Goal: Task Accomplishment & Management: Complete application form

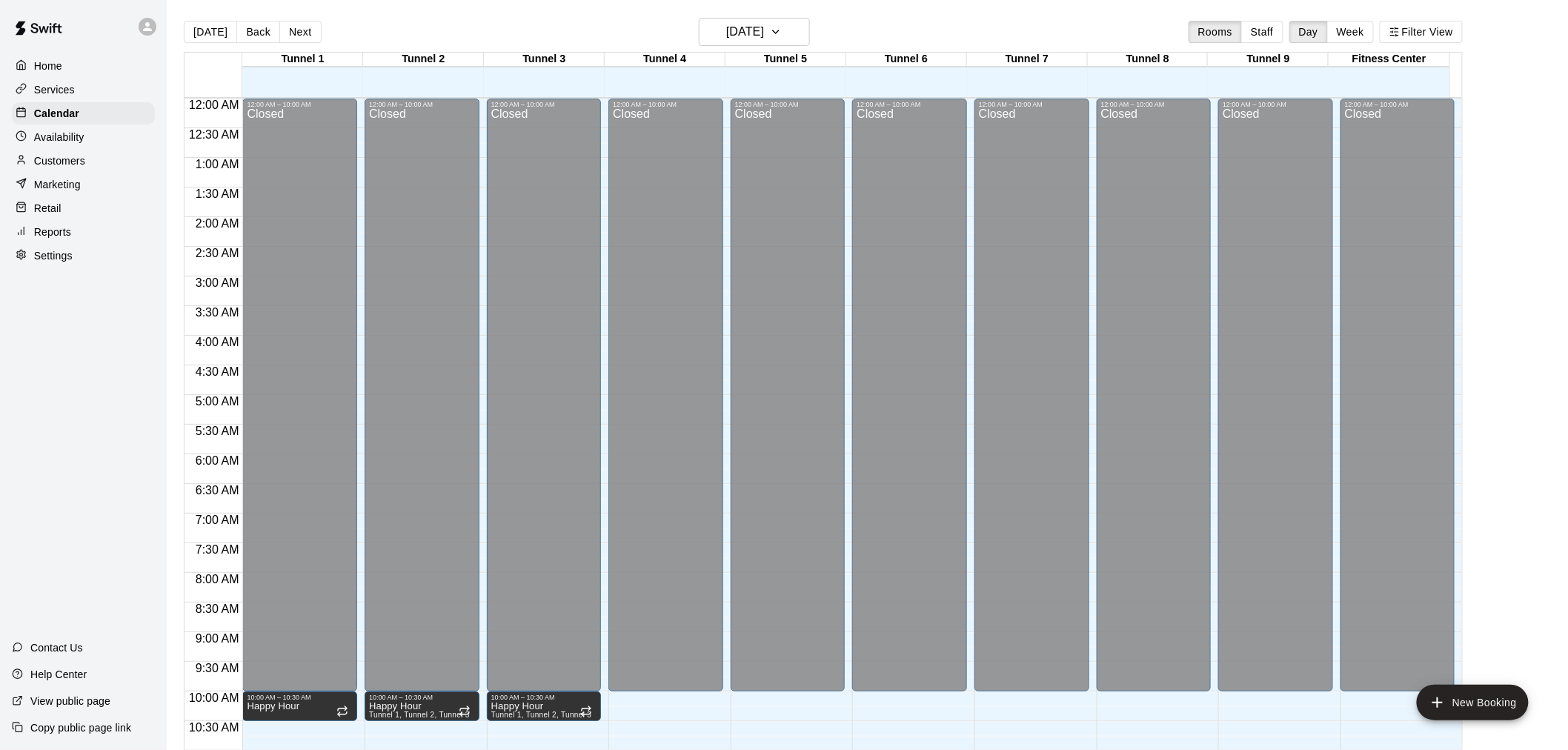
scroll to position [709, 0]
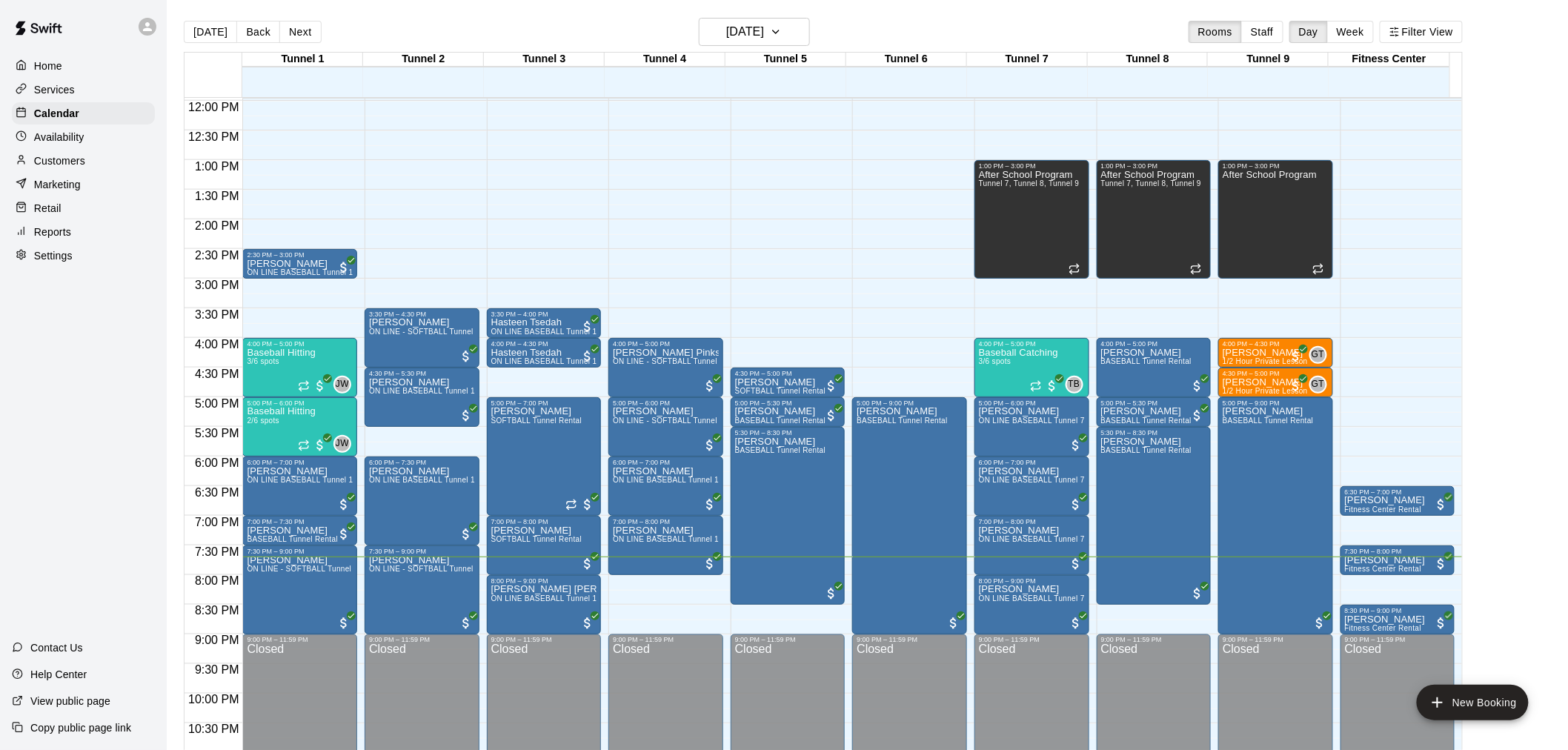
drag, startPoint x: 0, startPoint y: 0, endPoint x: 53, endPoint y: 383, distance: 386.6
click at [64, 406] on div "Home Services Calendar Availability Customers Marketing Retail Reports Settings…" at bounding box center [84, 375] width 167 height 750
drag, startPoint x: 664, startPoint y: 580, endPoint x: 669, endPoint y: 594, distance: 14.9
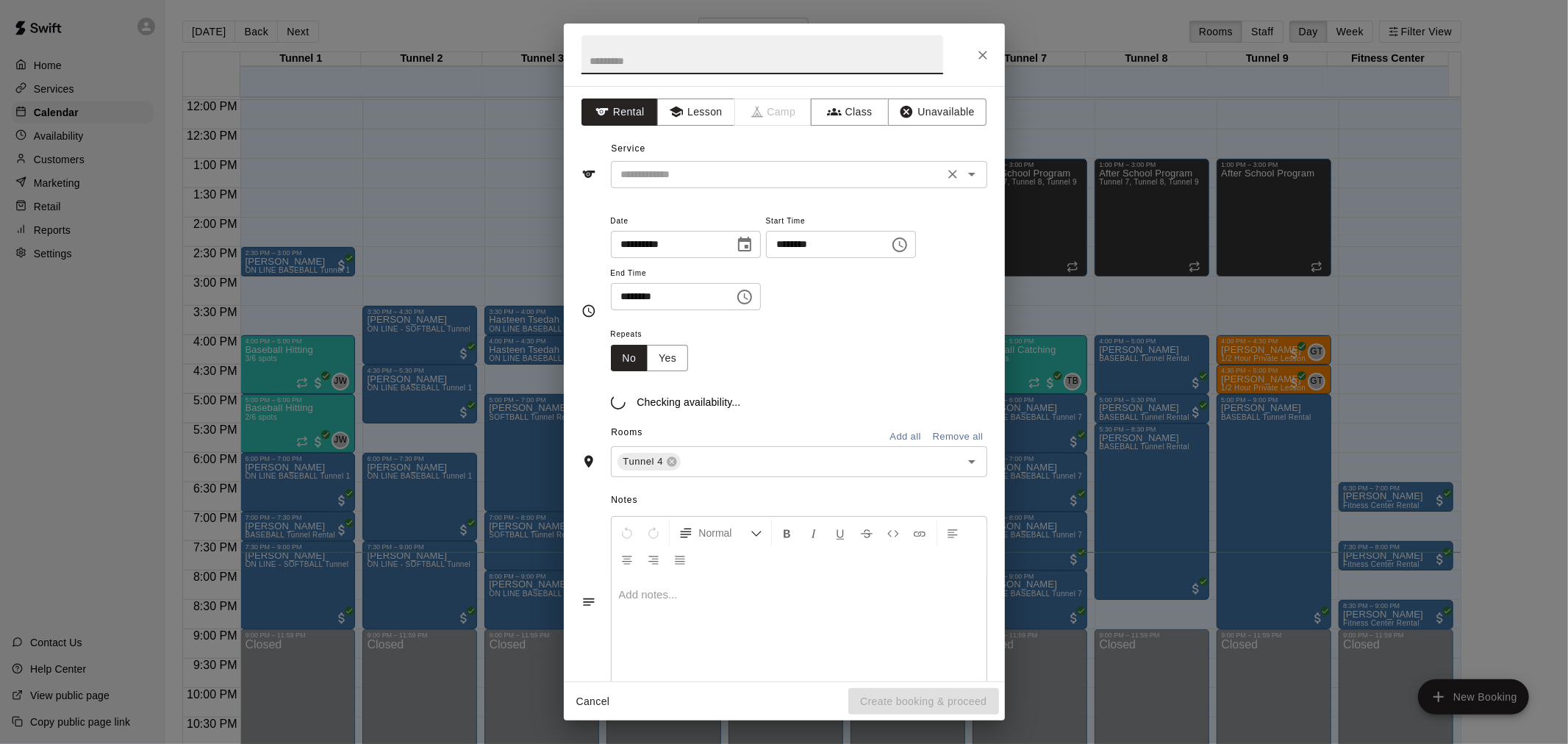
click at [707, 167] on input "text" at bounding box center [777, 175] width 324 height 18
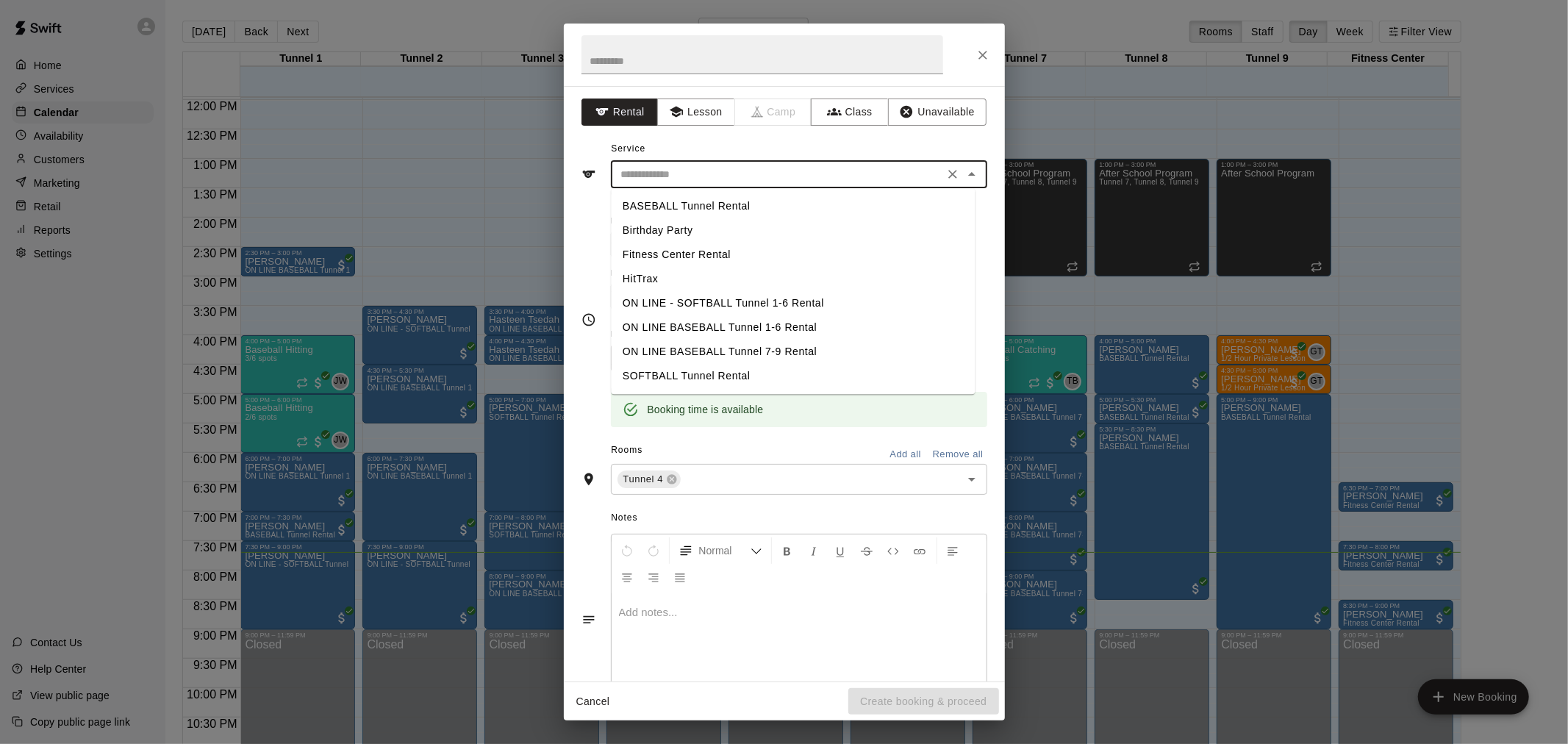
click at [736, 210] on li "BASEBALL Tunnel Rental" at bounding box center [793, 206] width 364 height 24
type input "**********"
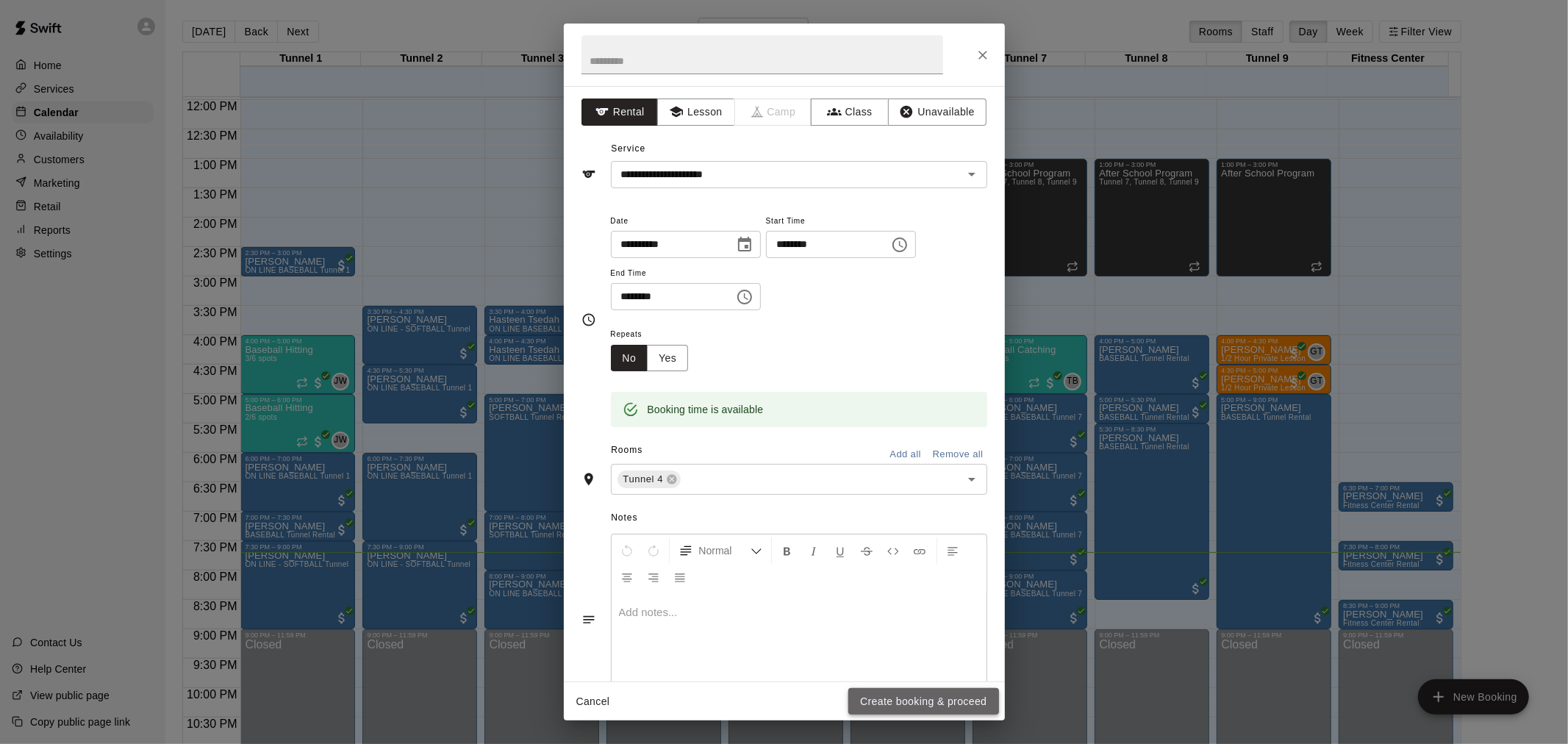
click at [951, 710] on button "Create booking & proceed" at bounding box center [923, 703] width 150 height 28
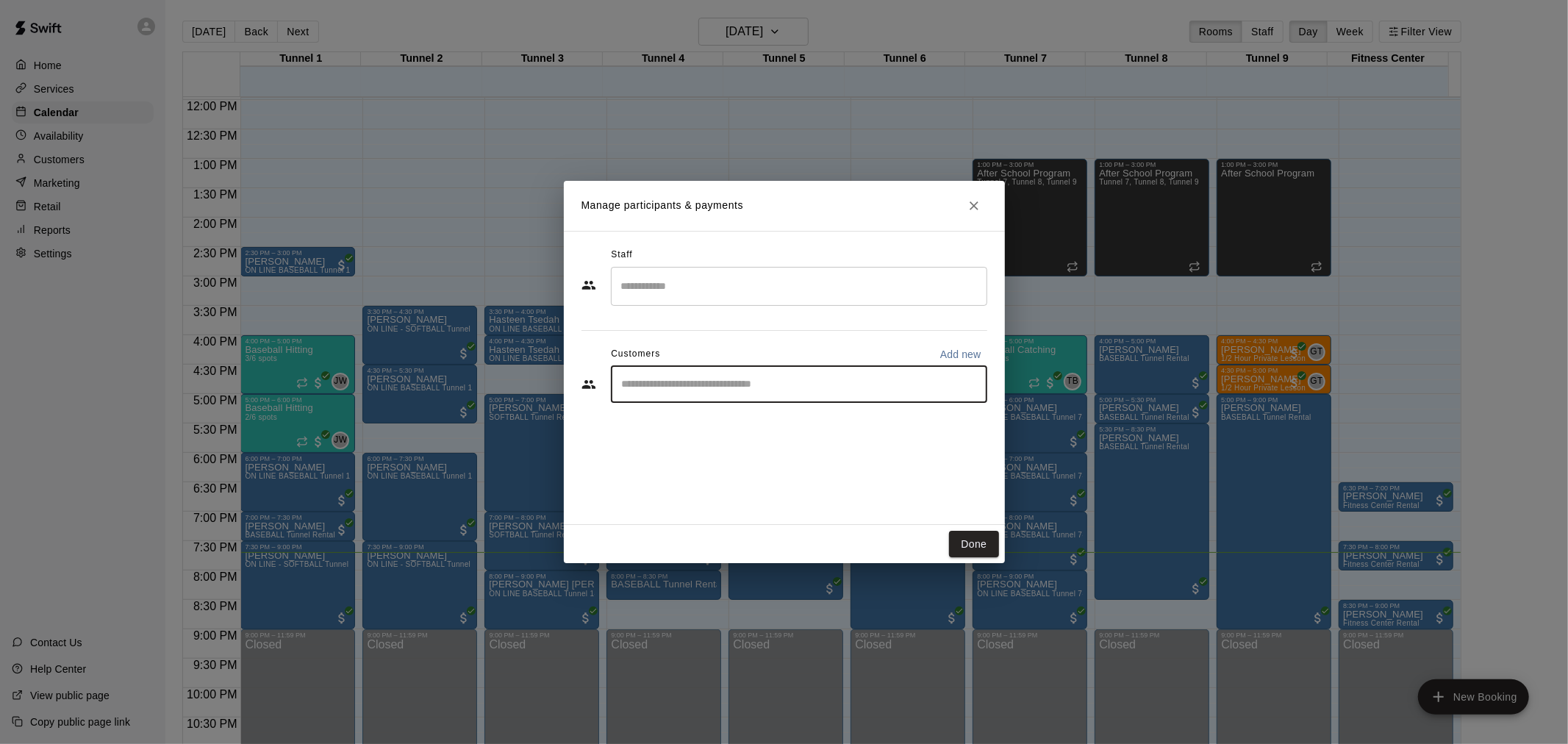
click at [747, 379] on input "Start typing to search customers..." at bounding box center [799, 385] width 364 height 15
type input "*******"
click at [759, 411] on div "[PERSON_NAME] [PERSON_NAME][EMAIL_ADDRESS][DOMAIN_NAME]" at bounding box center [813, 426] width 323 height 31
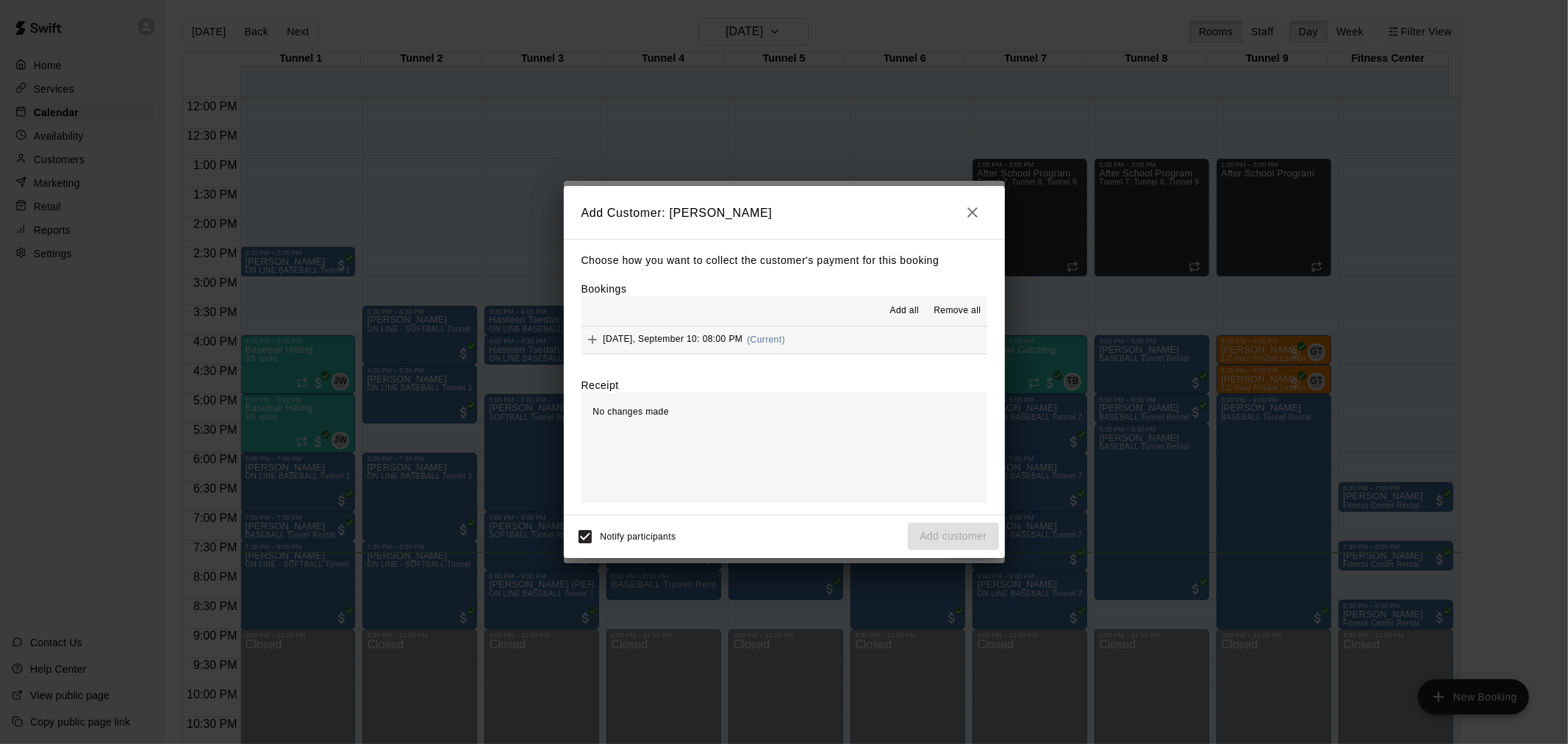
click at [801, 322] on div "Add all Remove all" at bounding box center [784, 311] width 406 height 29
click at [810, 327] on button "[DATE], September 10: 08:00 PM (Current)" at bounding box center [784, 341] width 406 height 28
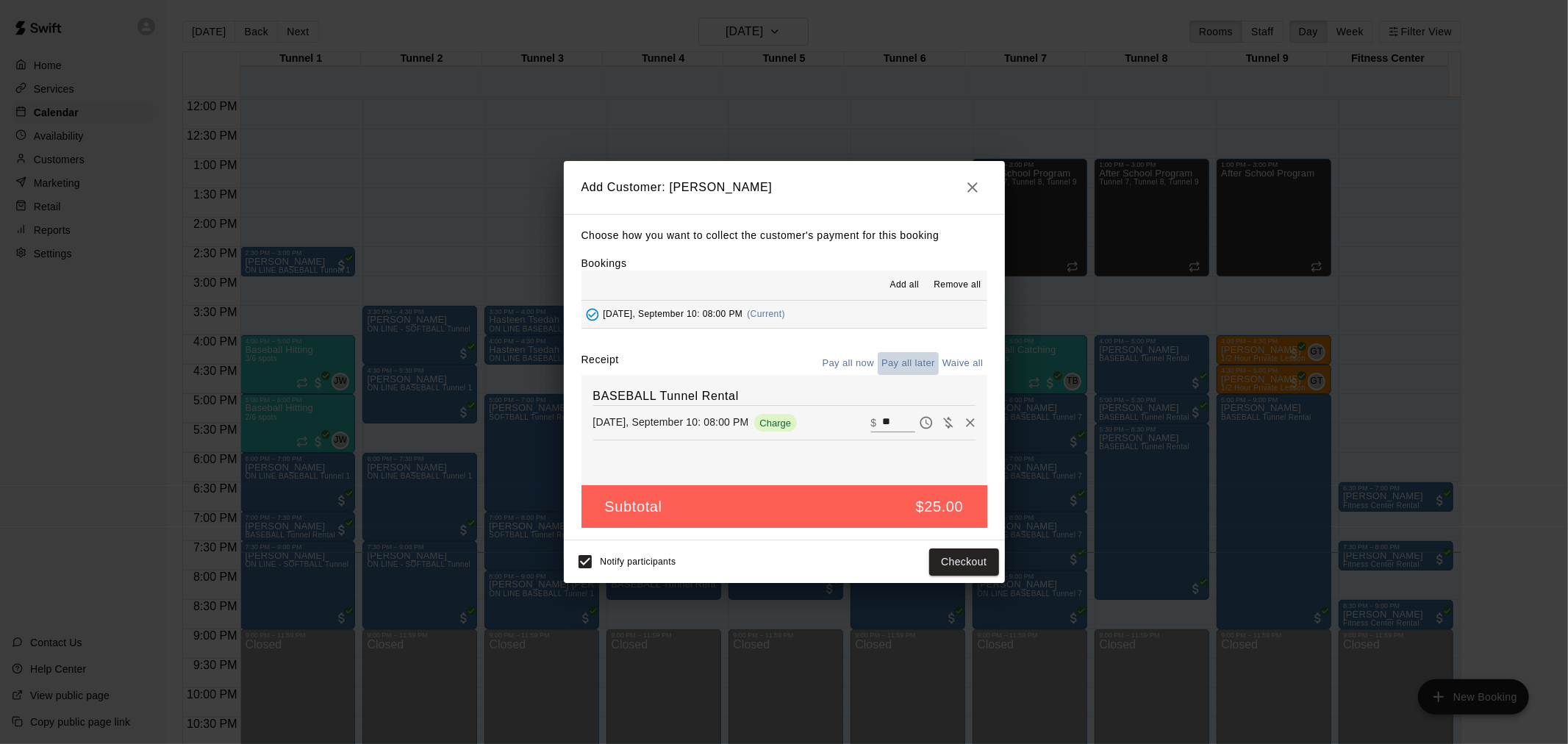
click at [912, 365] on button "Pay all later" at bounding box center [909, 364] width 61 height 23
click at [973, 571] on button "Add customer" at bounding box center [953, 563] width 90 height 28
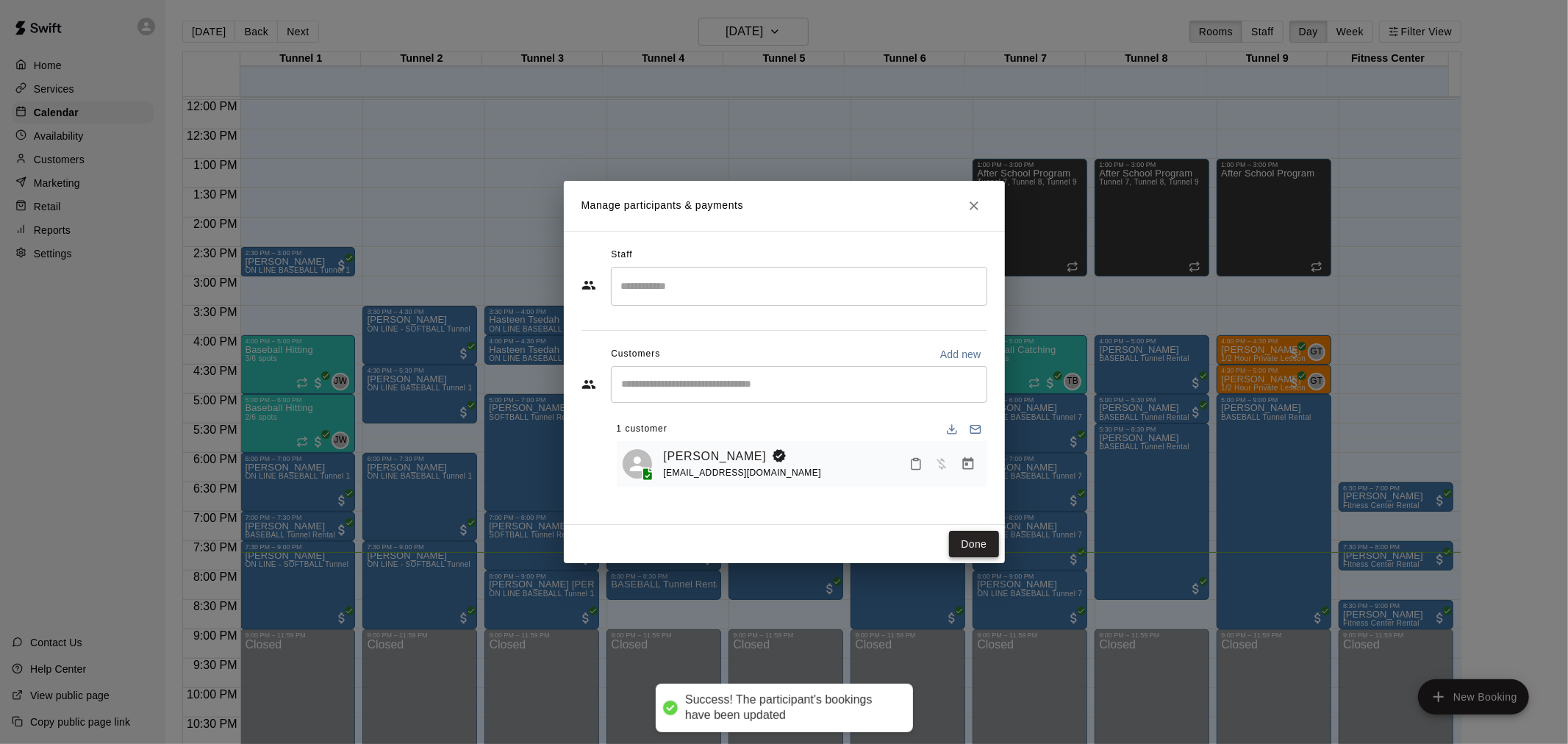
click at [972, 531] on button "Done" at bounding box center [974, 545] width 50 height 28
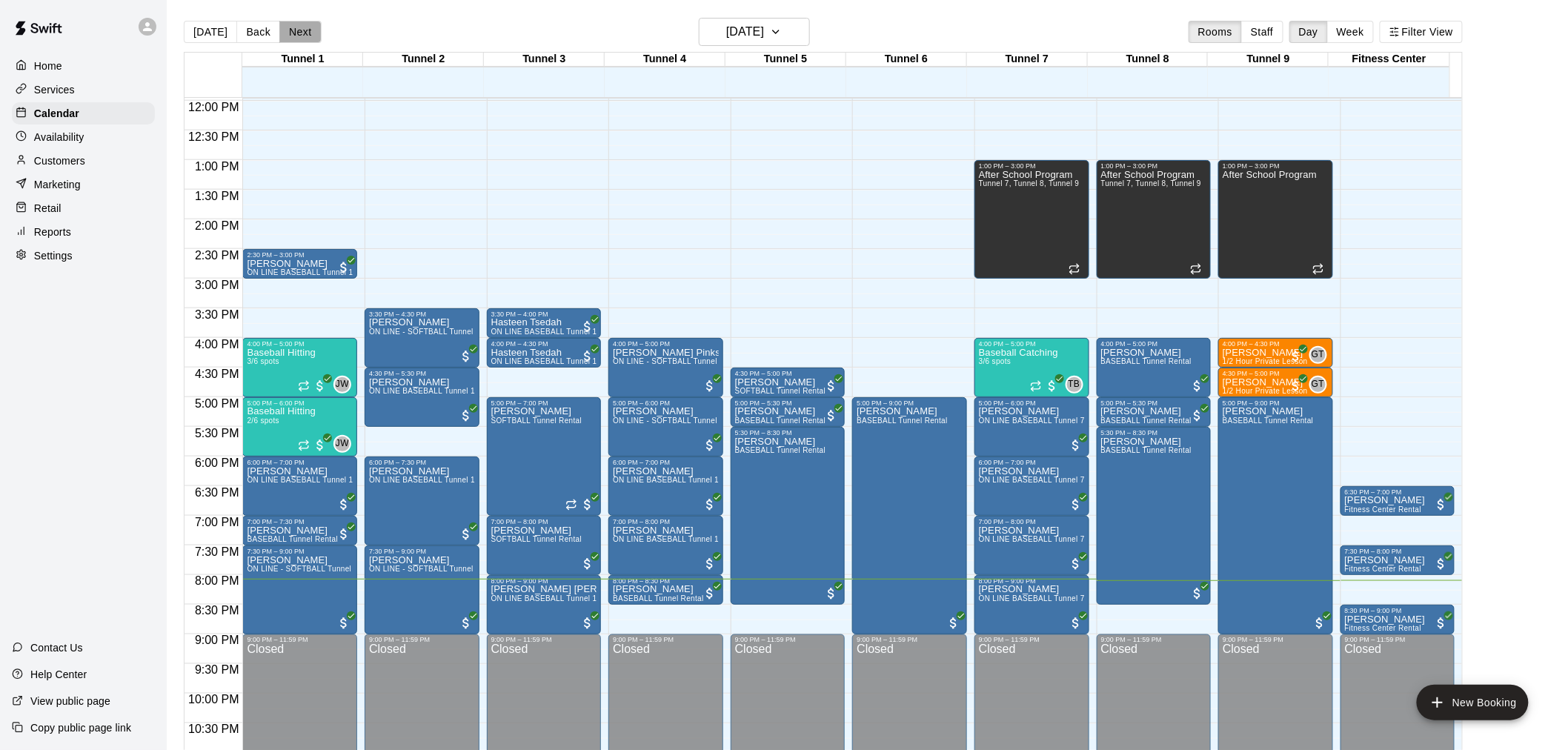
click at [299, 39] on button "Next" at bounding box center [300, 32] width 42 height 22
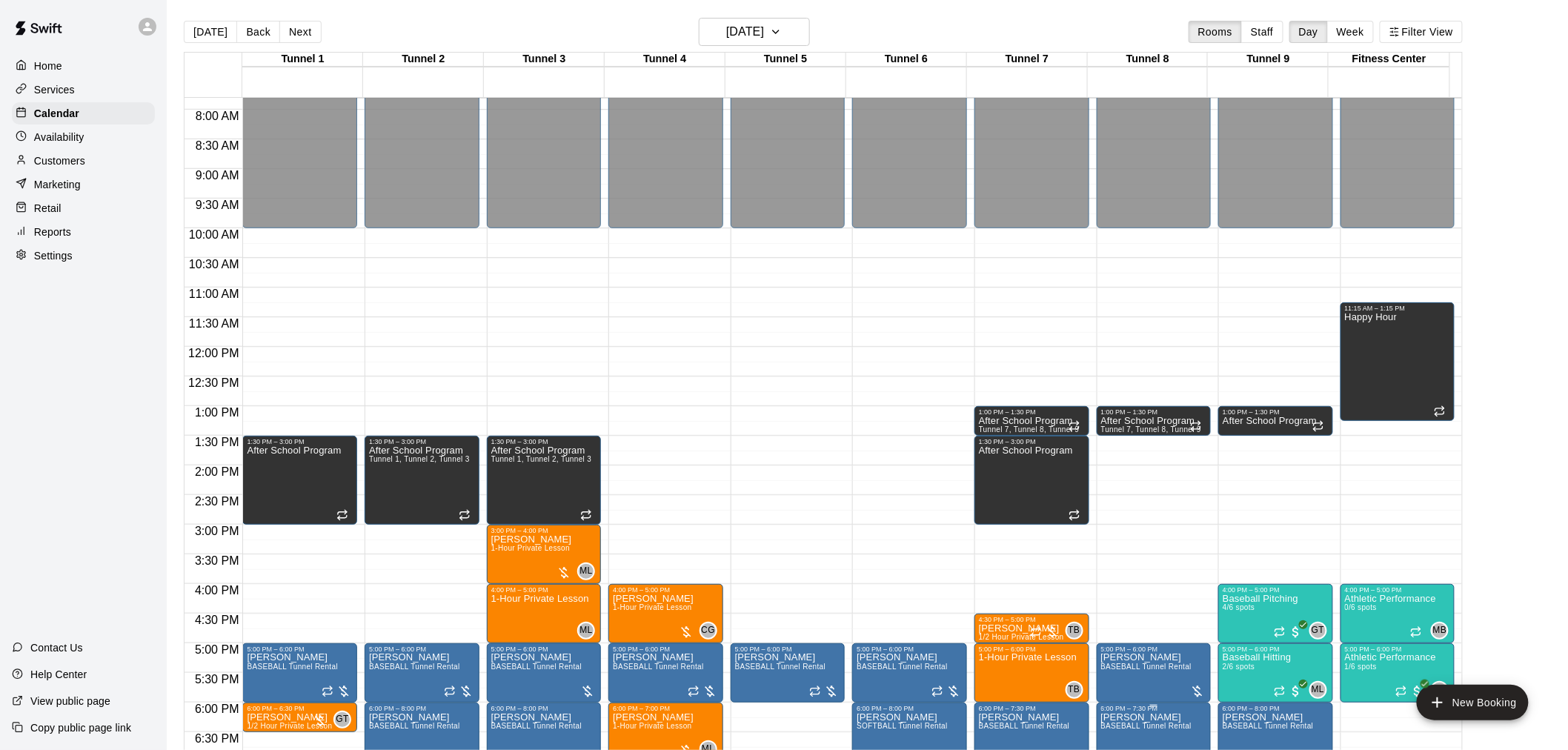
scroll to position [462, 0]
click at [217, 35] on button "[DATE]" at bounding box center [211, 32] width 54 height 22
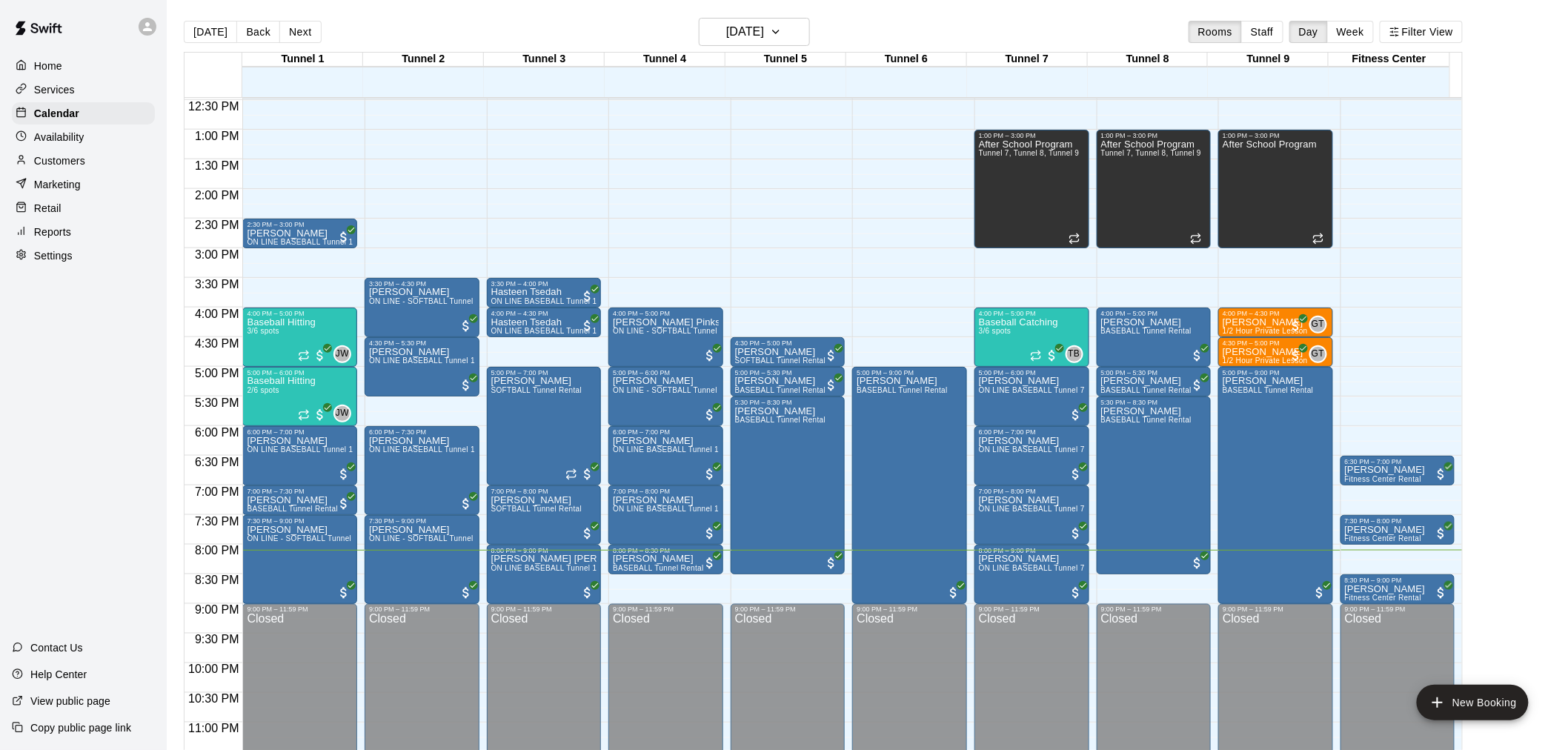
scroll to position [754, 0]
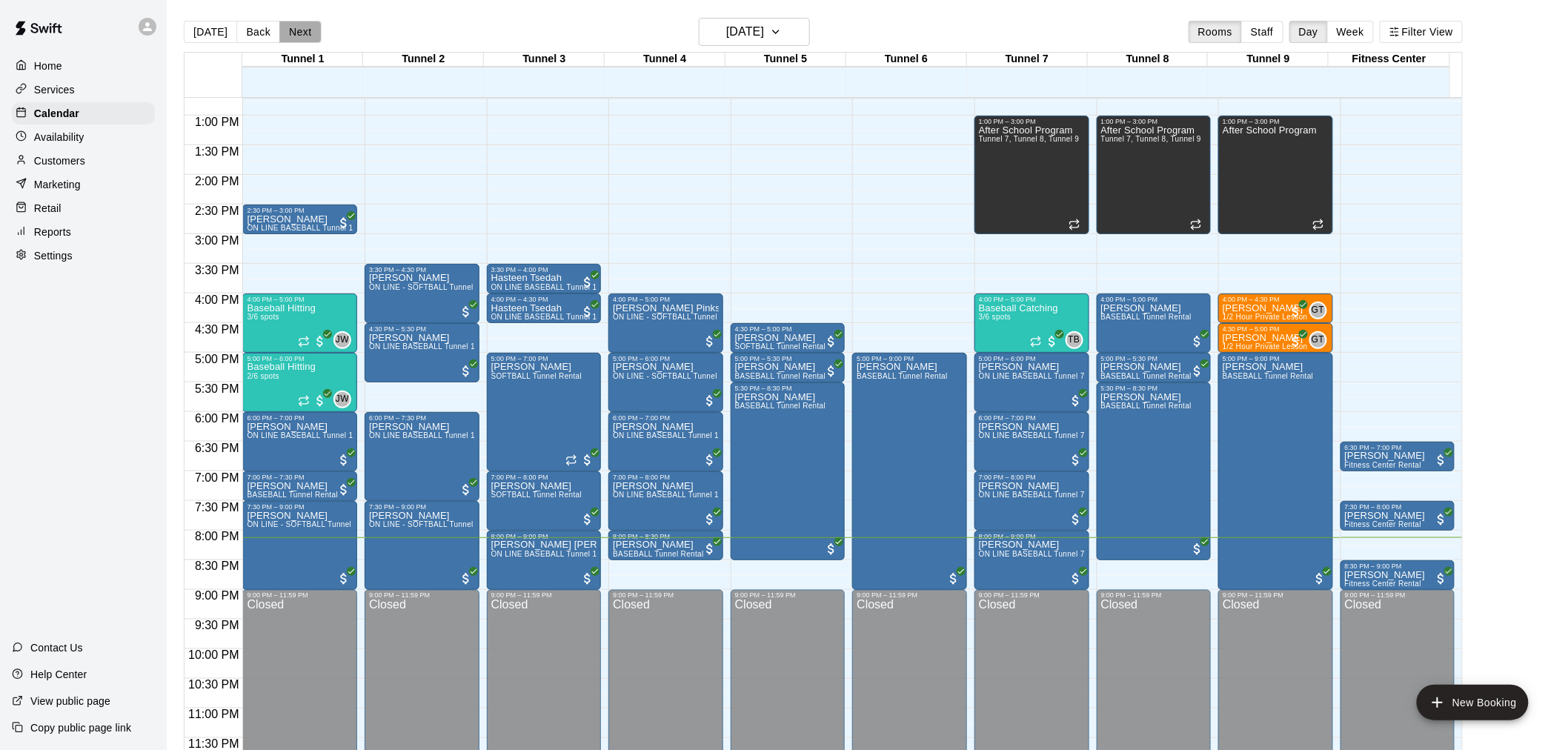
click at [299, 28] on button "Next" at bounding box center [300, 32] width 42 height 22
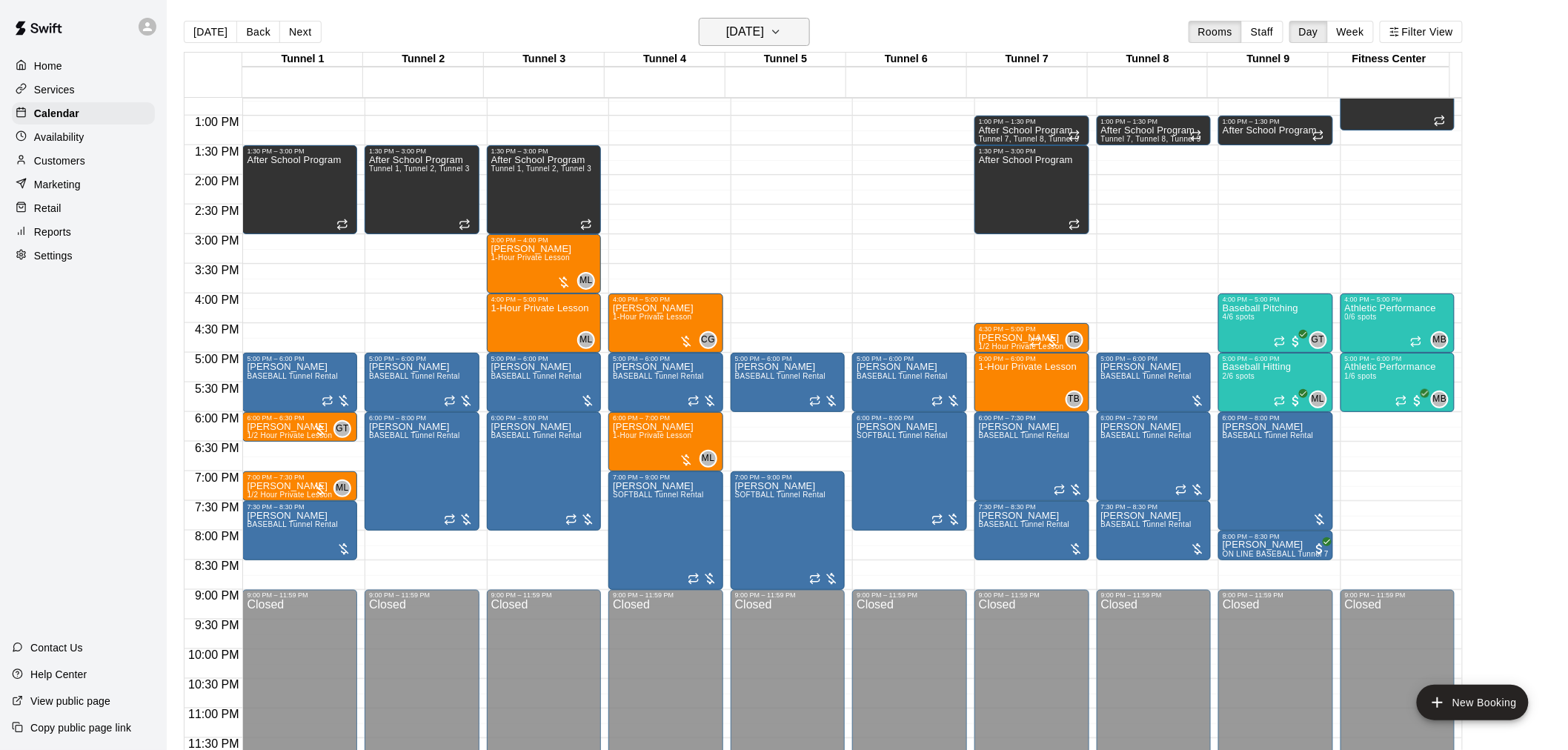
click at [764, 33] on h6 "[DATE]" at bounding box center [745, 32] width 38 height 20
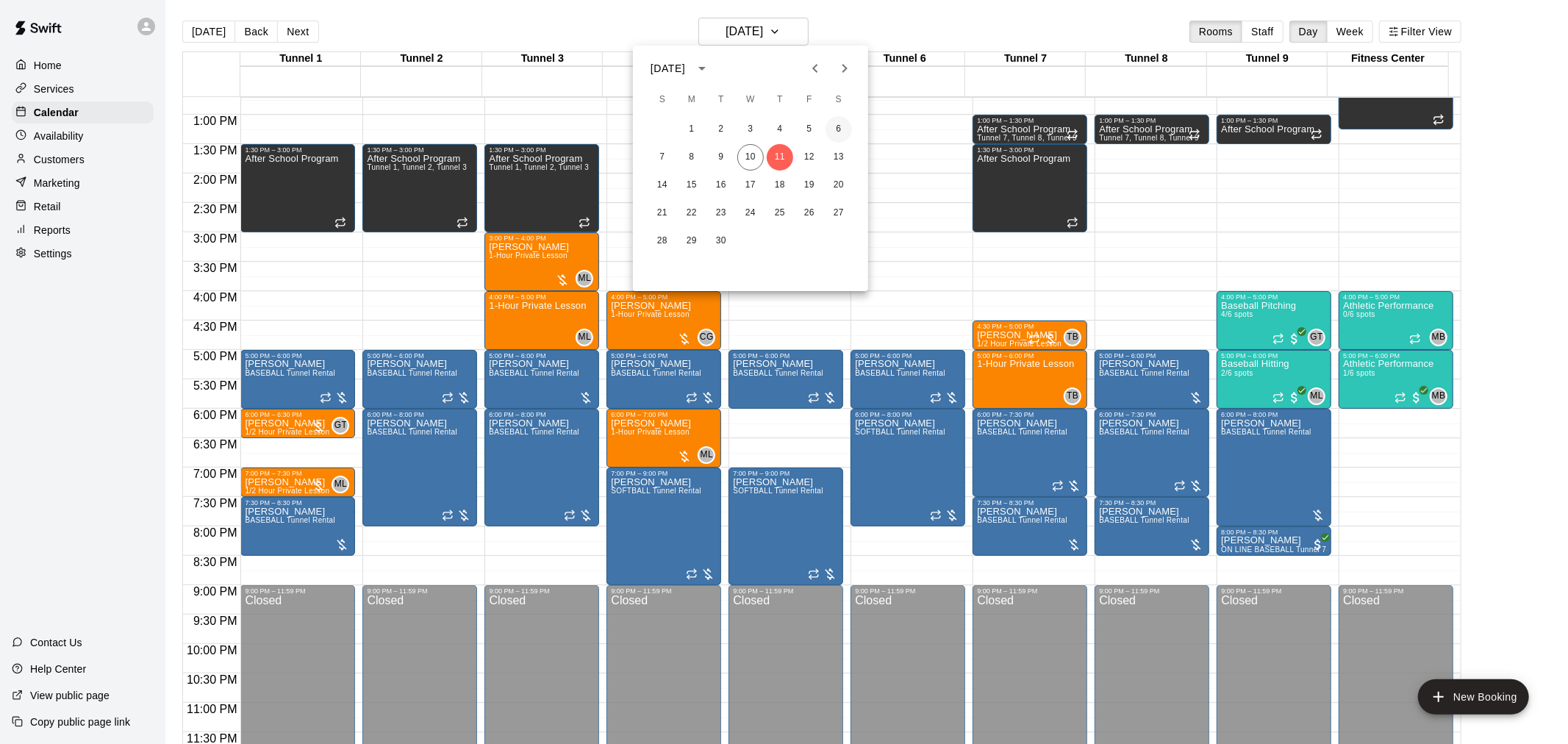
click at [834, 126] on button "6" at bounding box center [839, 129] width 27 height 27
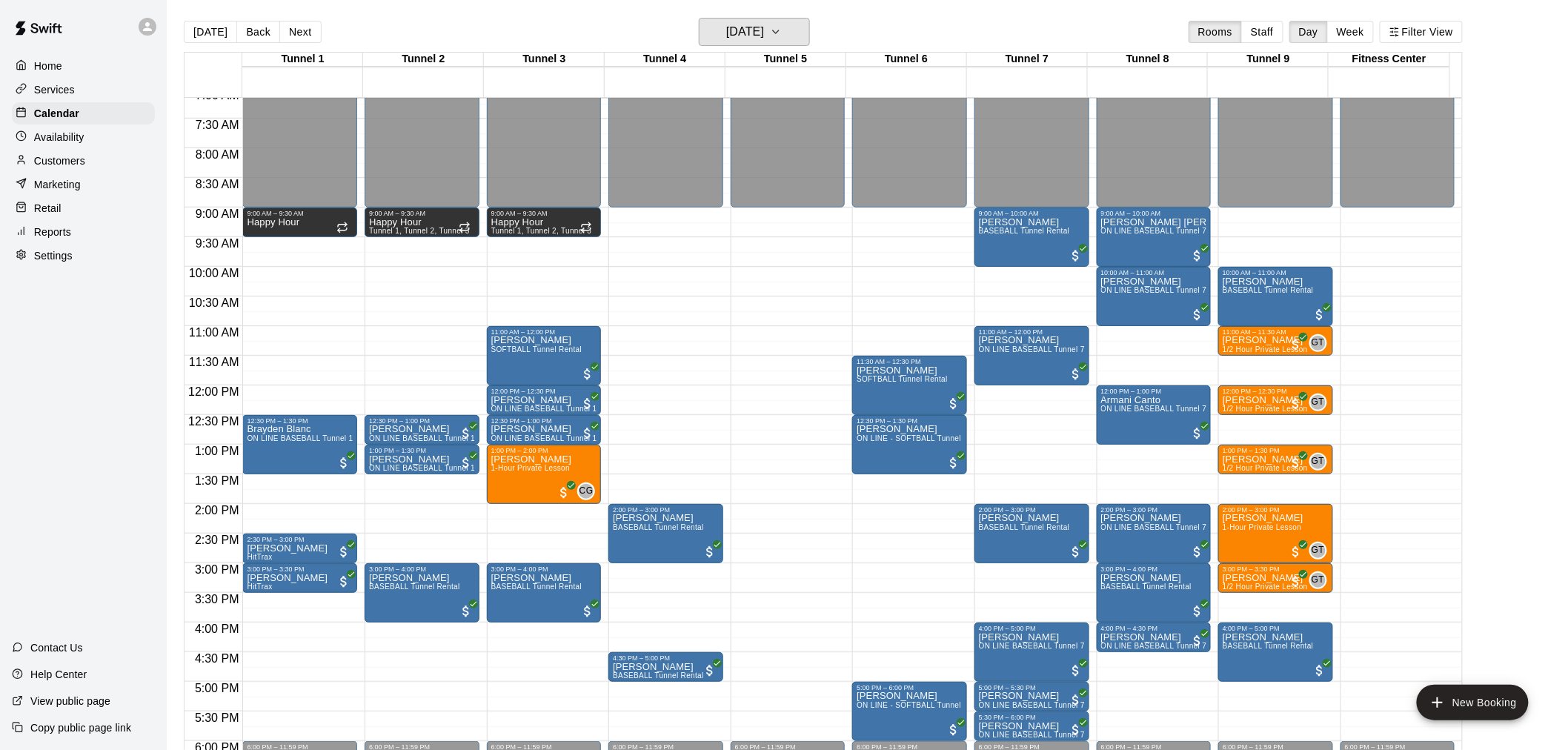
scroll to position [507, 0]
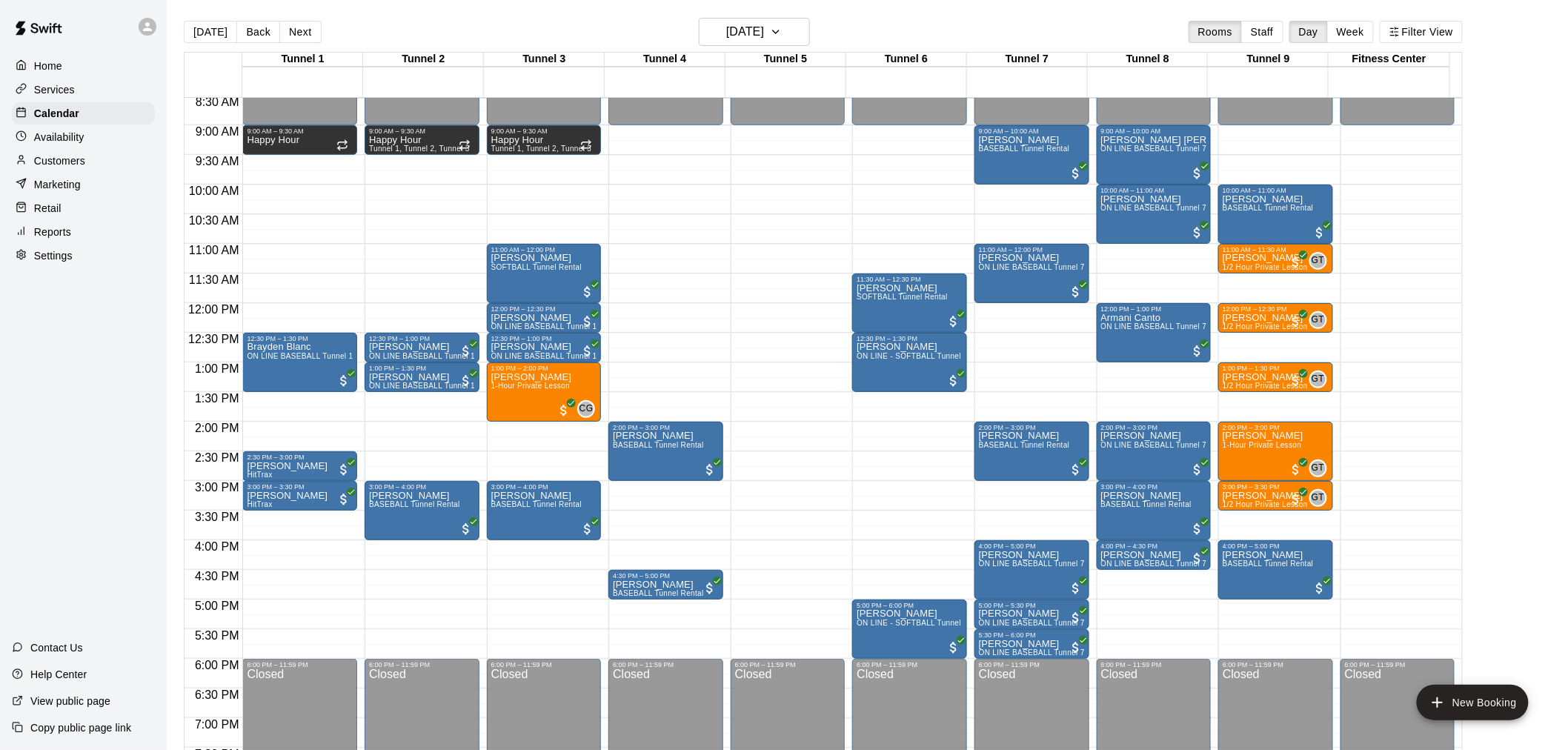
click at [123, 172] on div "Customers" at bounding box center [84, 161] width 143 height 22
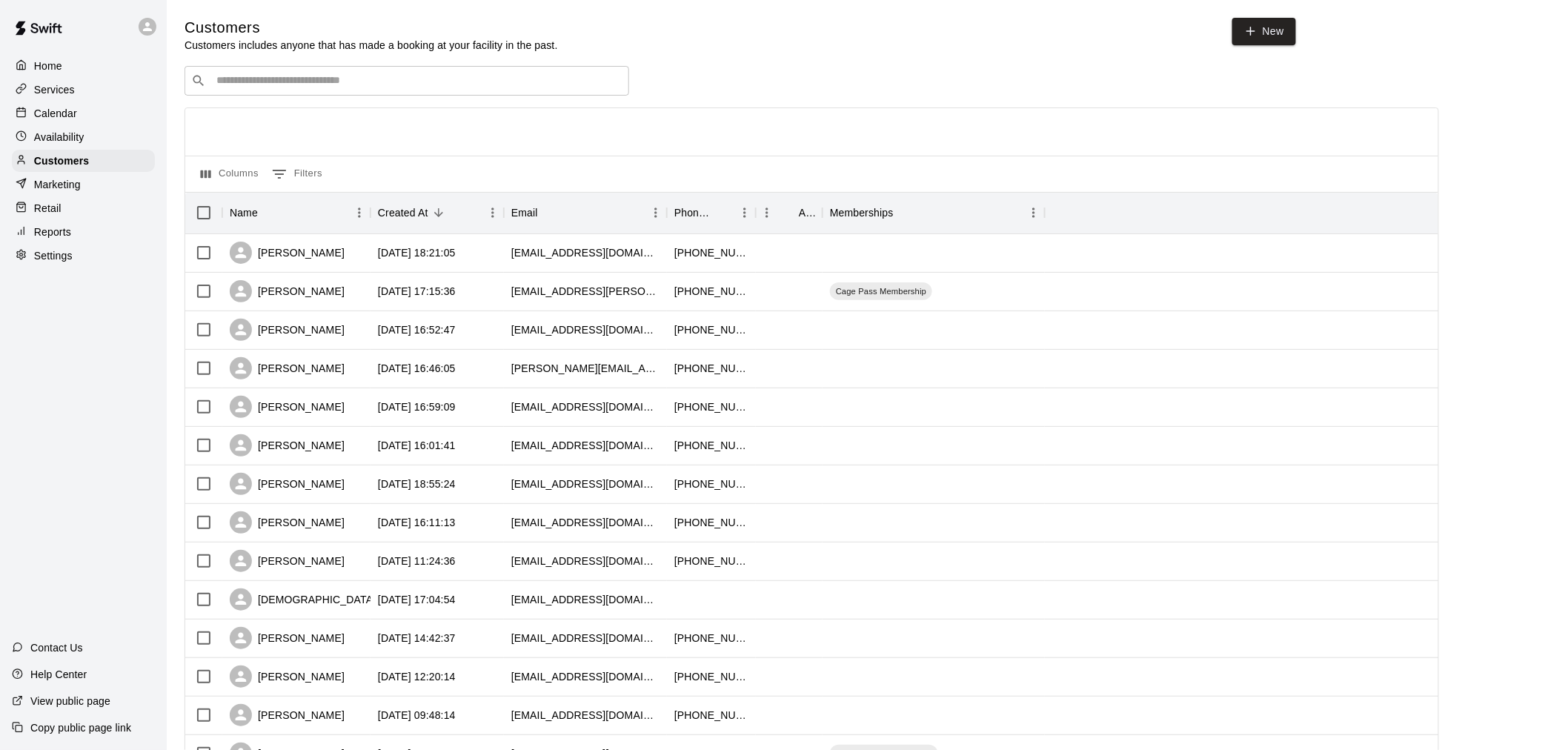
click at [350, 80] on input "Search customers by name or email" at bounding box center [417, 81] width 410 height 15
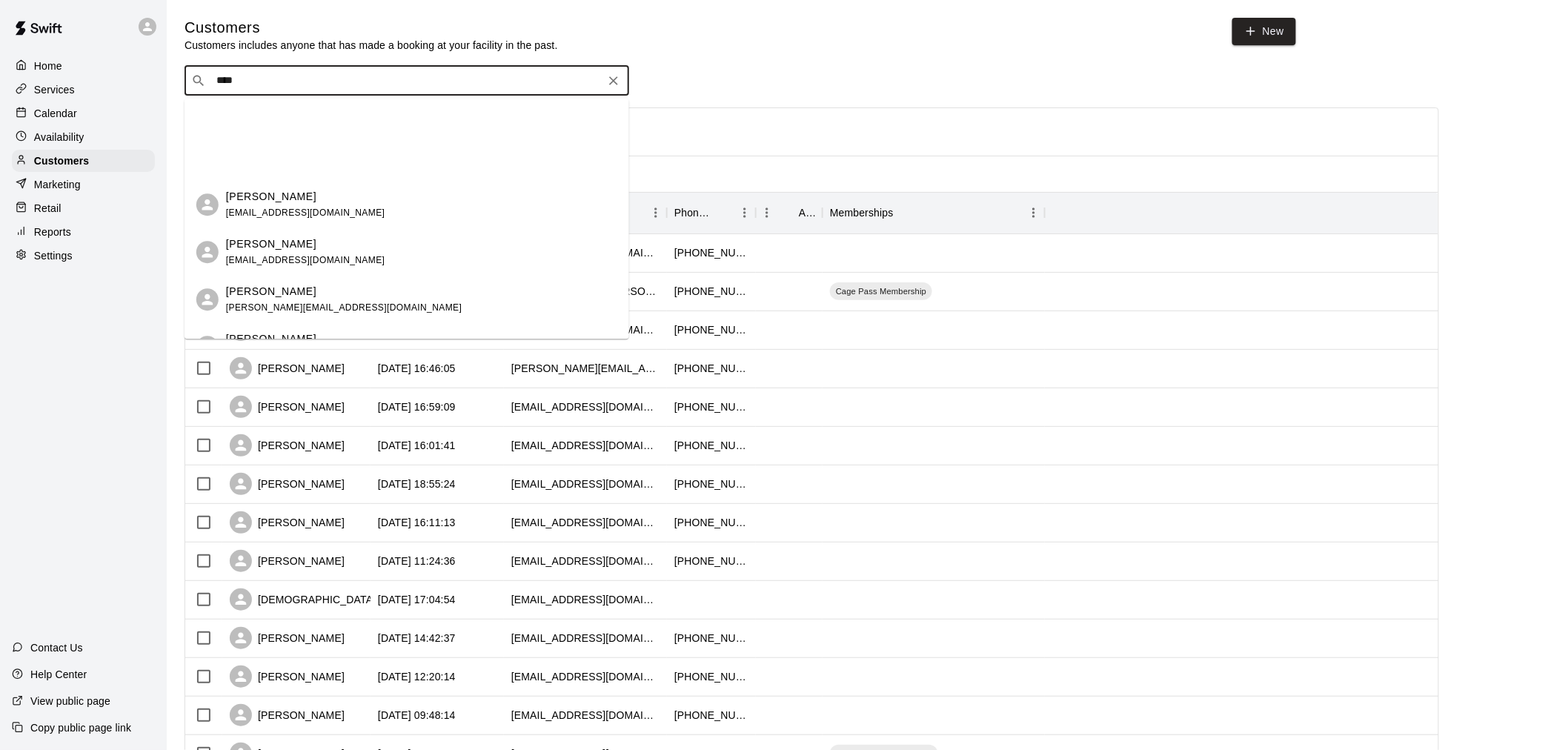
scroll to position [1235, 0]
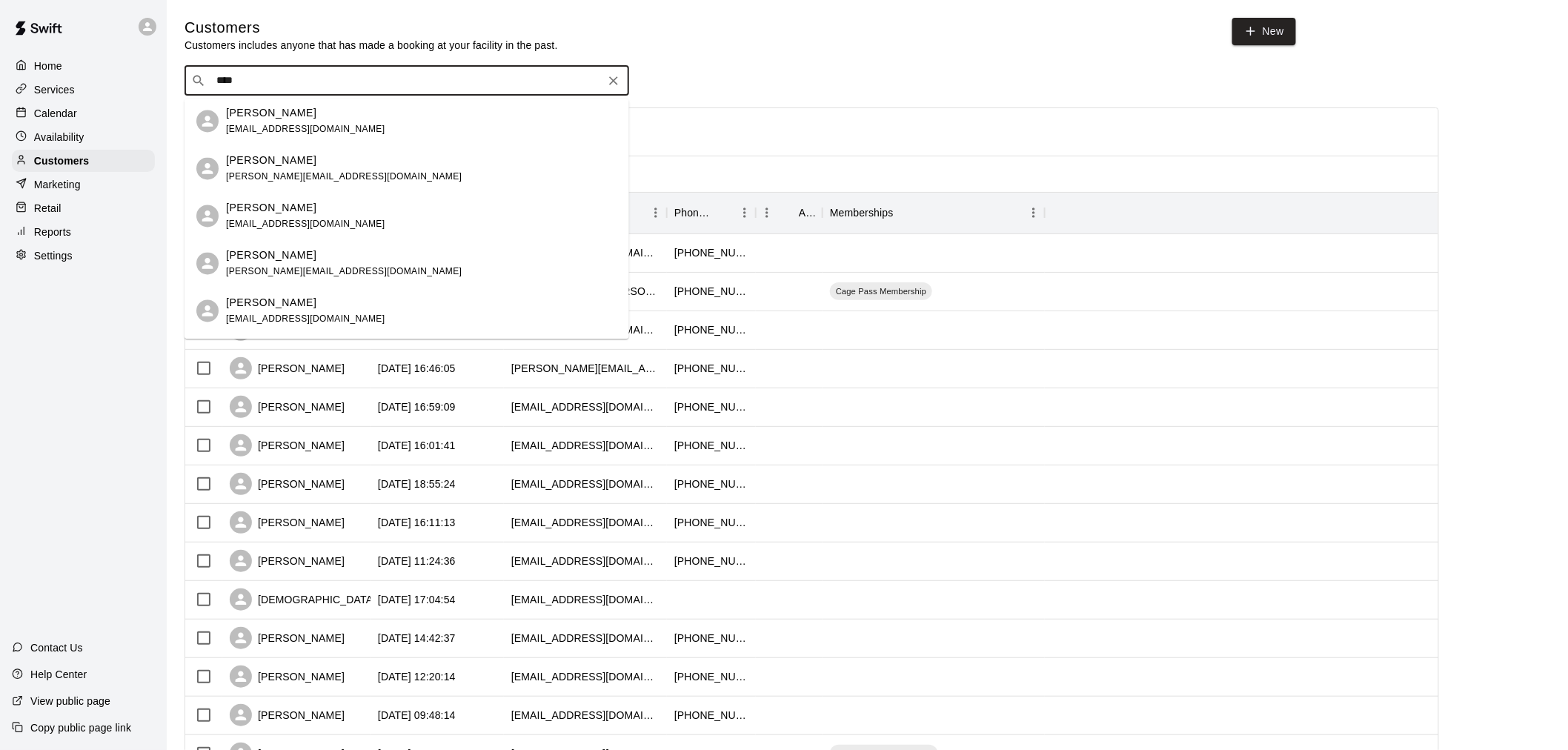
type input "****"
click at [122, 327] on div "Home Services Calendar Availability Customers Marketing Retail Reports Settings…" at bounding box center [84, 375] width 167 height 750
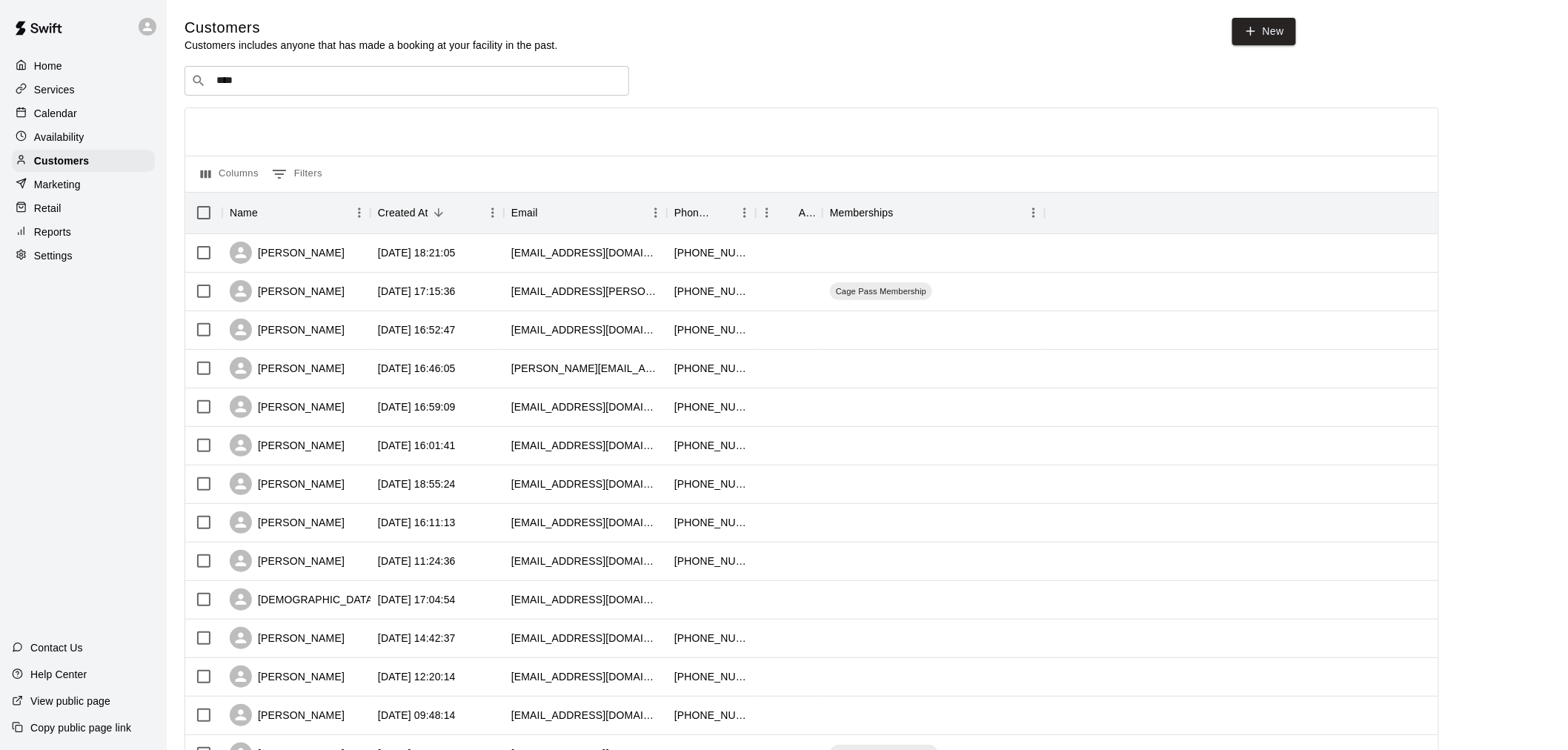
click at [146, 35] on div at bounding box center [151, 27] width 32 height 30
click at [122, 32] on div at bounding box center [790, 375] width 1580 height 750
click at [101, 231] on div "Home Services Calendar Availability Customers Marketing Retail Reports Settings" at bounding box center [84, 162] width 167 height 215
click at [98, 243] on div "Reports" at bounding box center [84, 232] width 143 height 22
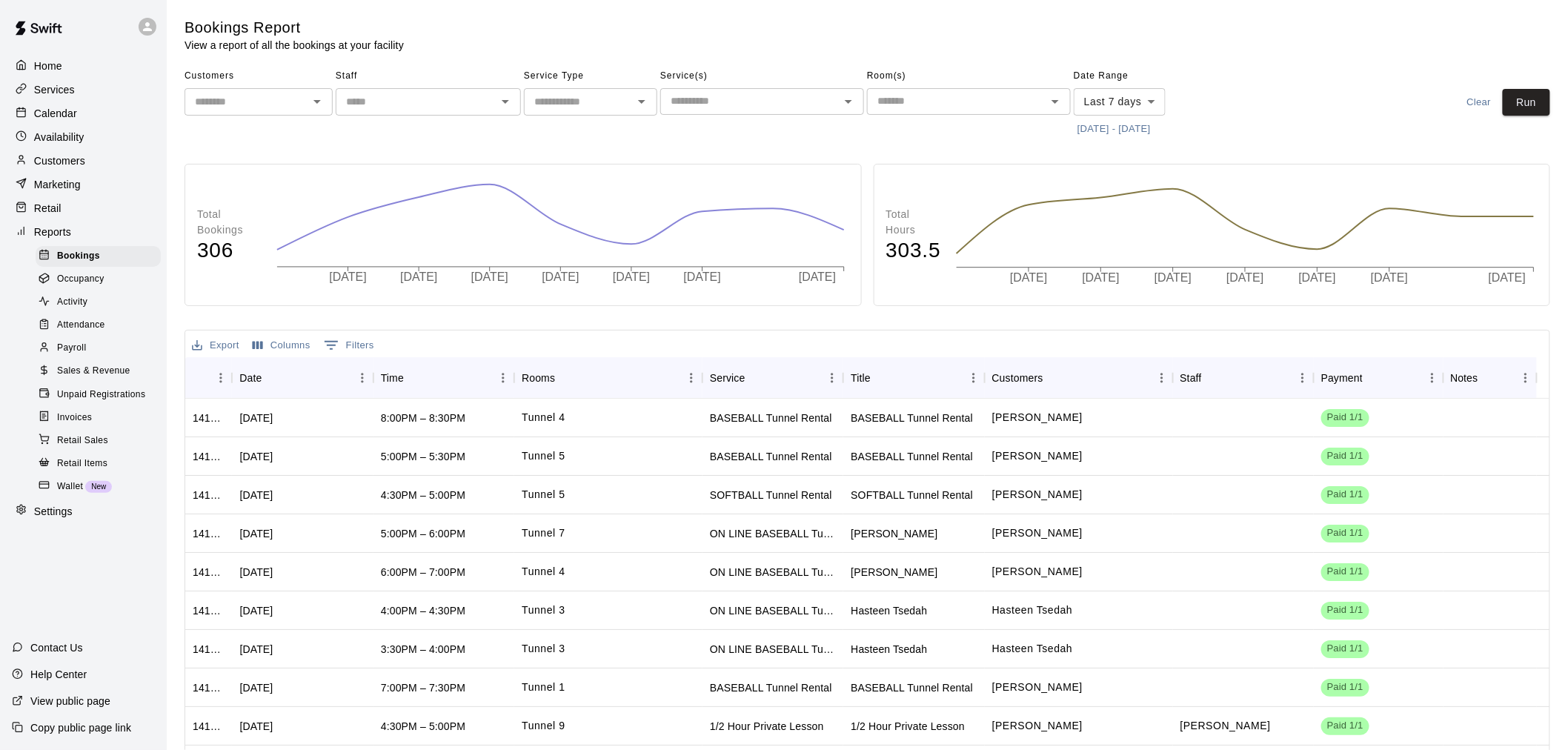
click at [90, 334] on div "Attendance" at bounding box center [97, 325] width 125 height 20
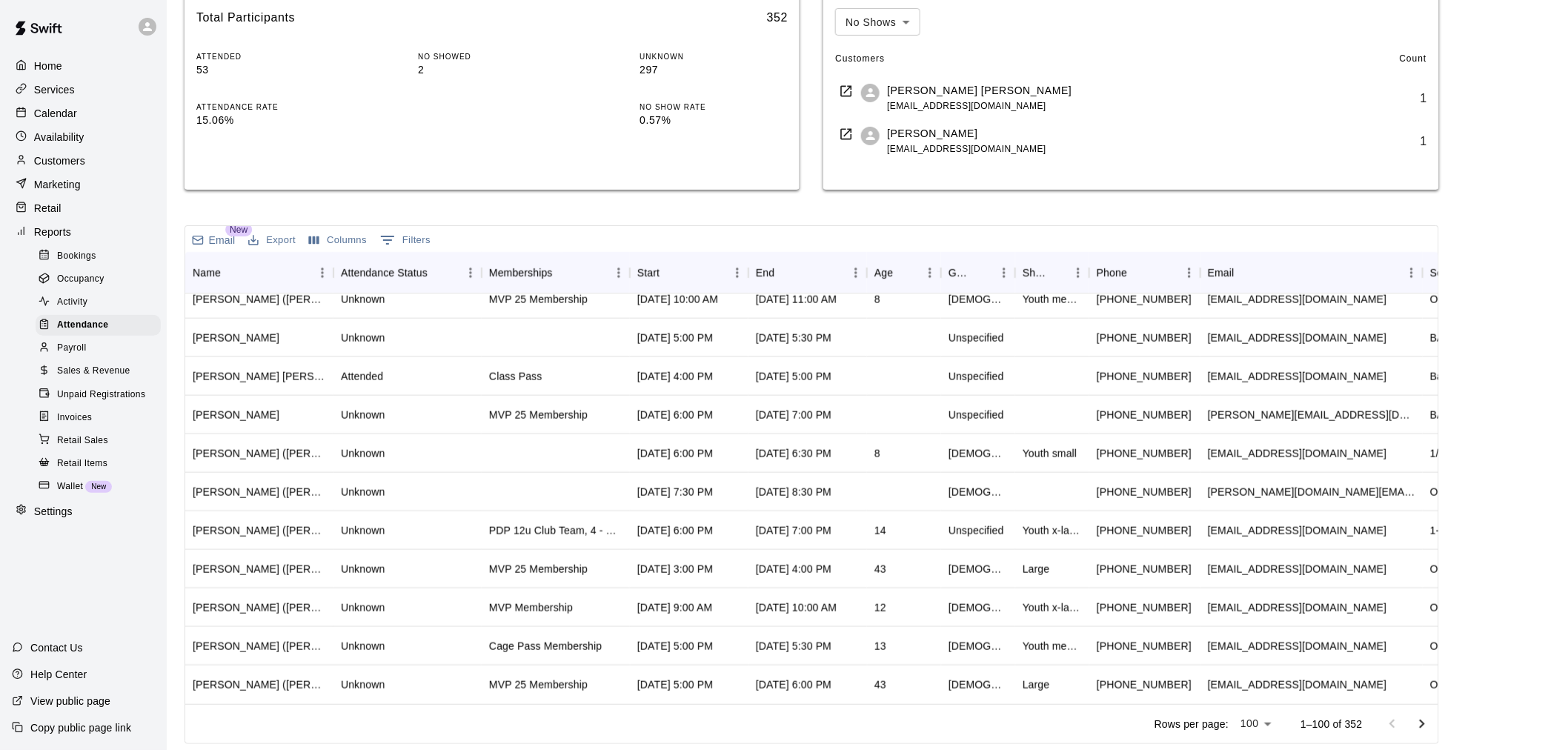
scroll to position [3456, 0]
click at [1419, 729] on icon "Go to next page" at bounding box center [1421, 724] width 18 height 18
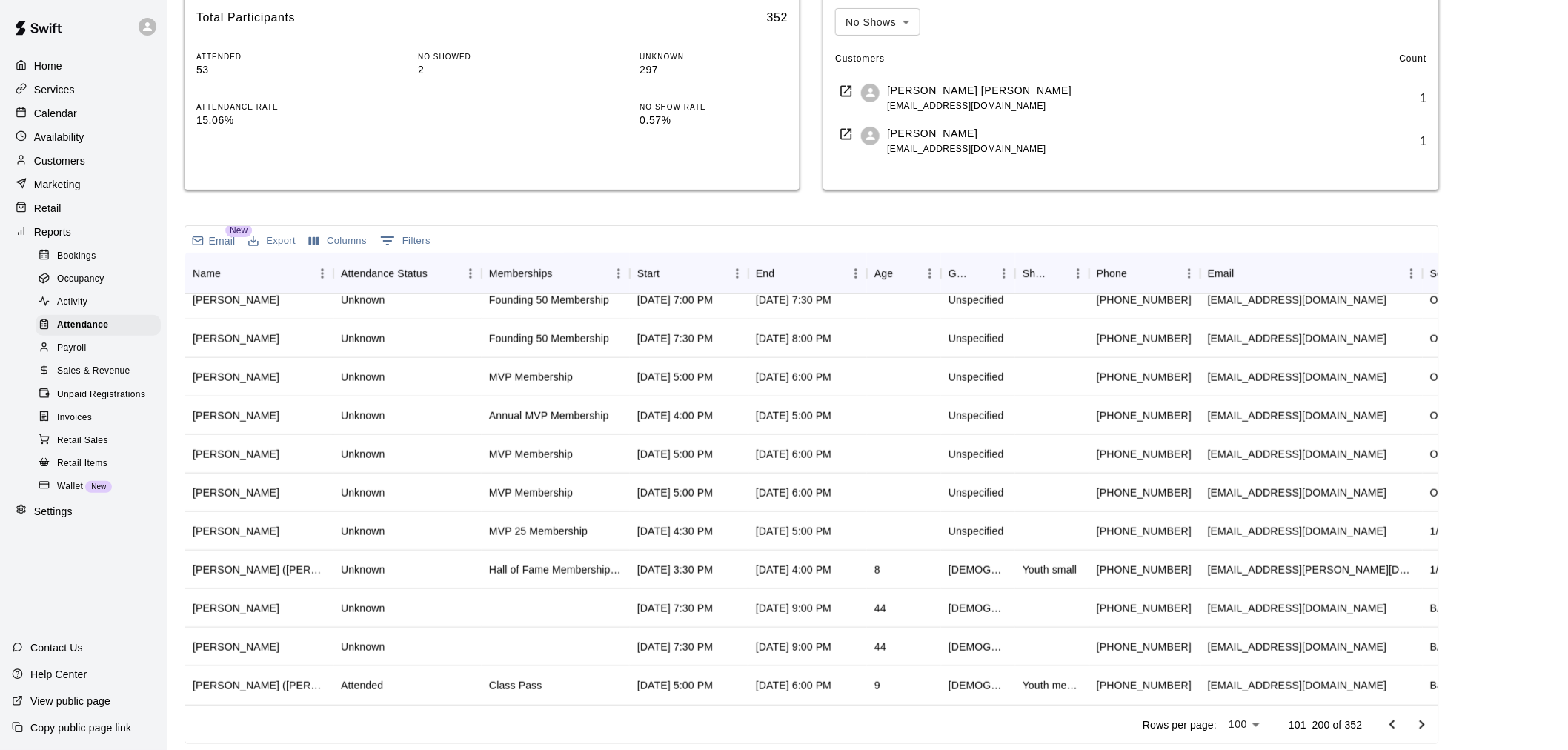
click at [341, 242] on button "Columns" at bounding box center [338, 241] width 65 height 23
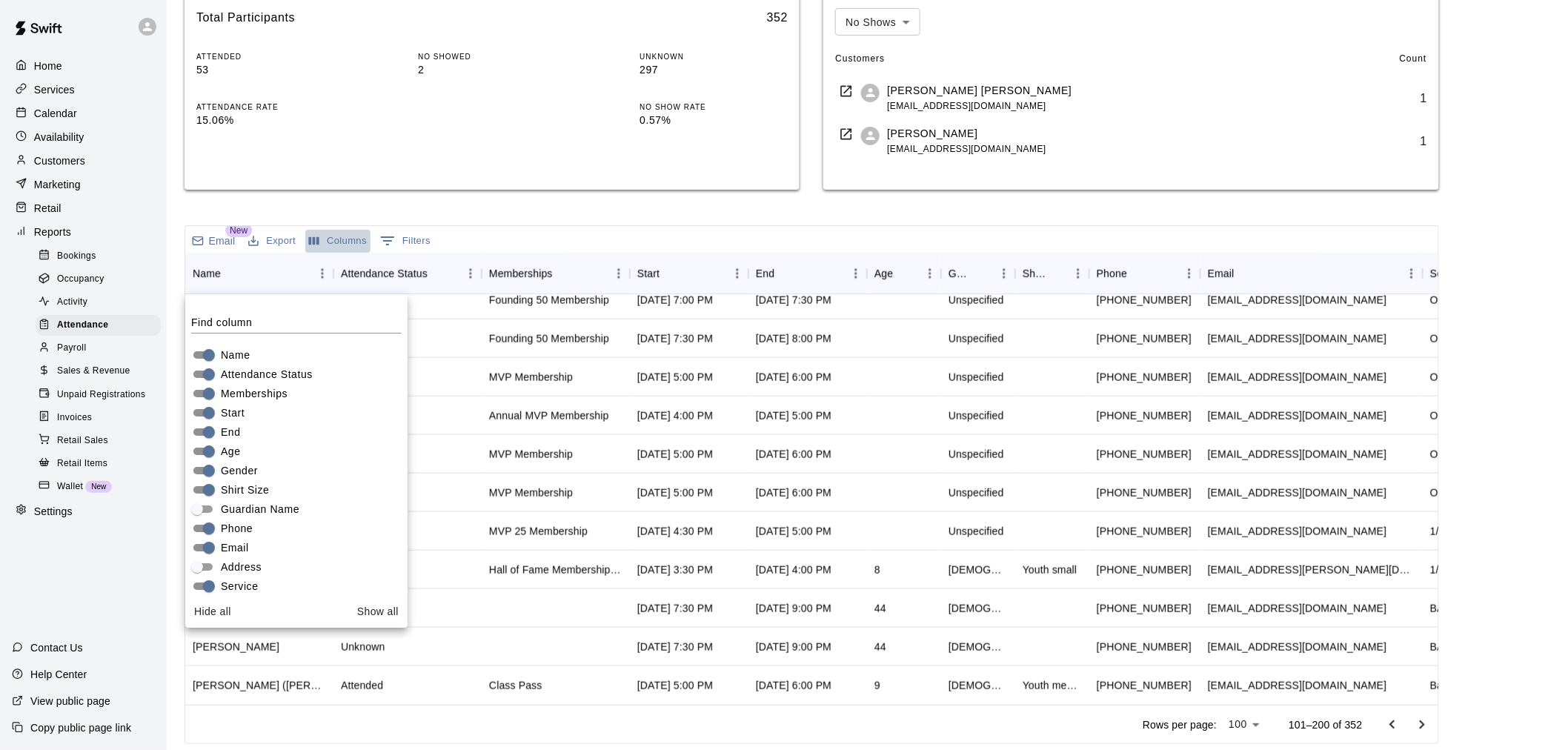
click at [342, 242] on button "Columns" at bounding box center [338, 241] width 65 height 23
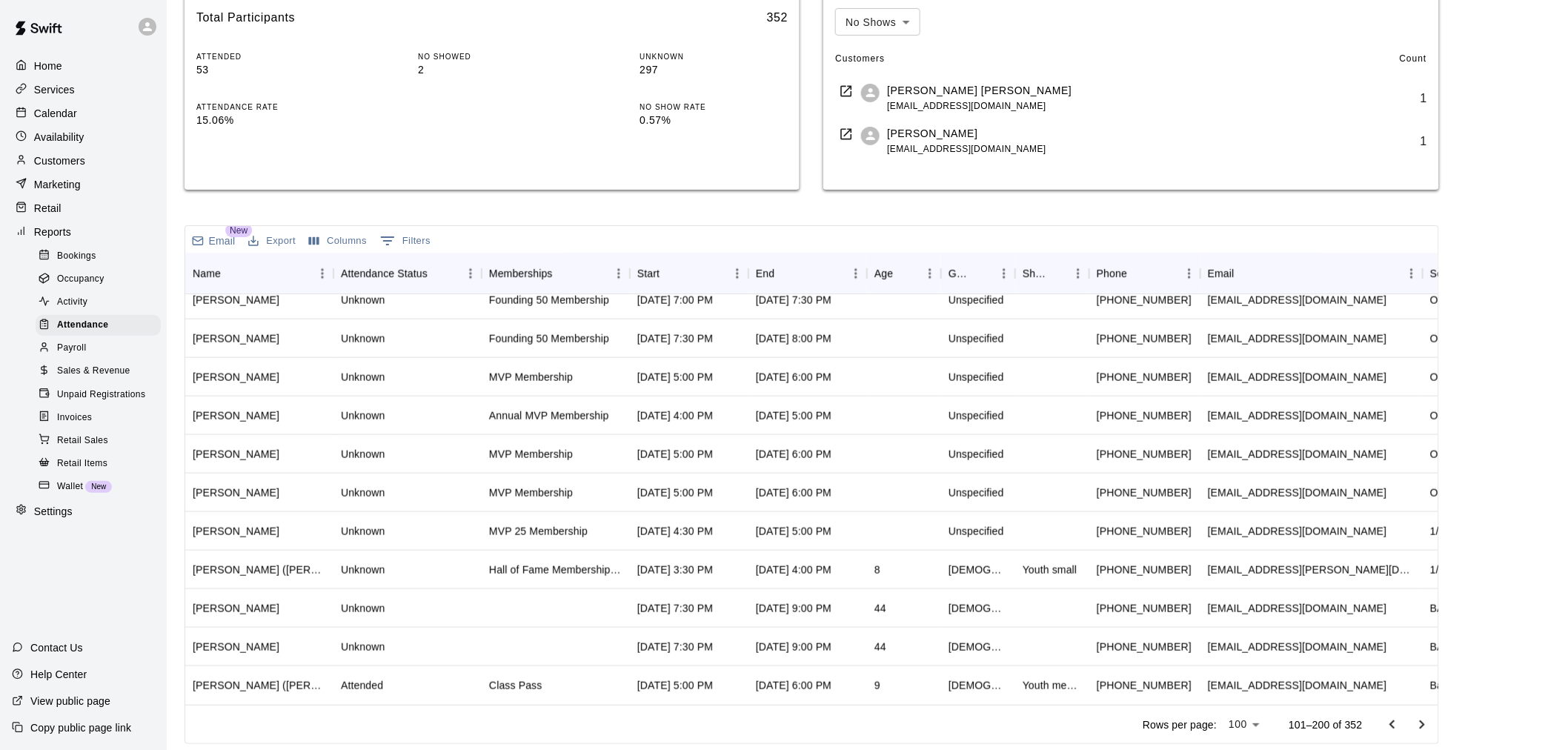
scroll to position [1, 0]
click at [1423, 725] on icon "Go to next page" at bounding box center [1421, 724] width 18 height 18
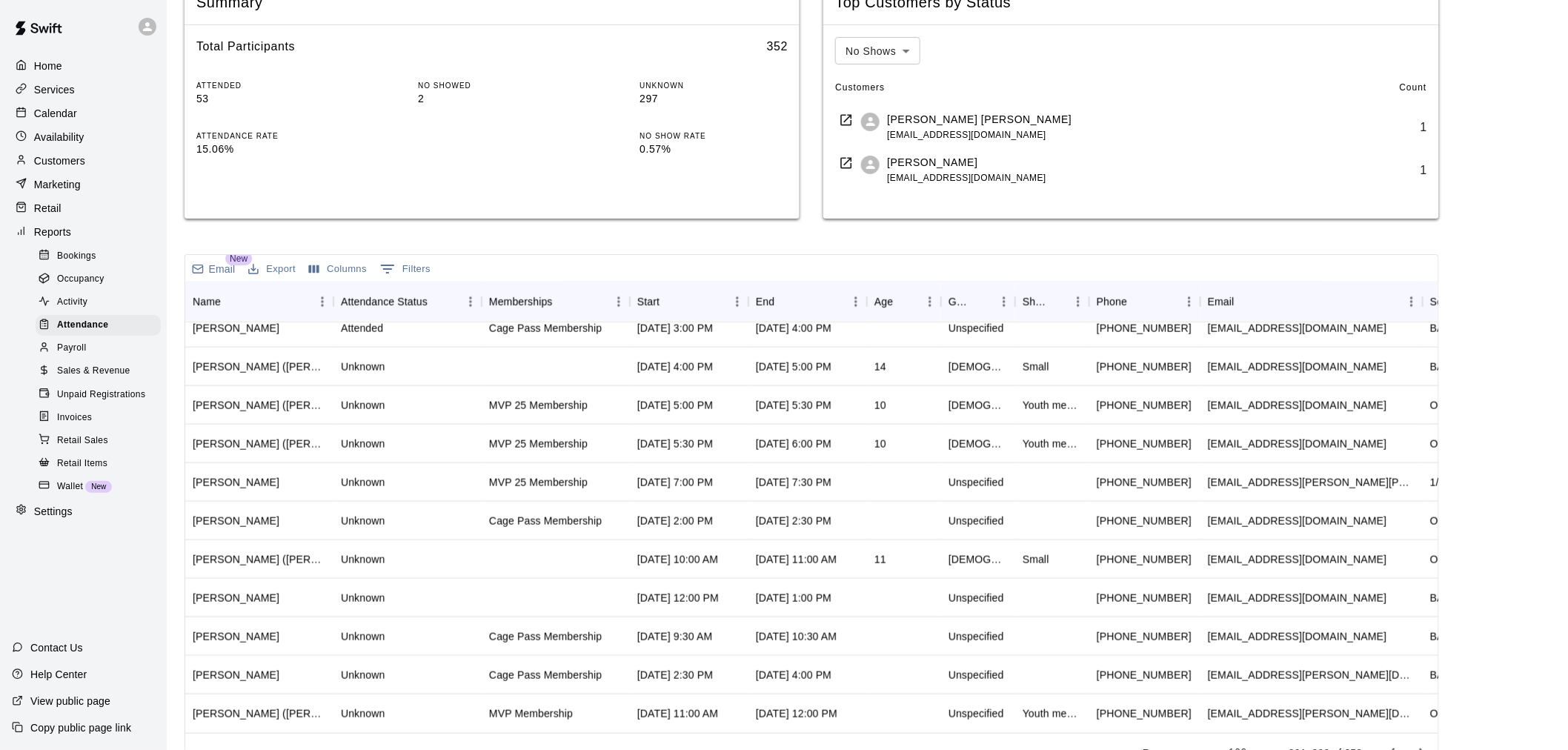
scroll to position [226, 0]
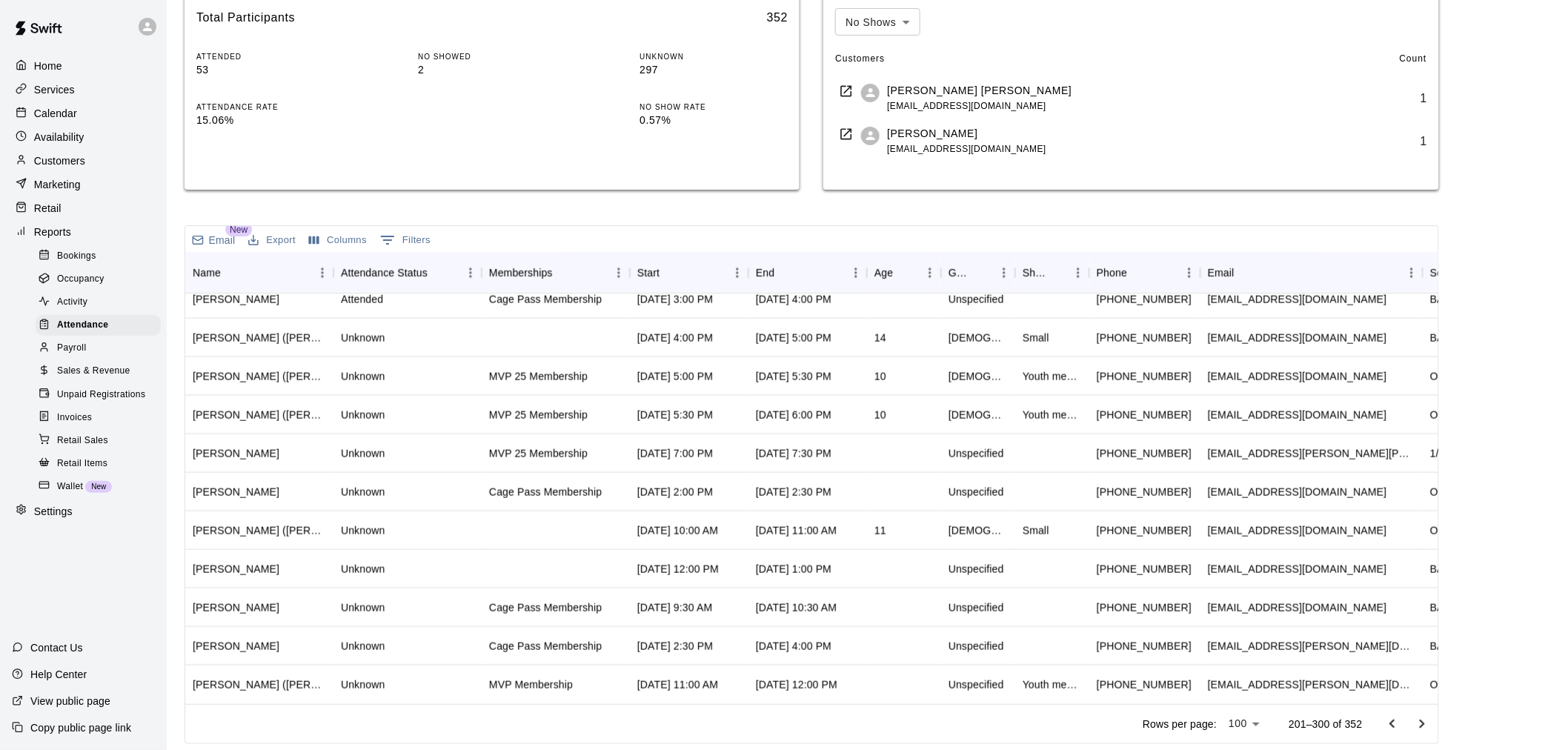
click at [1419, 719] on icon "Go to next page" at bounding box center [1421, 724] width 18 height 18
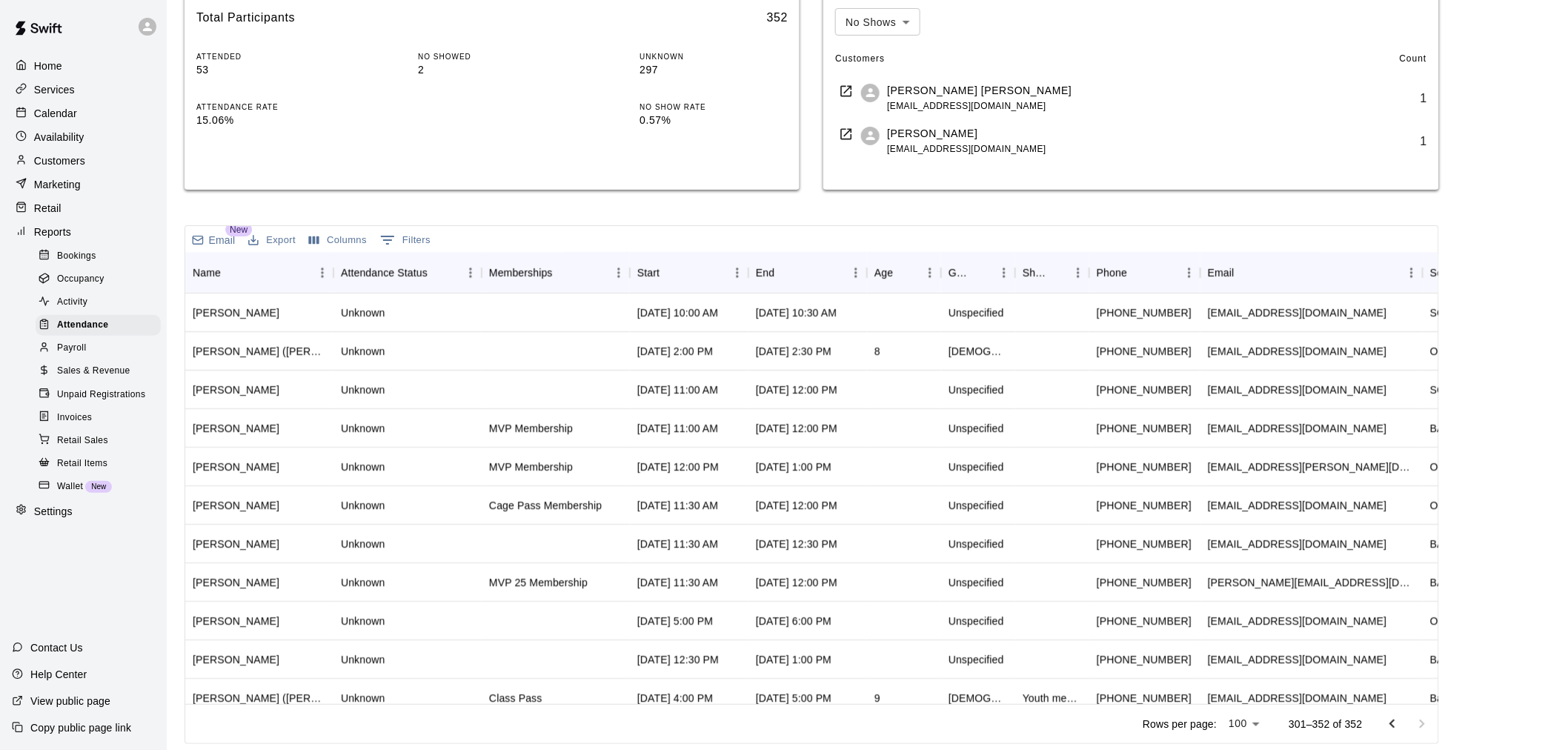
scroll to position [0, 0]
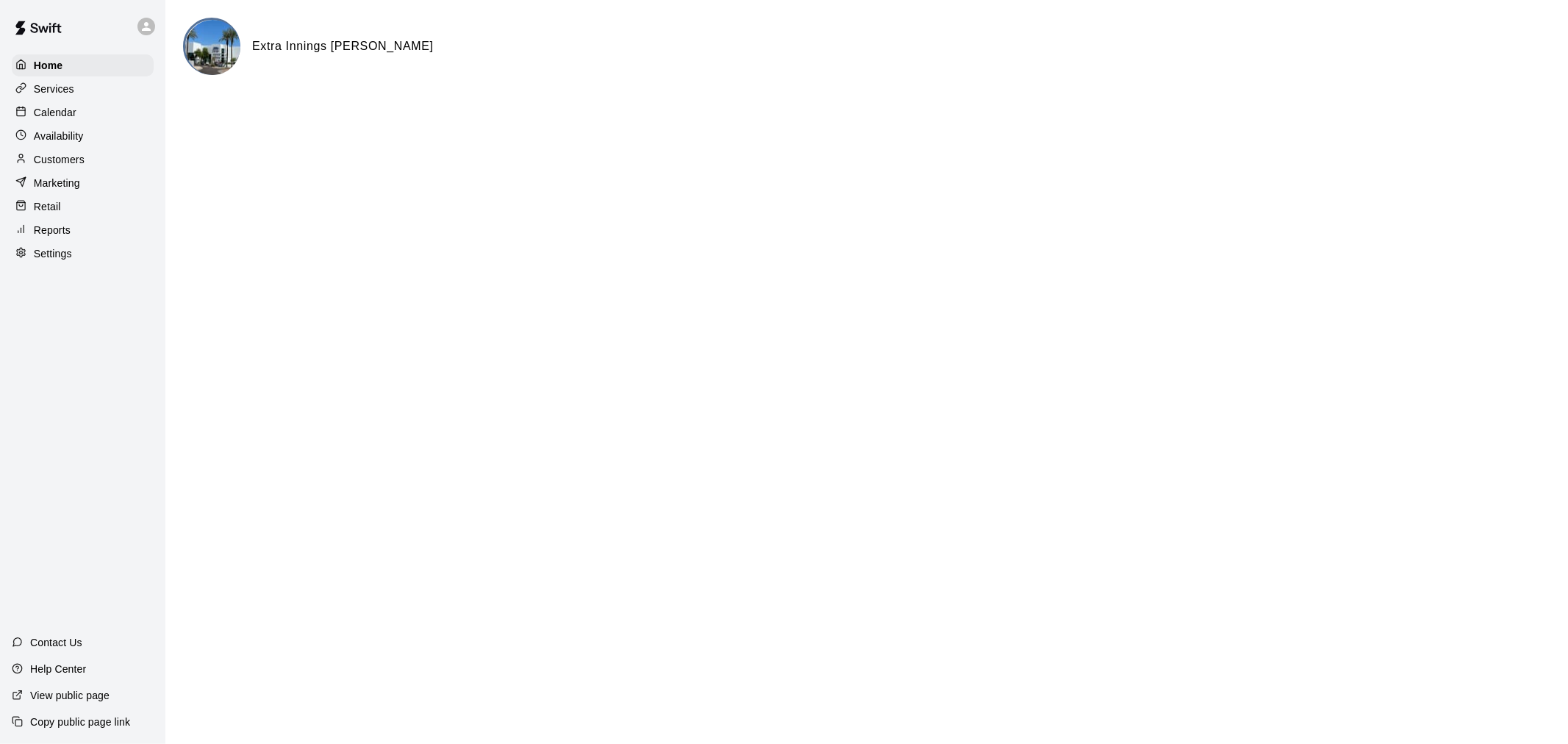
drag, startPoint x: 86, startPoint y: 162, endPoint x: 74, endPoint y: 164, distance: 12.2
click at [74, 164] on p "Customers" at bounding box center [59, 159] width 51 height 15
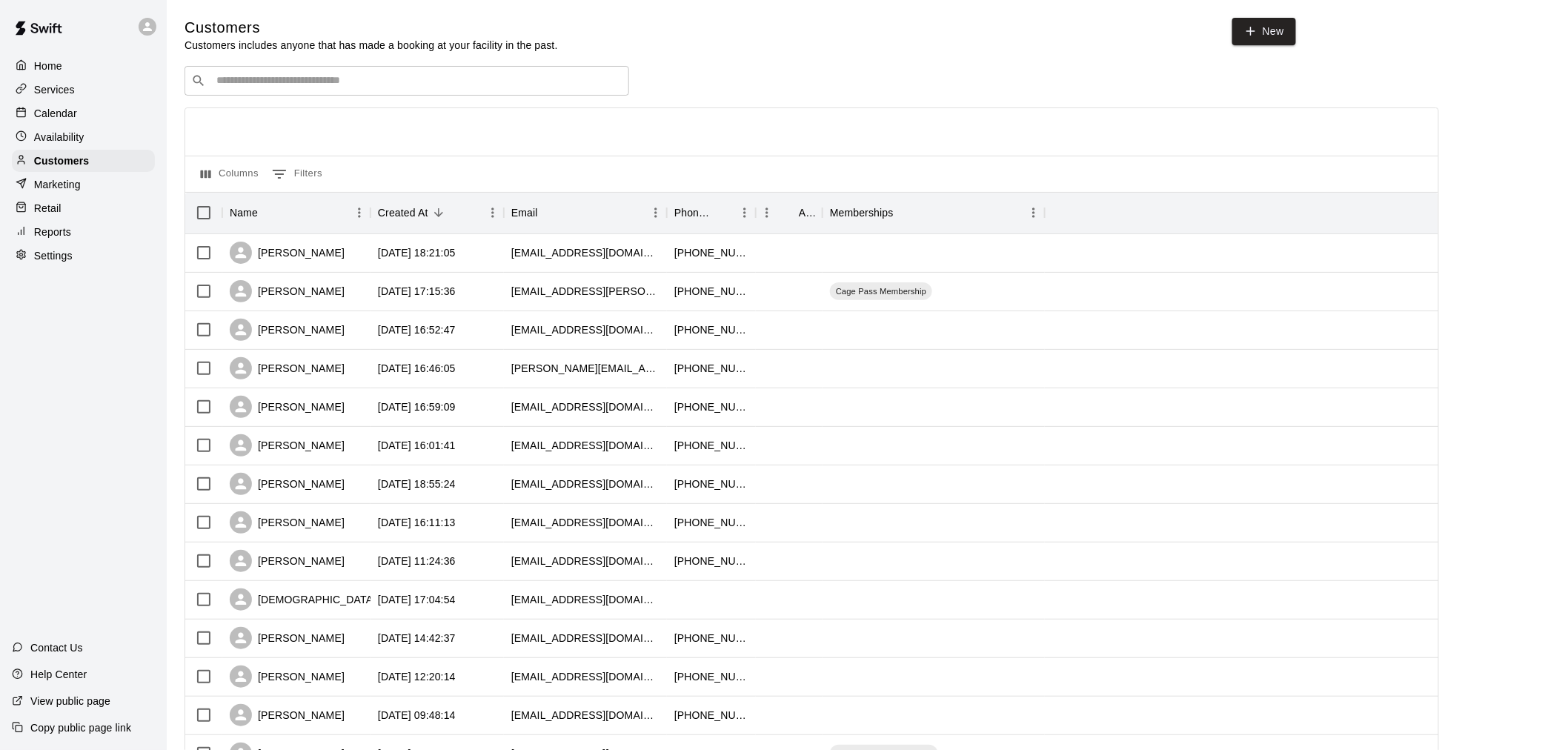
click at [395, 77] on input "Search customers by name or email" at bounding box center [417, 81] width 410 height 15
type input "*********"
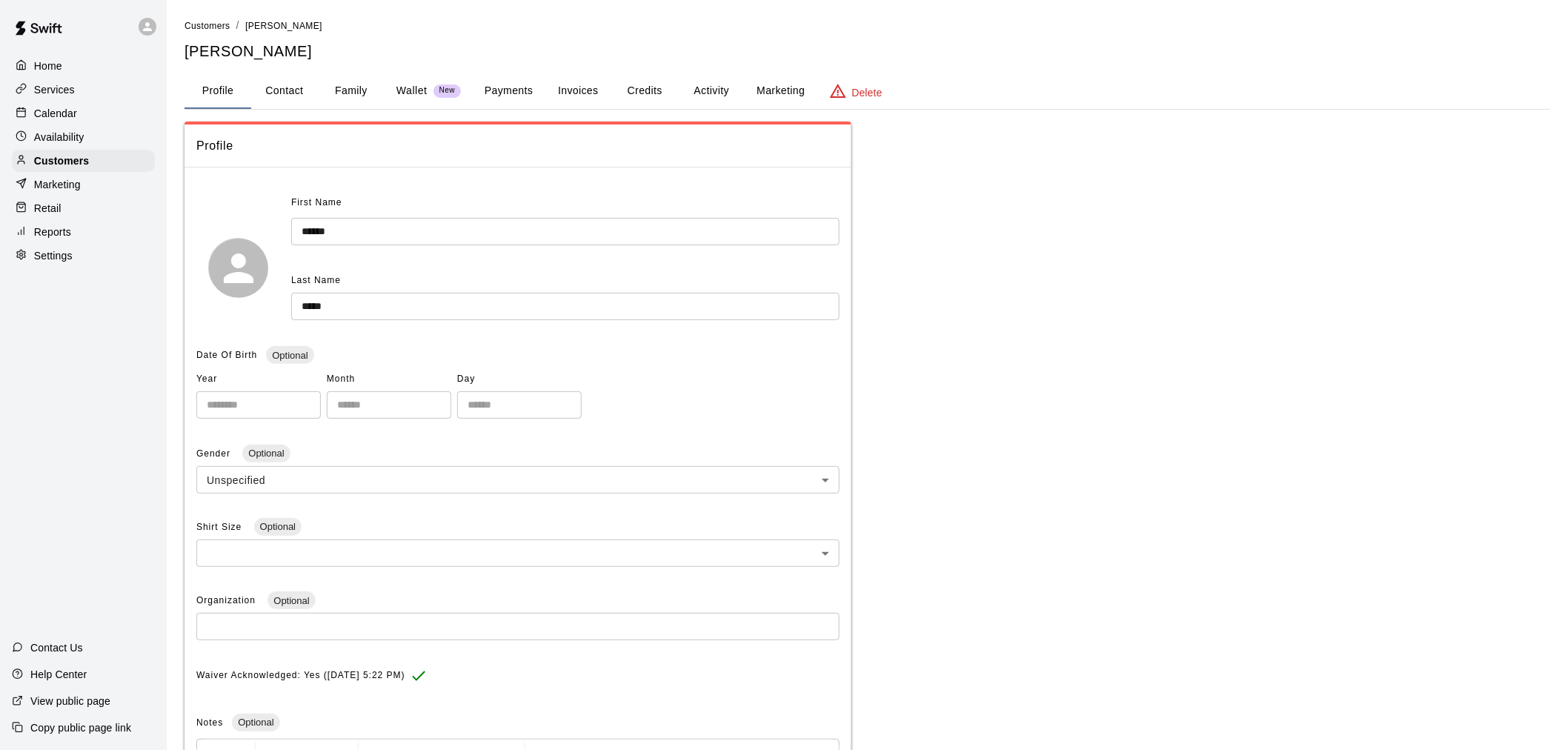
click at [509, 73] on button "Payments" at bounding box center [508, 91] width 71 height 35
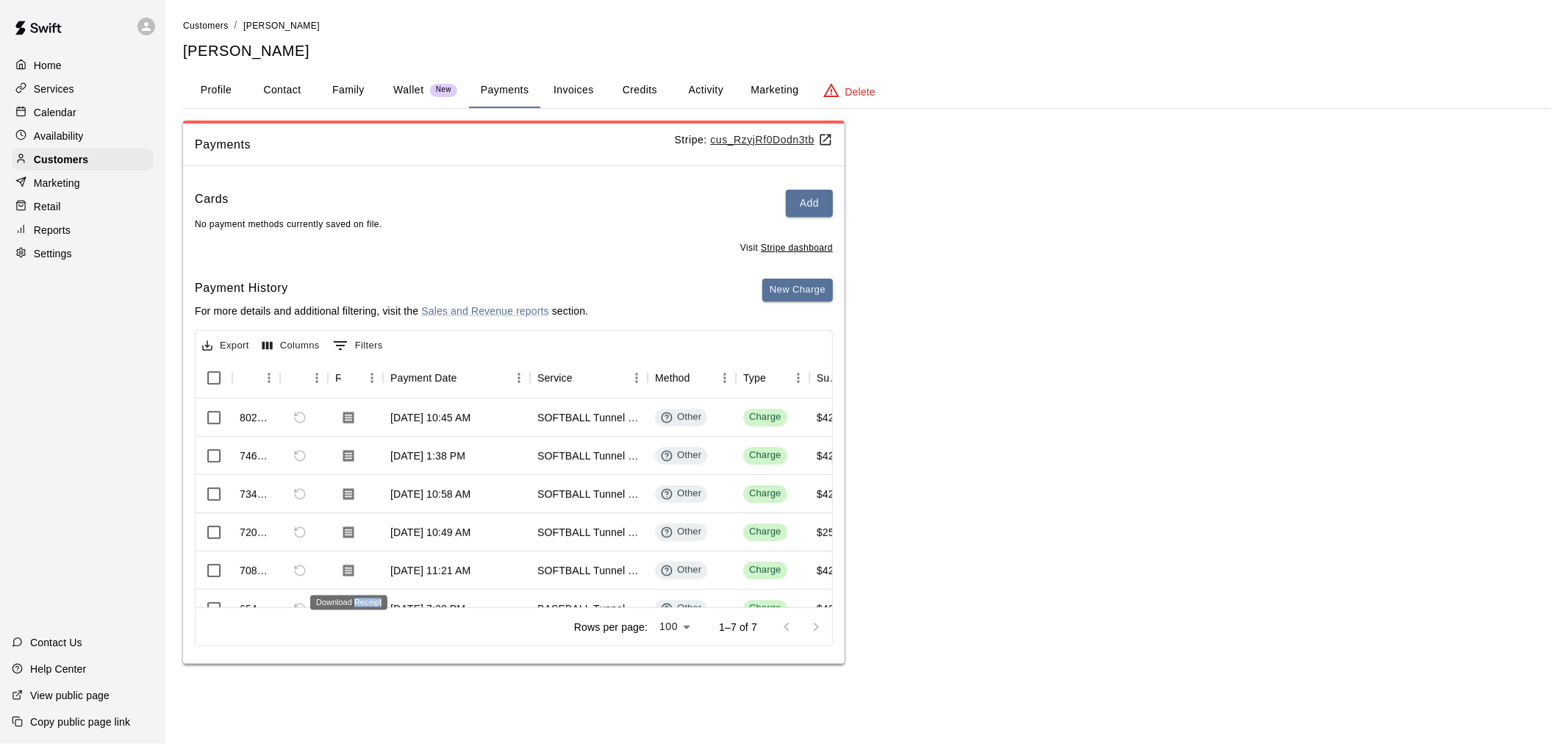
drag, startPoint x: 355, startPoint y: 593, endPoint x: 388, endPoint y: 593, distance: 33.0
click at [388, 593] on div "Download Receipt" at bounding box center [348, 599] width 80 height 27
click at [100, 104] on div "Home Services Calendar Availability Customers Marketing Retail Reports Settings" at bounding box center [83, 160] width 166 height 214
click at [91, 113] on div "Calendar" at bounding box center [83, 112] width 142 height 22
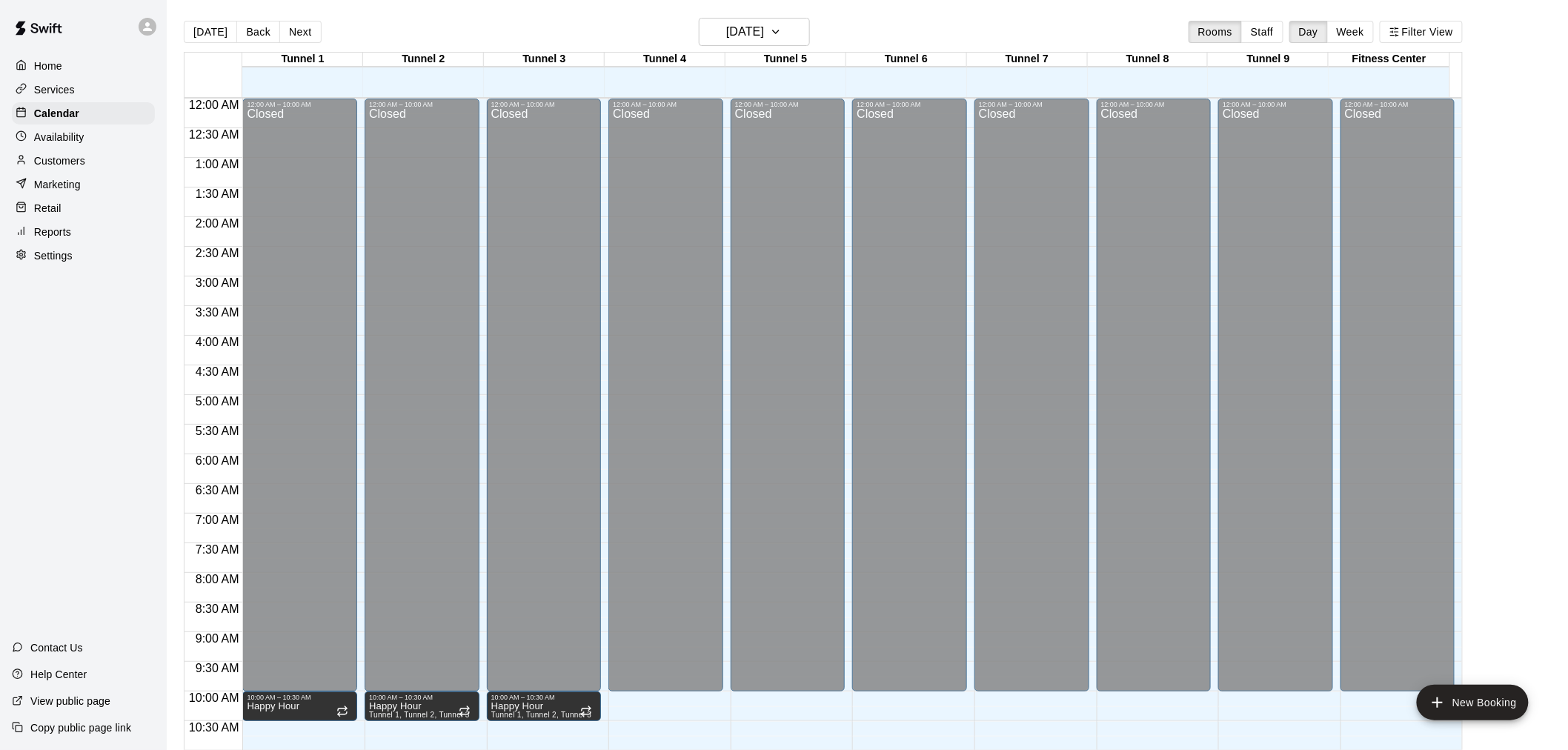
scroll to position [709, 0]
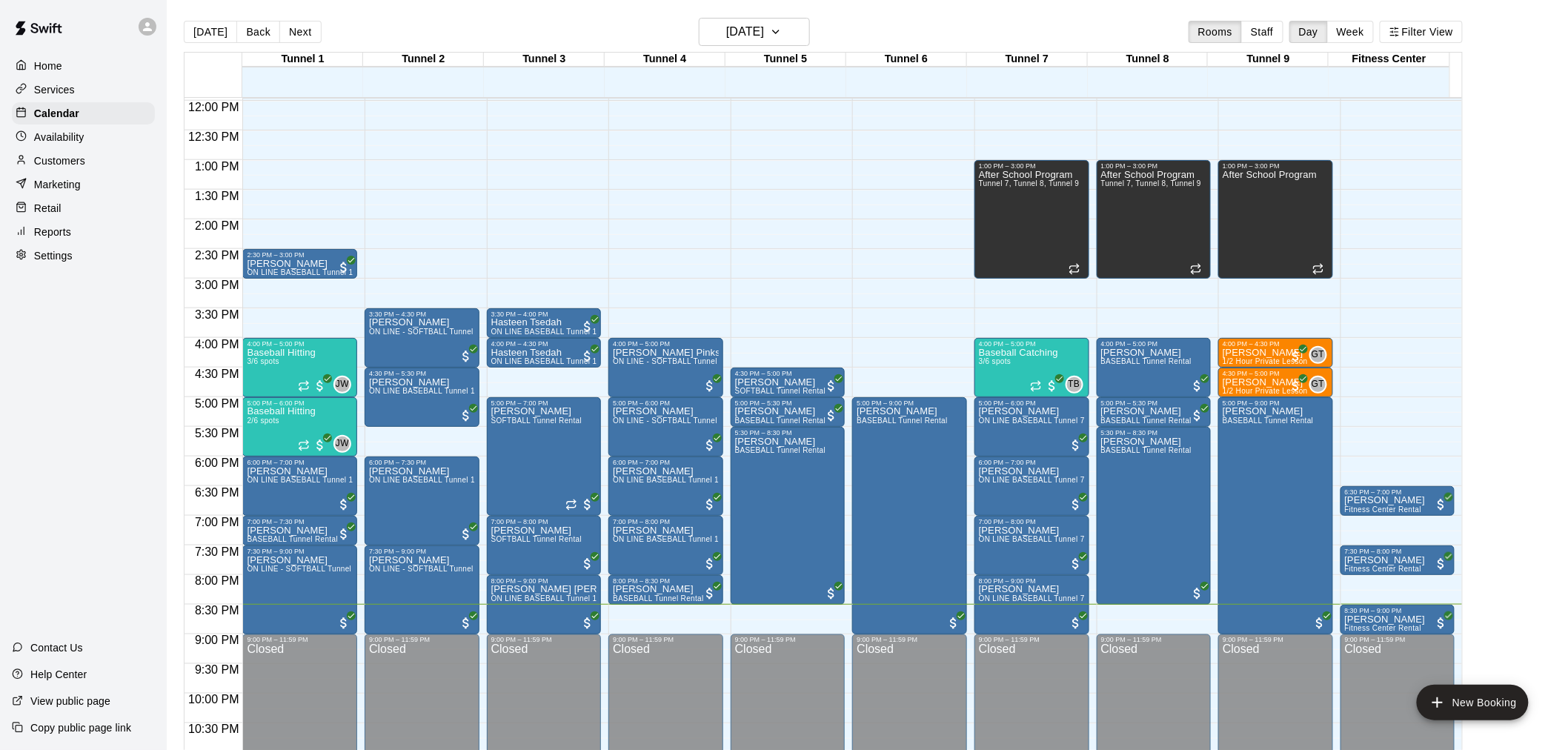
drag, startPoint x: 380, startPoint y: 450, endPoint x: 149, endPoint y: 381, distance: 241.1
click at [145, 384] on div "Home Services Calendar Availability Customers Marketing Retail Reports Settings…" at bounding box center [84, 375] width 167 height 750
click at [305, 32] on button "Next" at bounding box center [300, 32] width 42 height 22
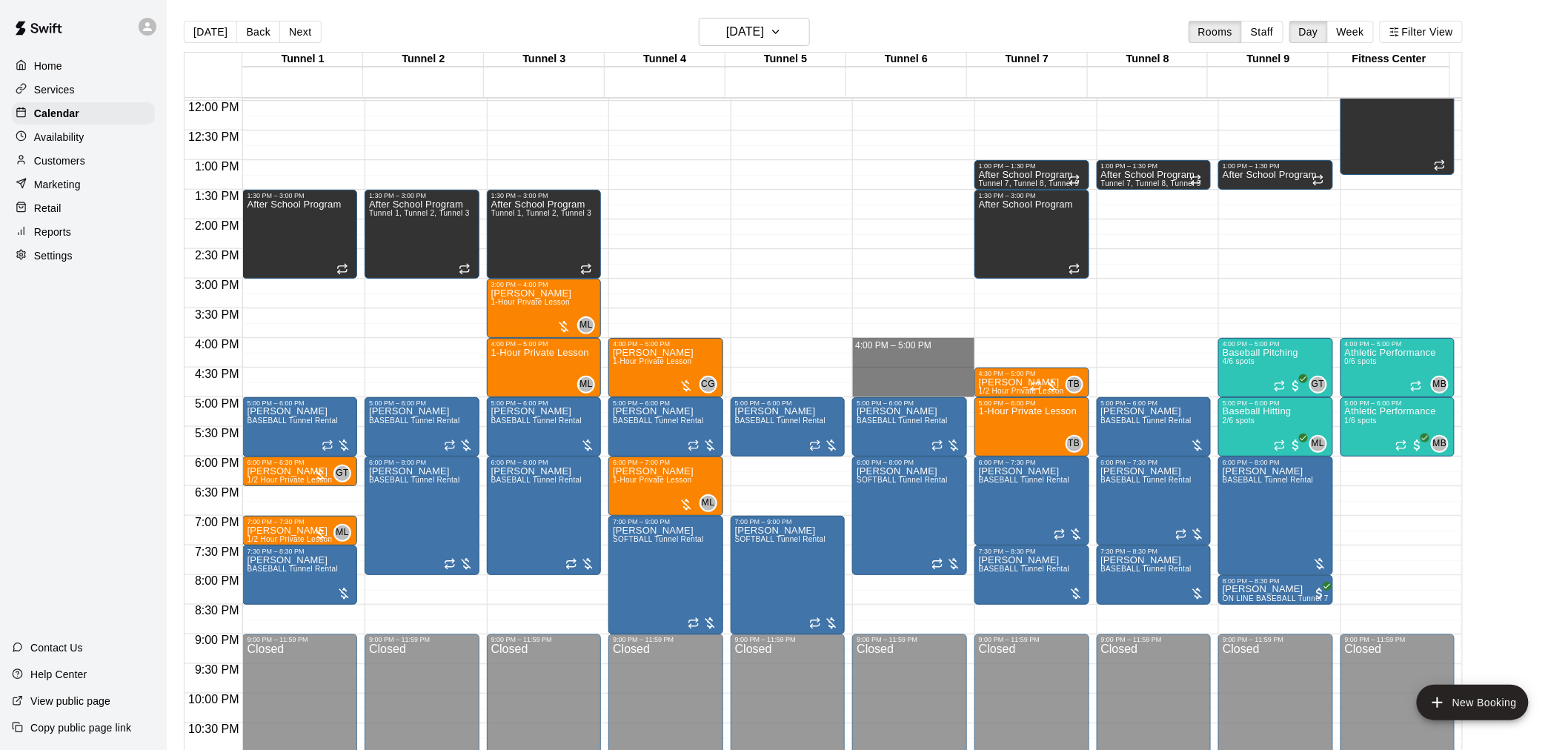
drag, startPoint x: 914, startPoint y: 344, endPoint x: 911, endPoint y: 385, distance: 41.1
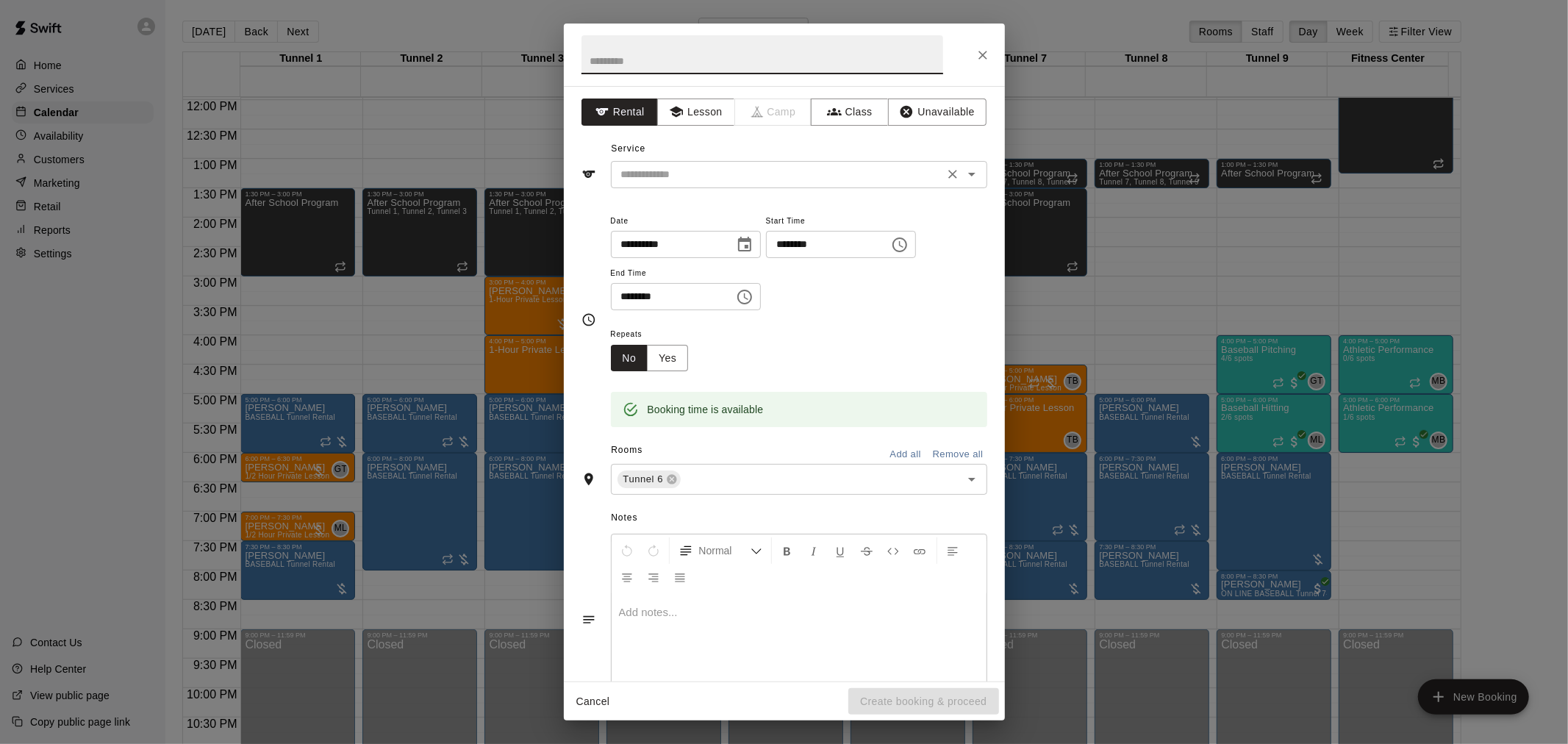
click at [747, 173] on input "text" at bounding box center [777, 175] width 324 height 18
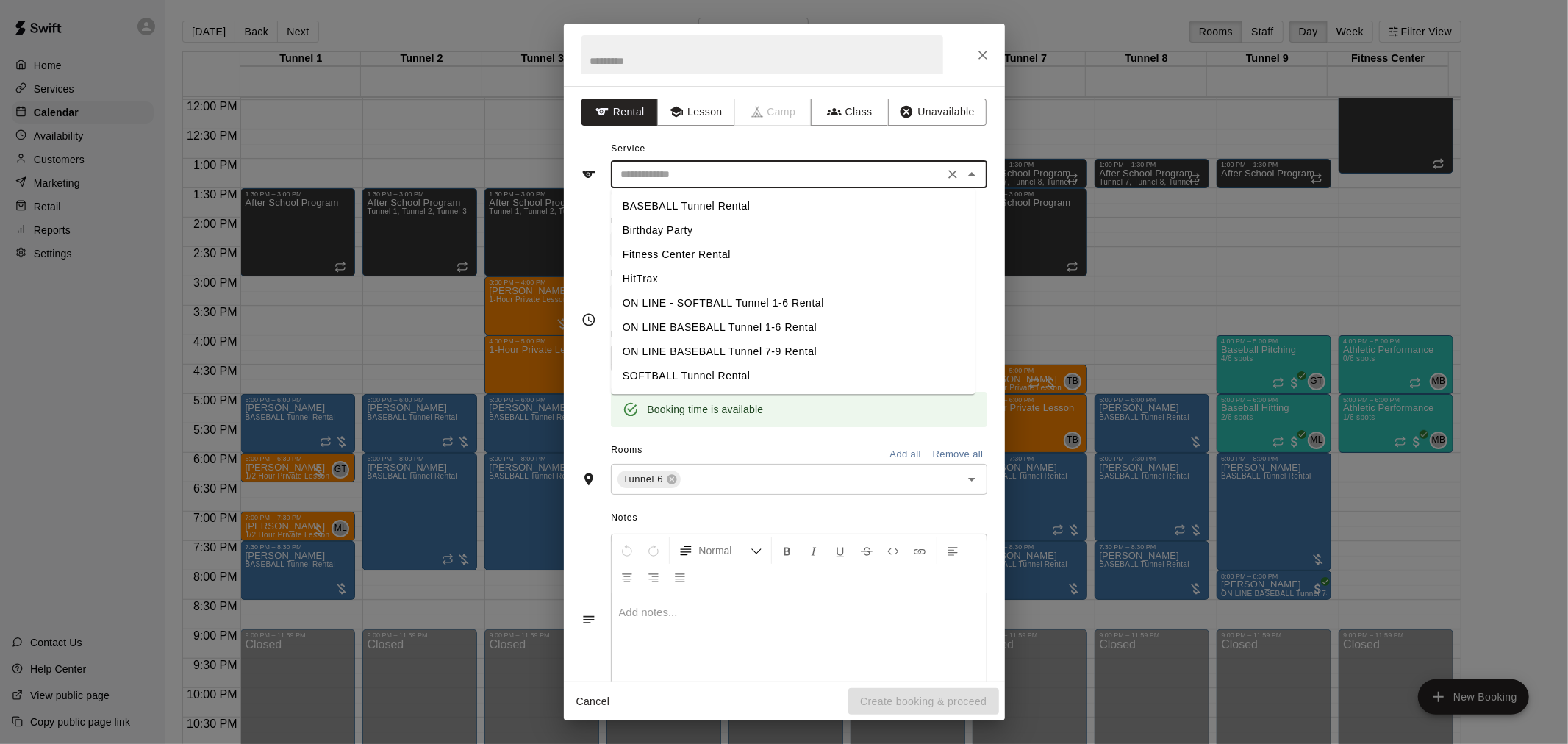
click at [682, 381] on li "SOFTBALL Tunnel Rental" at bounding box center [793, 376] width 364 height 24
type input "**********"
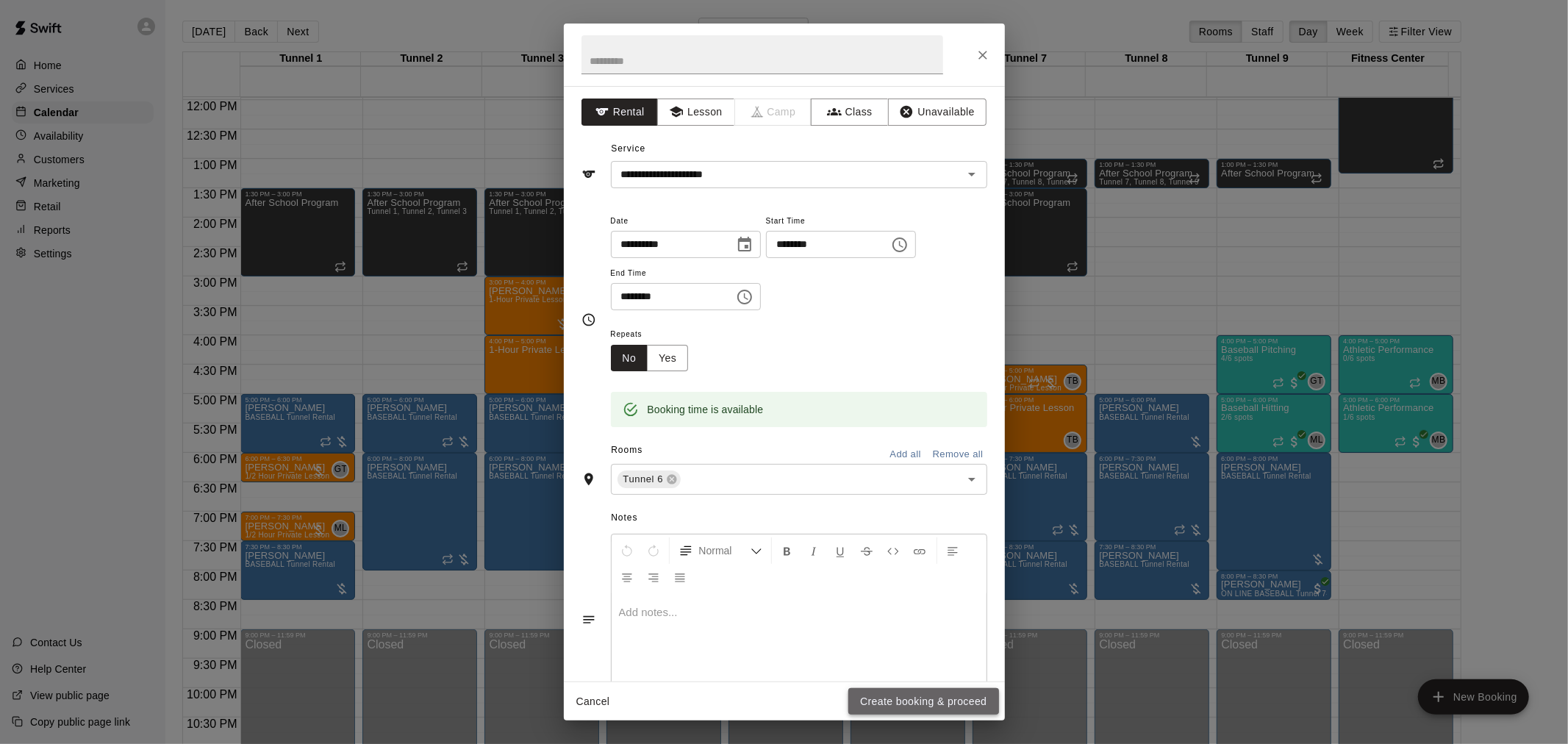
click at [891, 704] on button "Create booking & proceed" at bounding box center [923, 703] width 150 height 28
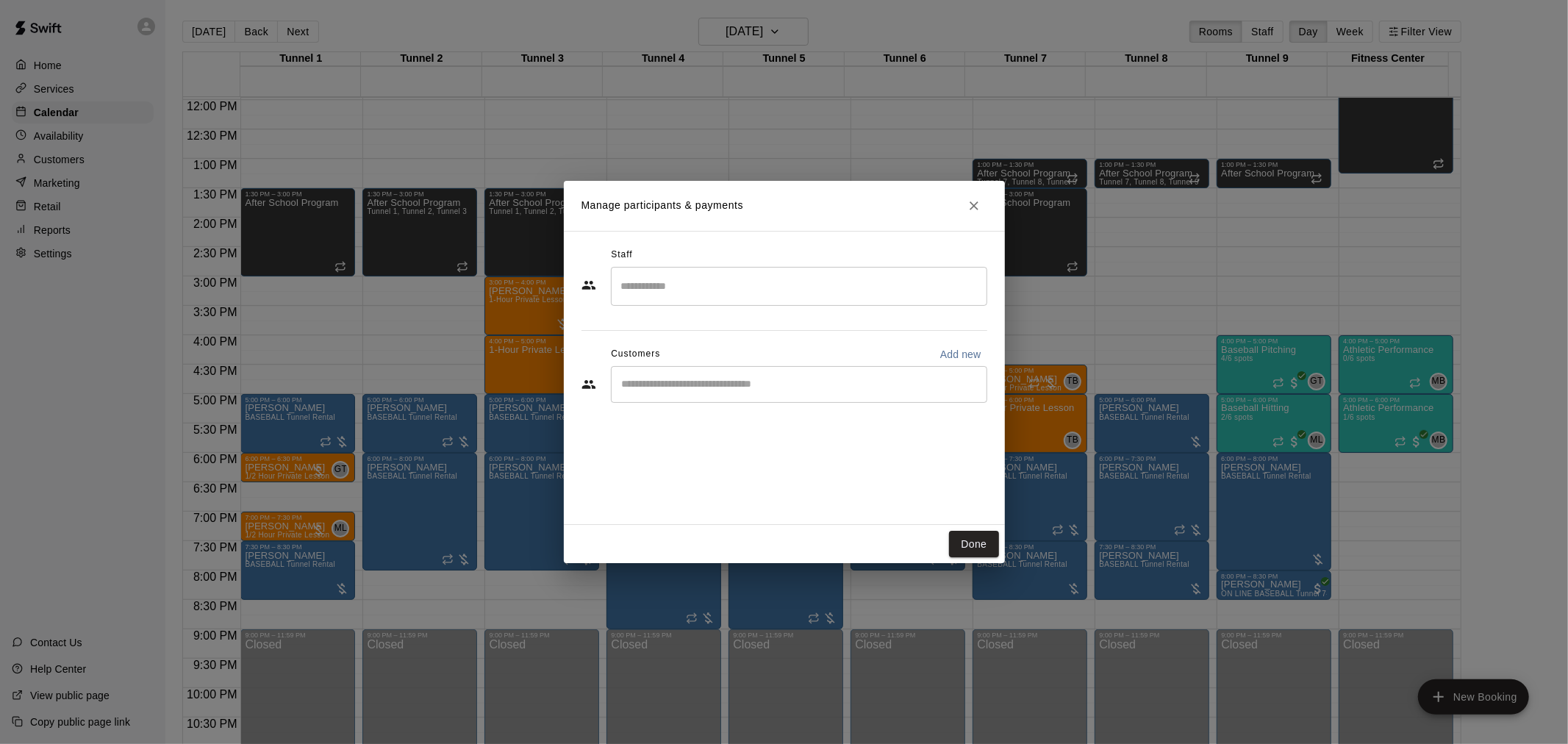
click at [890, 389] on input "Start typing to search customers..." at bounding box center [799, 385] width 364 height 15
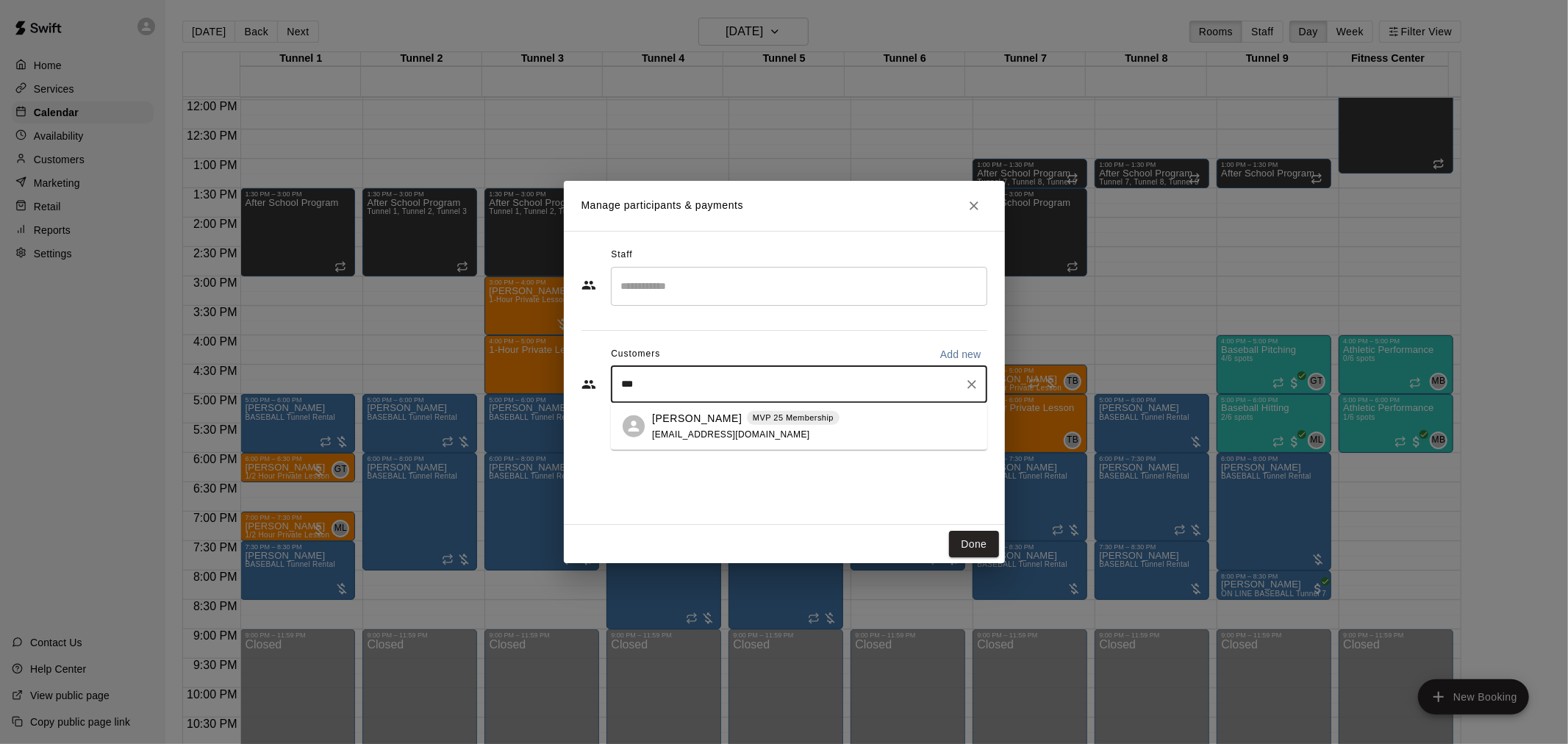
type input "****"
click at [867, 413] on div "MJ Pike MVP 25 Membership mj_pike01@yahoo.com" at bounding box center [813, 426] width 323 height 31
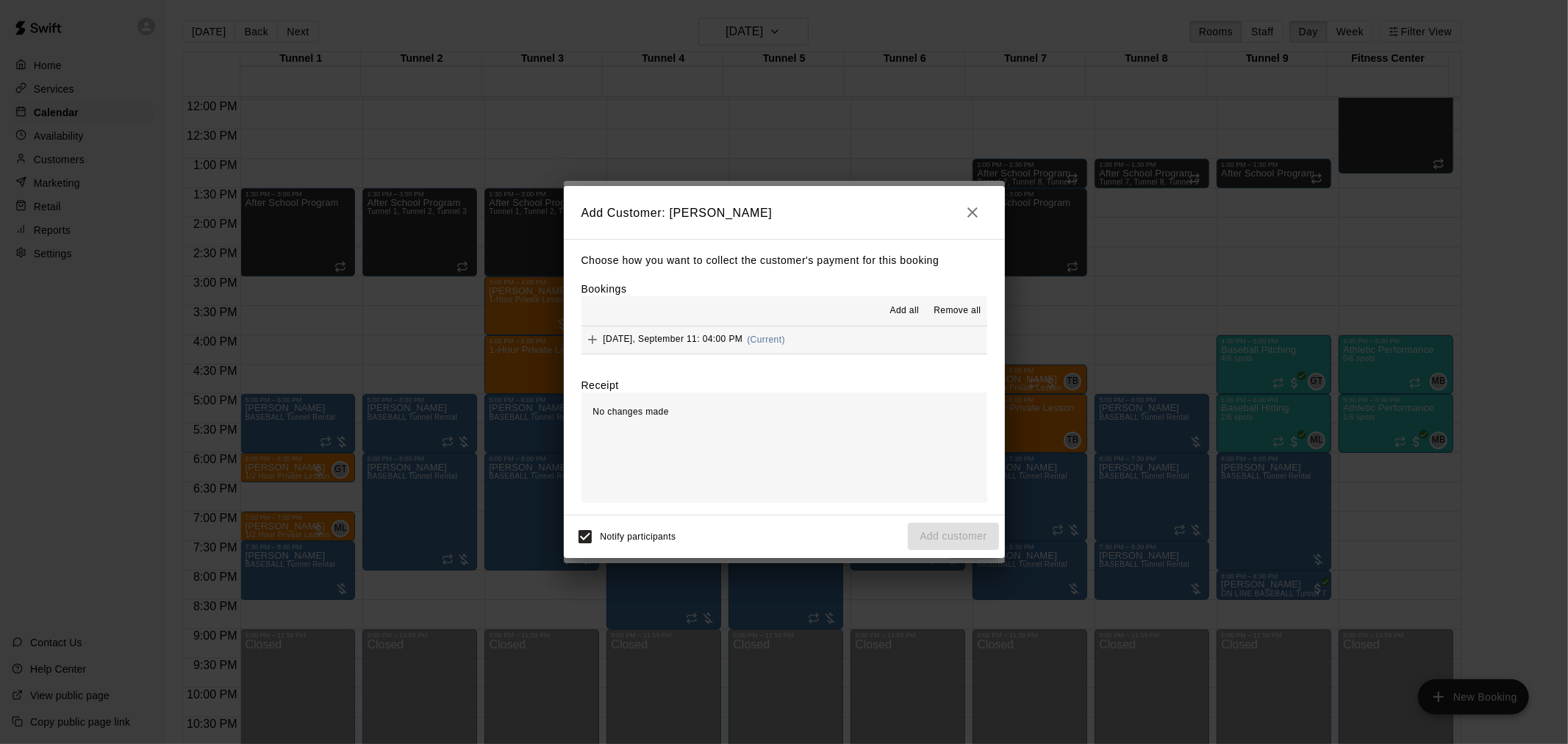
click at [785, 349] on div "Thursday, September 11: 04:00 PM (Current)" at bounding box center [683, 340] width 203 height 22
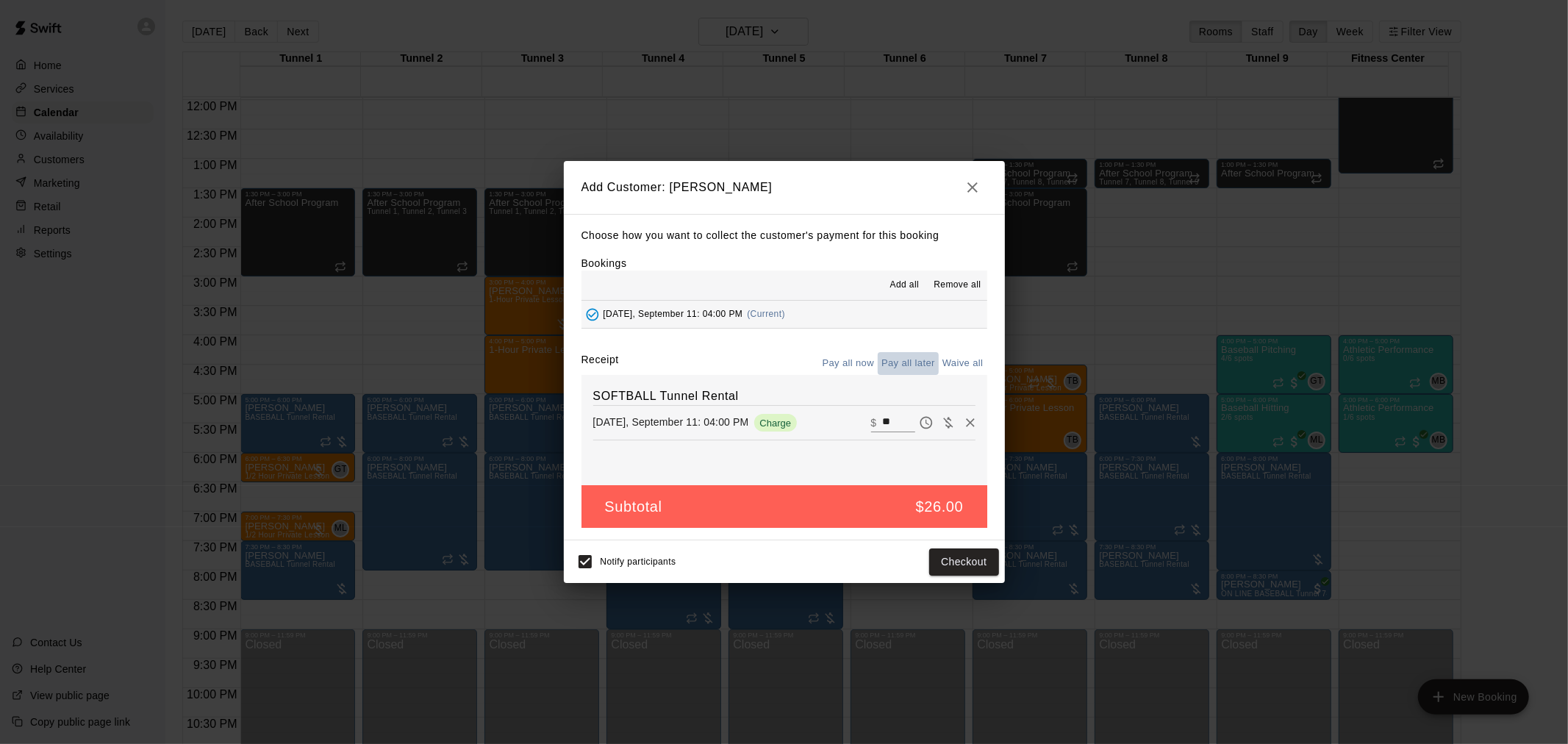
click at [916, 368] on button "Pay all later" at bounding box center [909, 364] width 61 height 23
click at [943, 575] on button "Add customer" at bounding box center [953, 563] width 90 height 28
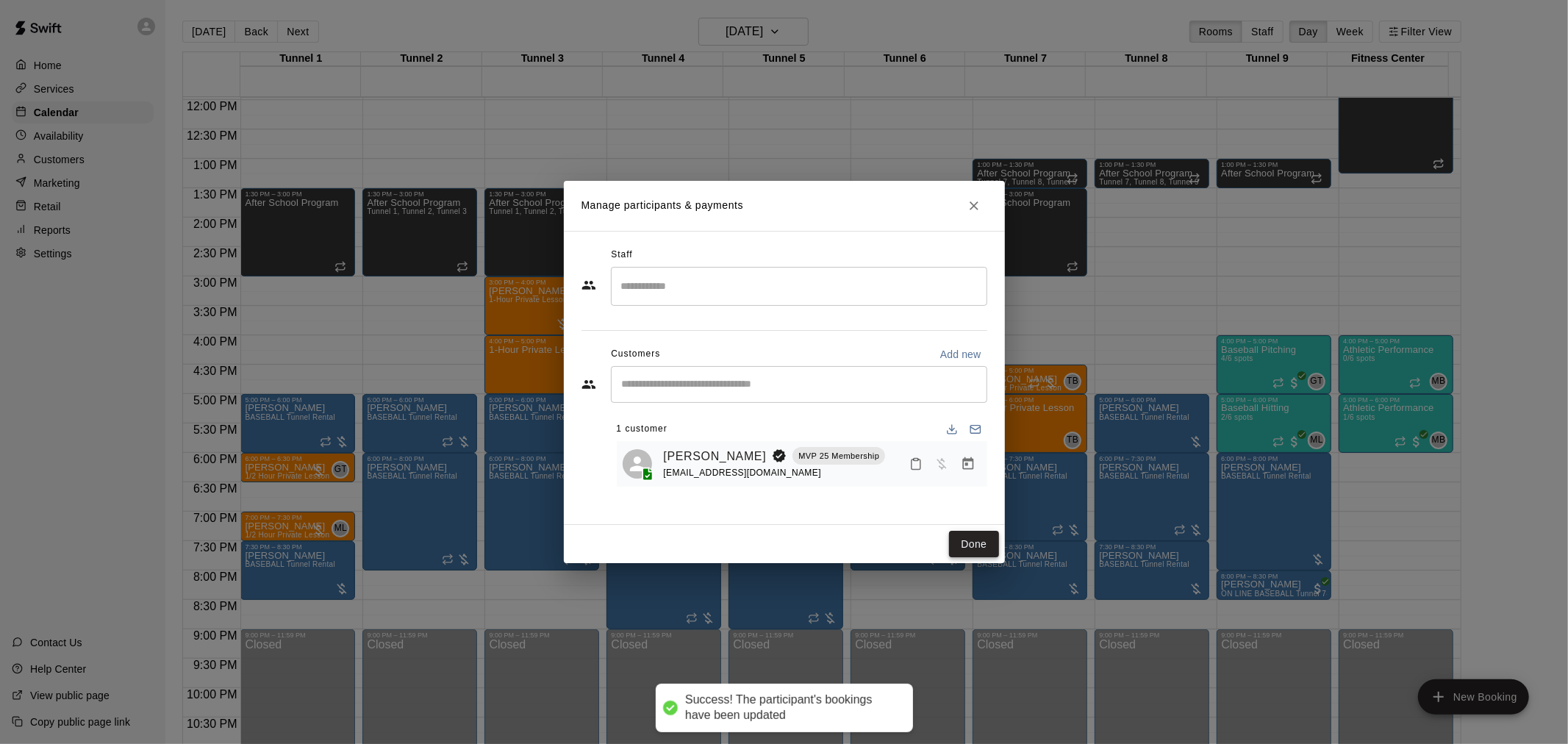
click at [981, 554] on button "Done" at bounding box center [974, 545] width 50 height 28
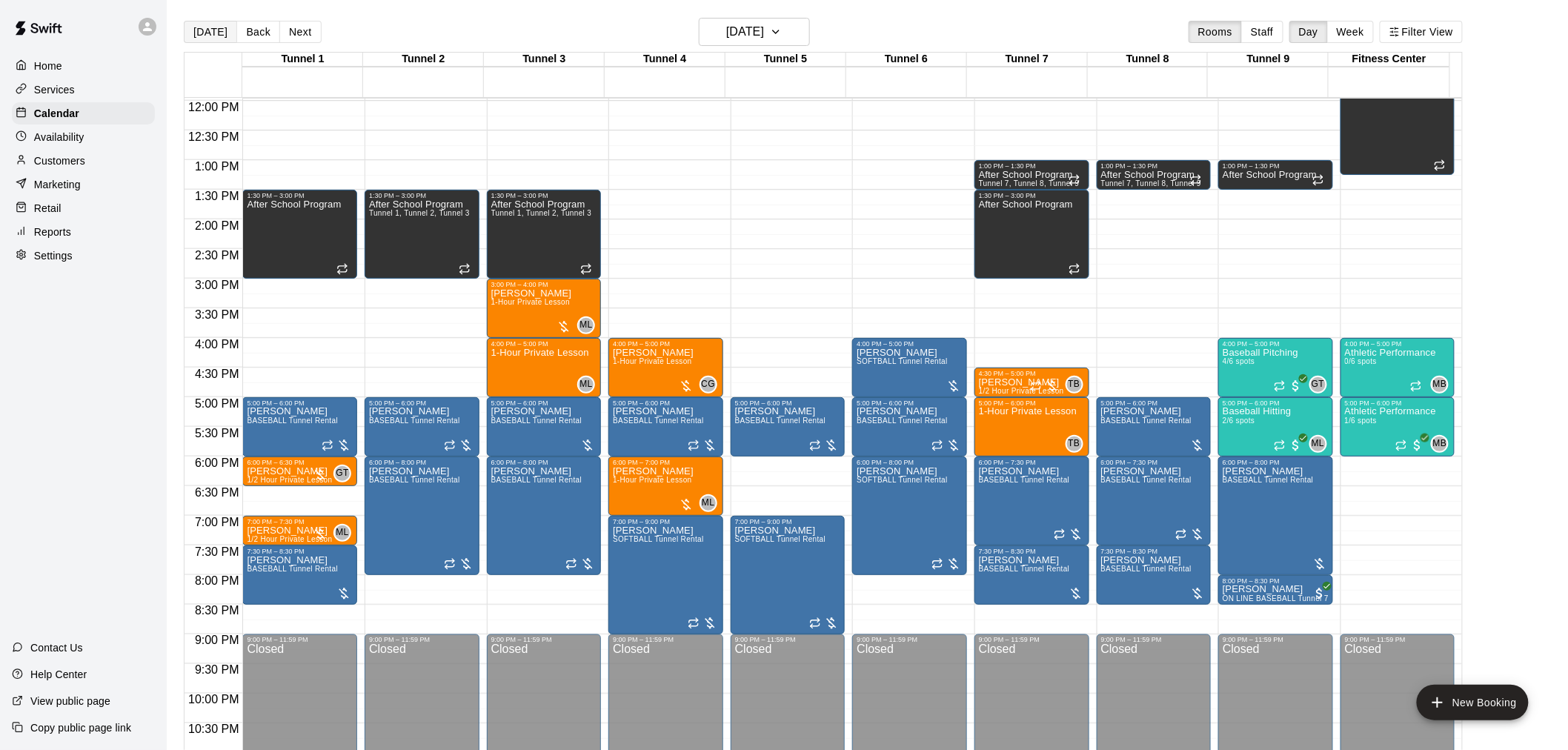
click at [215, 34] on button "[DATE]" at bounding box center [211, 32] width 54 height 22
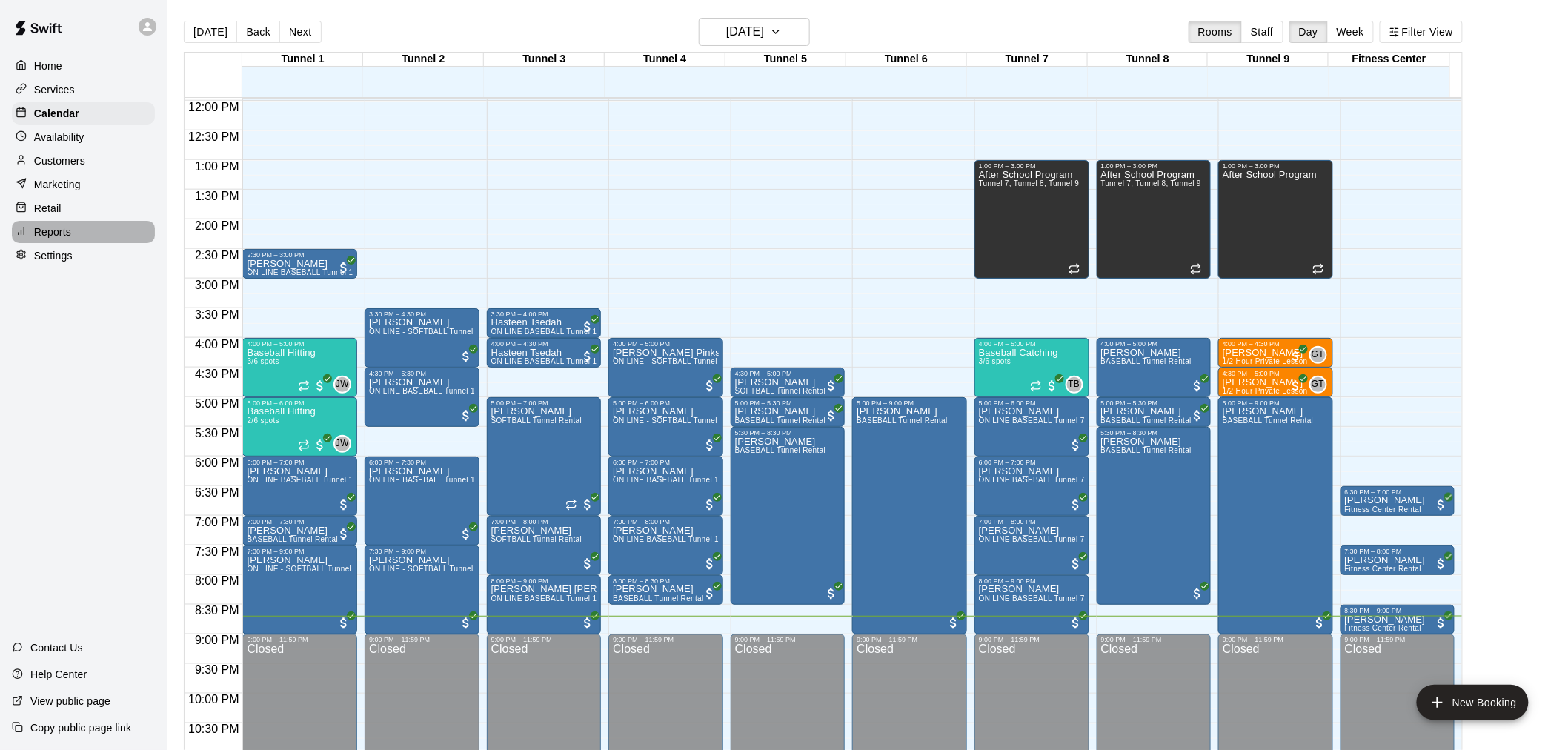
click at [86, 241] on div "Reports" at bounding box center [84, 232] width 143 height 22
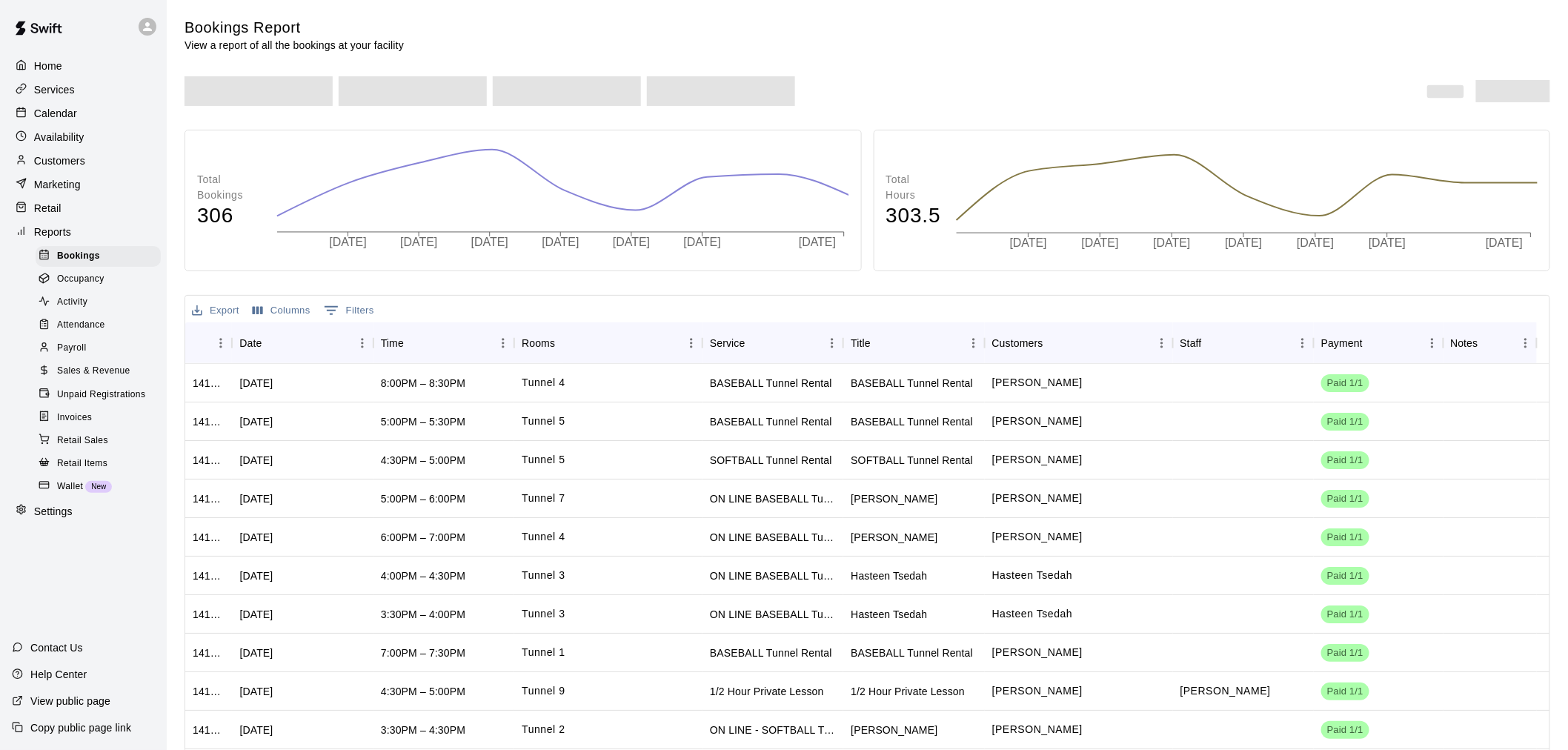
click at [141, 403] on span "Unpaid Registrations" at bounding box center [100, 395] width 88 height 15
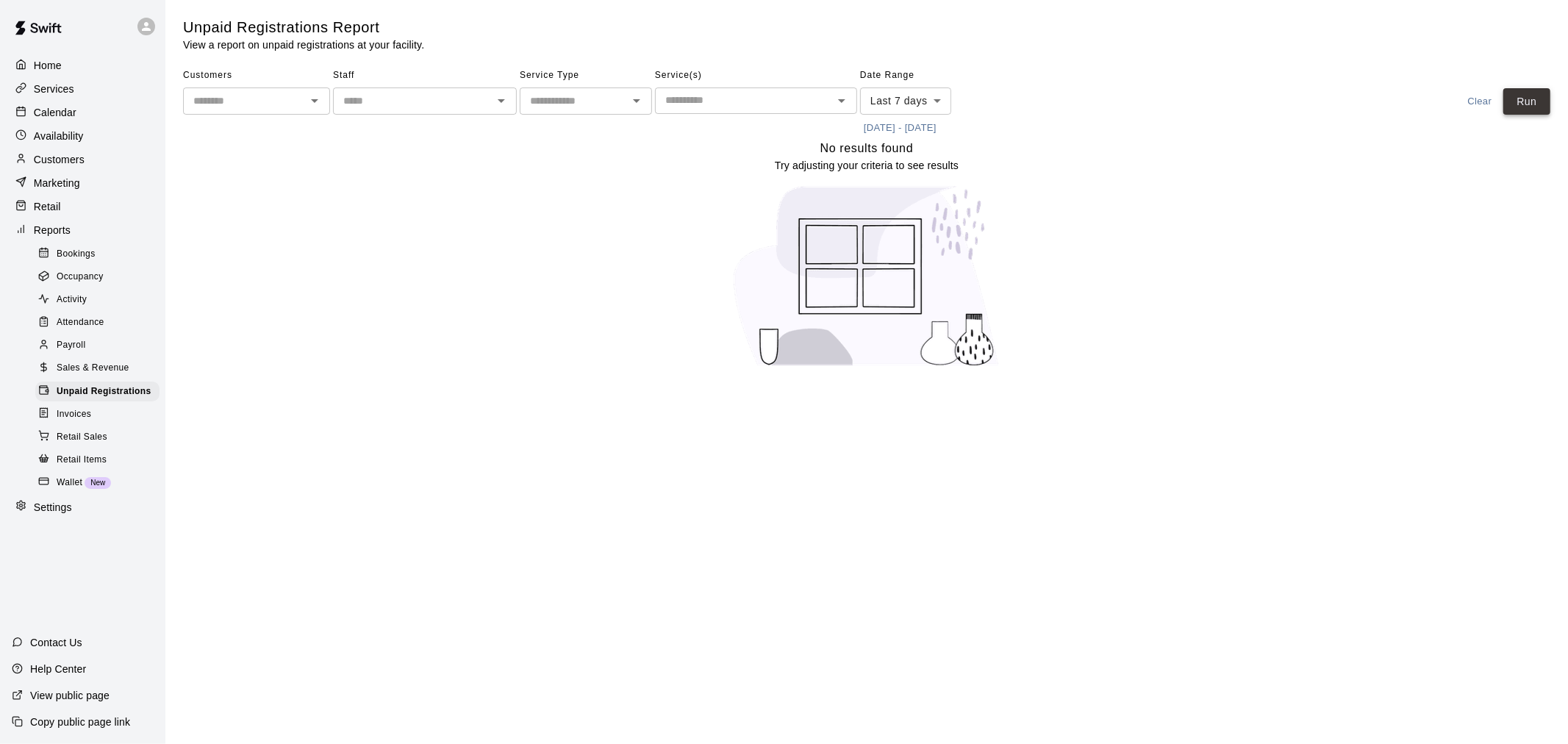
click at [1530, 91] on button "Run" at bounding box center [1527, 102] width 47 height 28
click at [92, 147] on div "Availability" at bounding box center [83, 136] width 142 height 22
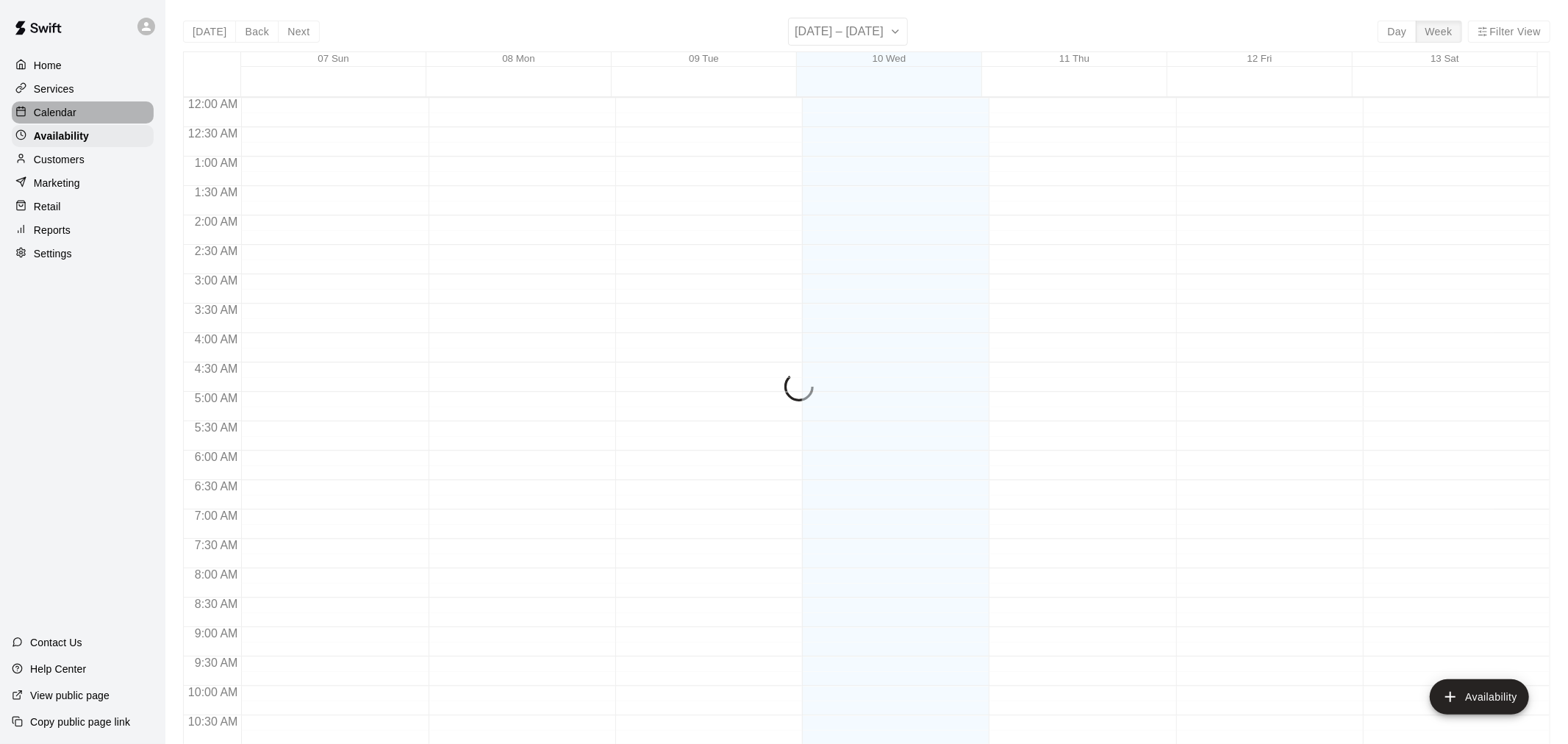
click at [89, 109] on div "Calendar" at bounding box center [83, 112] width 142 height 22
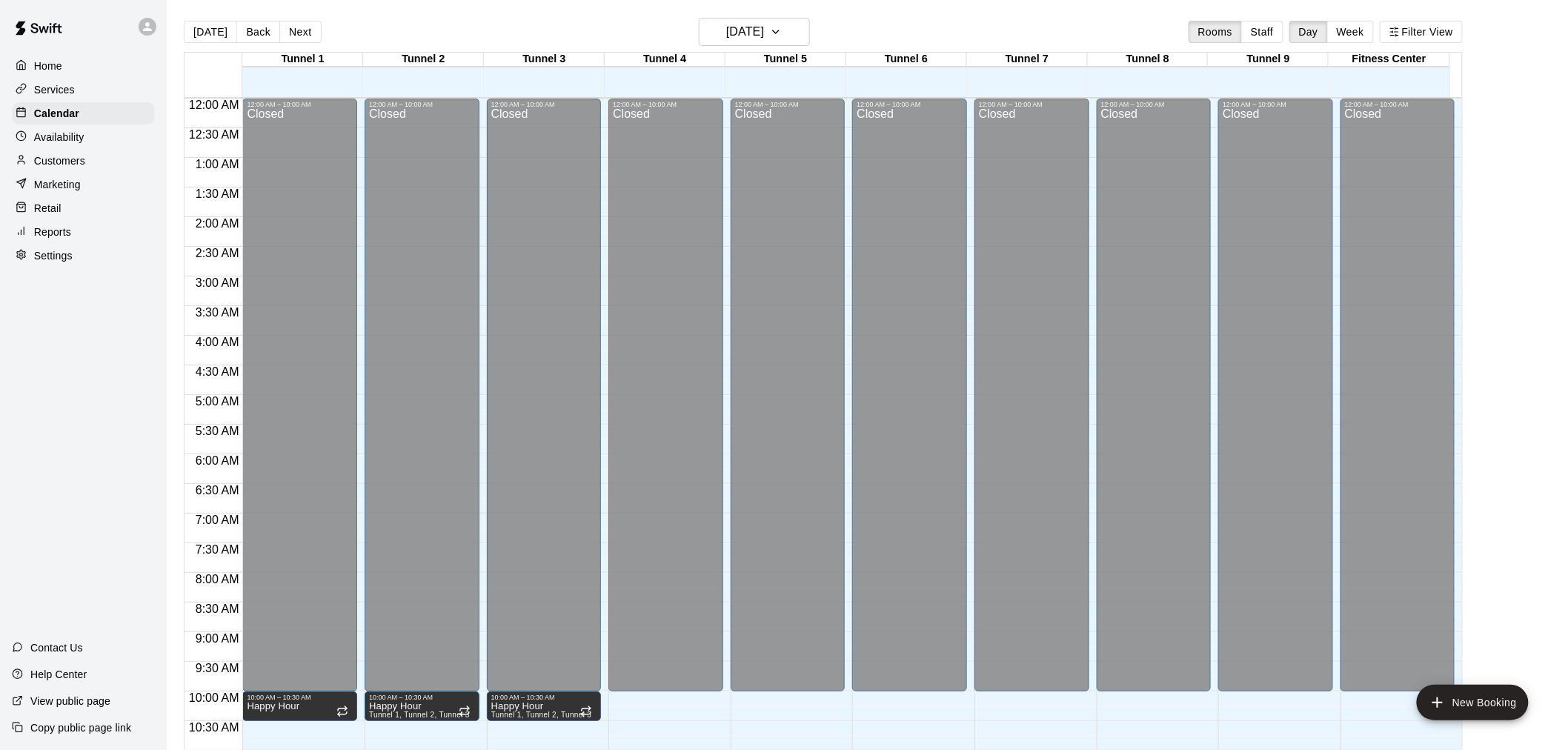
scroll to position [709, 0]
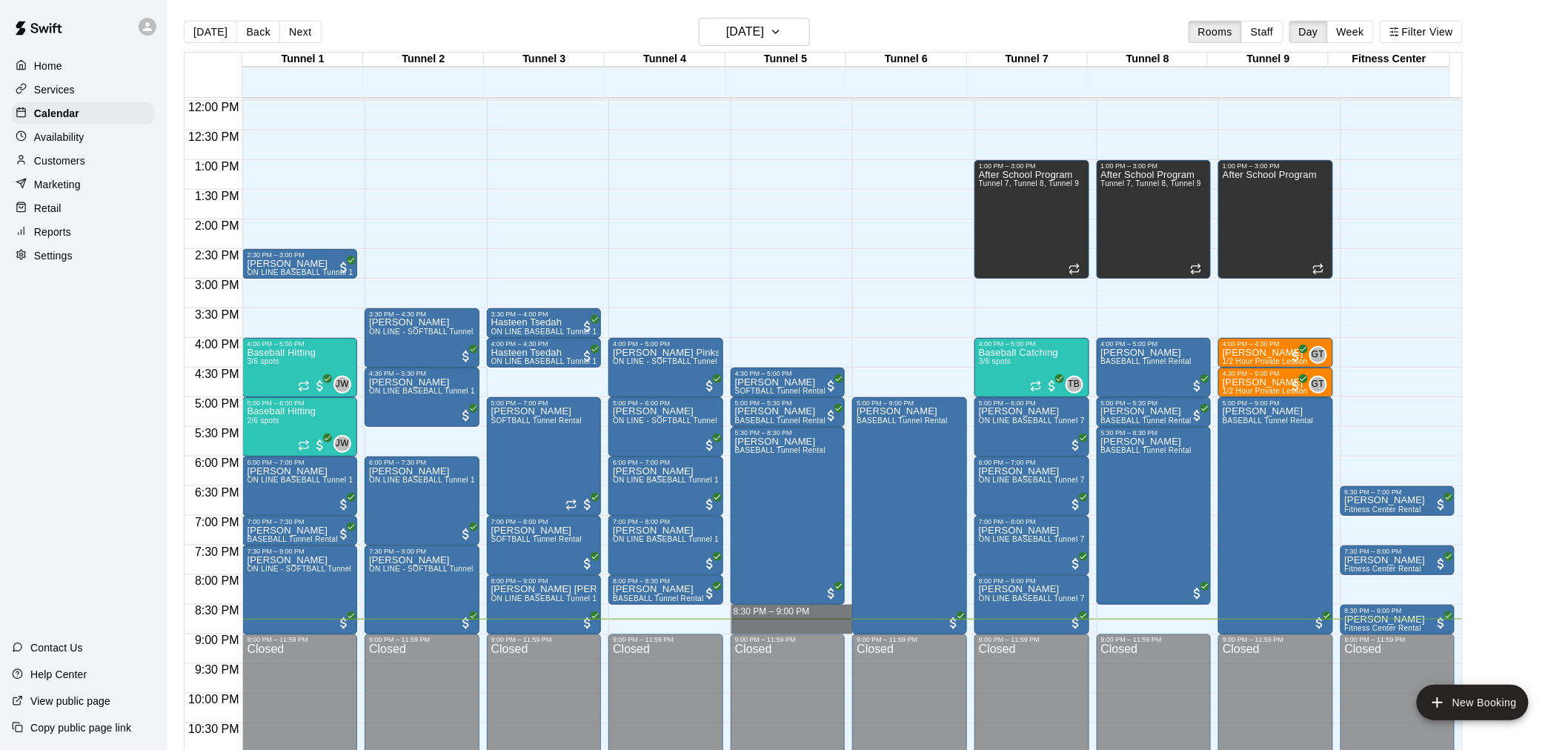
drag, startPoint x: 762, startPoint y: 609, endPoint x: 761, endPoint y: 620, distance: 11.0
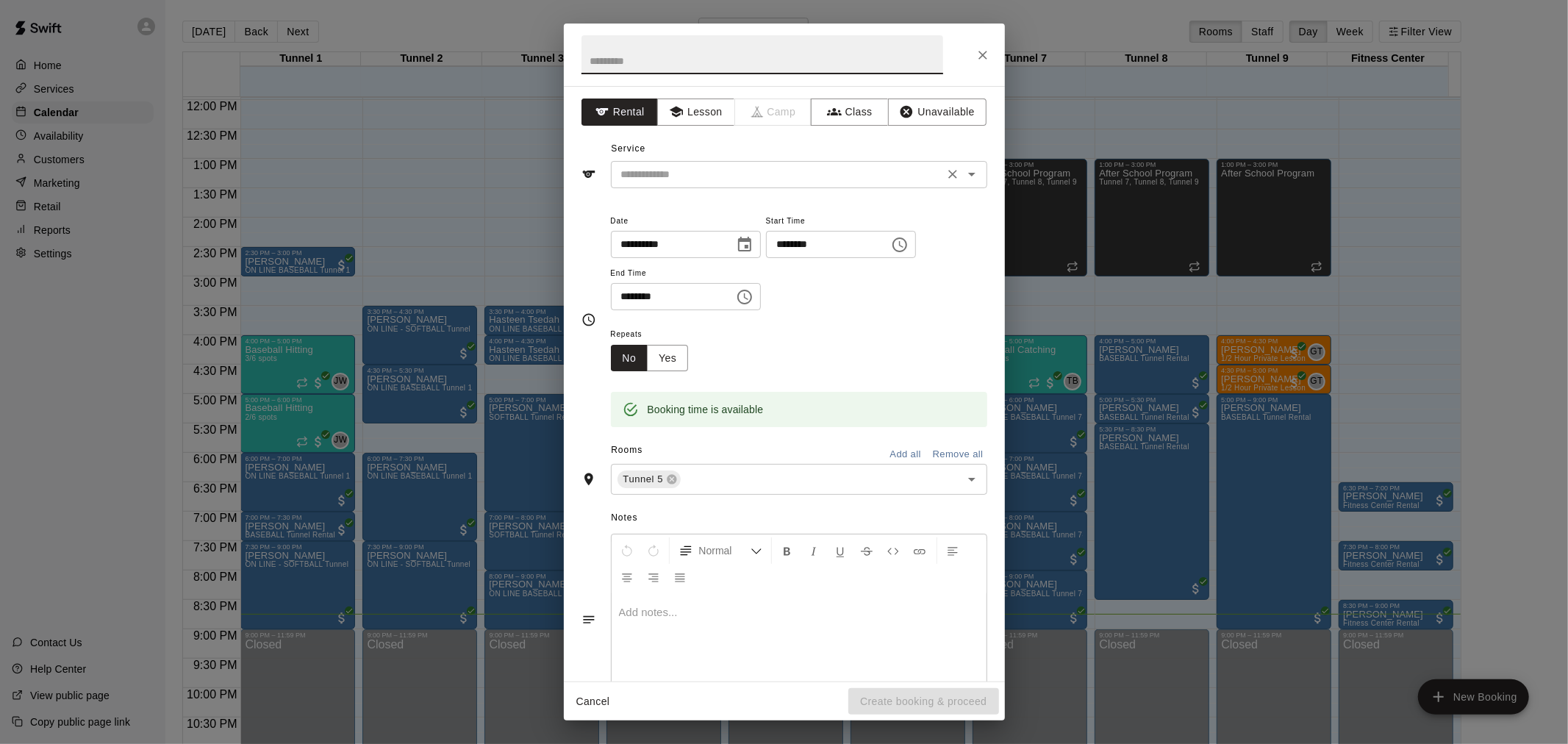
click at [736, 185] on div "​" at bounding box center [799, 175] width 377 height 28
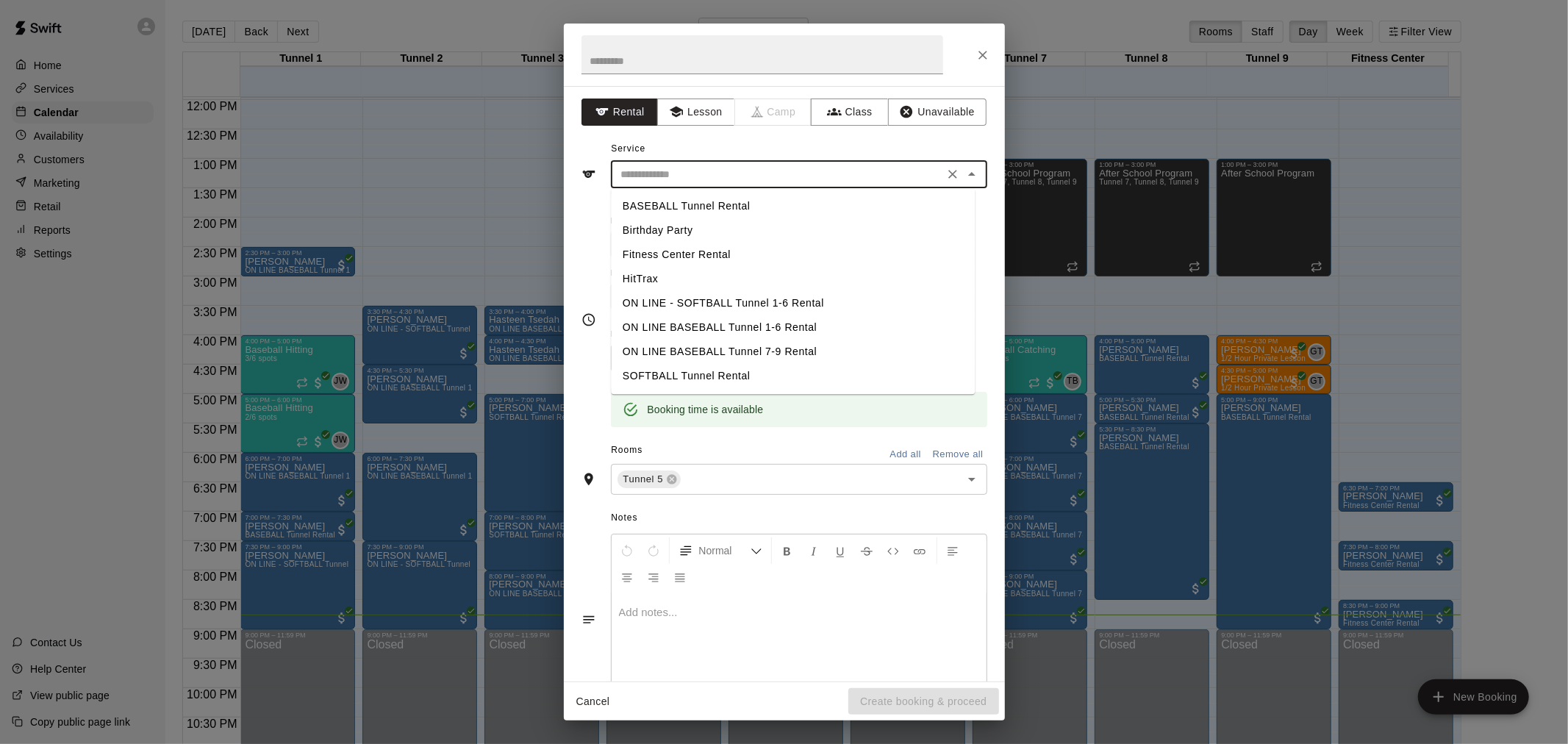
click at [715, 201] on li "BASEBALL Tunnel Rental" at bounding box center [793, 206] width 364 height 24
type input "**********"
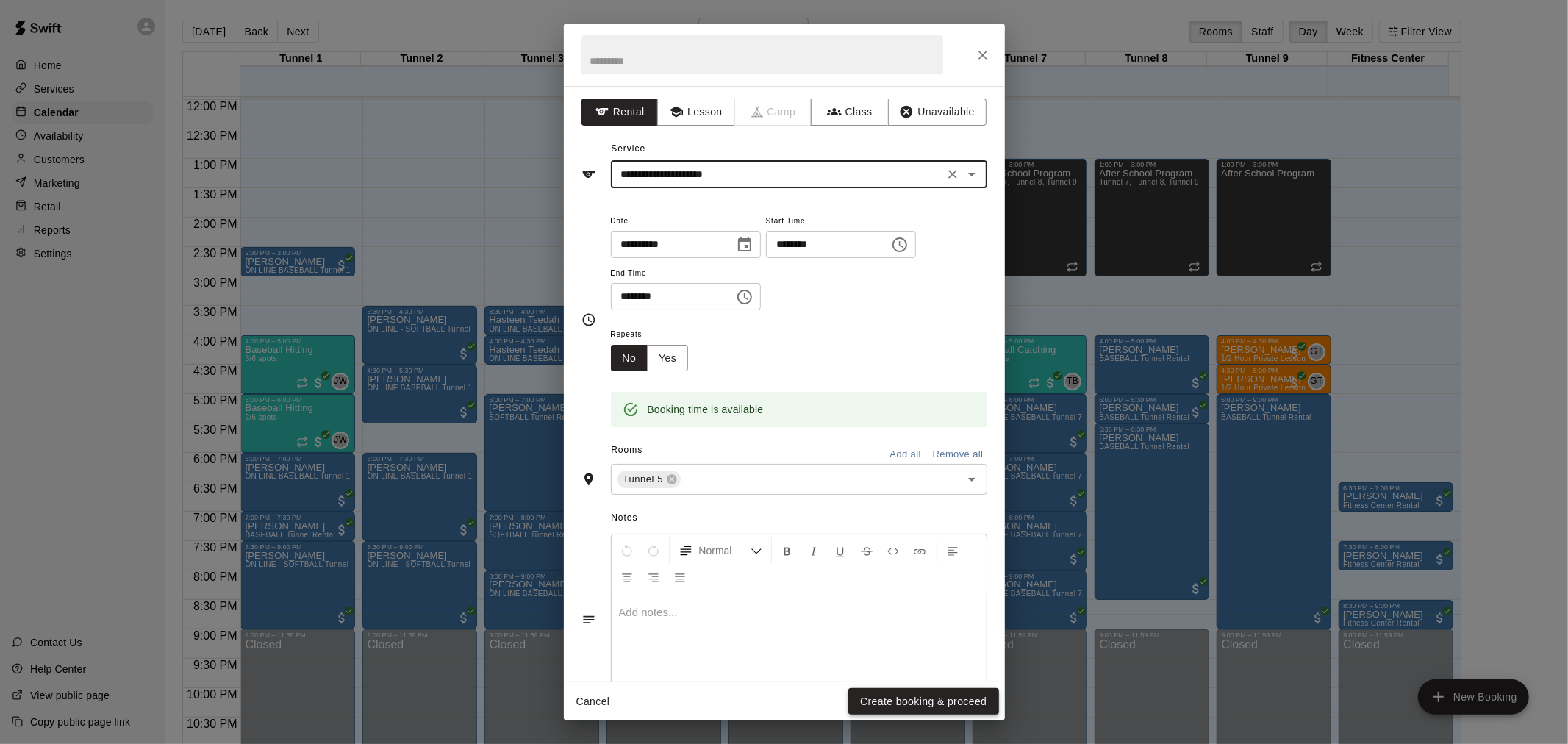
click at [967, 701] on button "Create booking & proceed" at bounding box center [923, 703] width 150 height 28
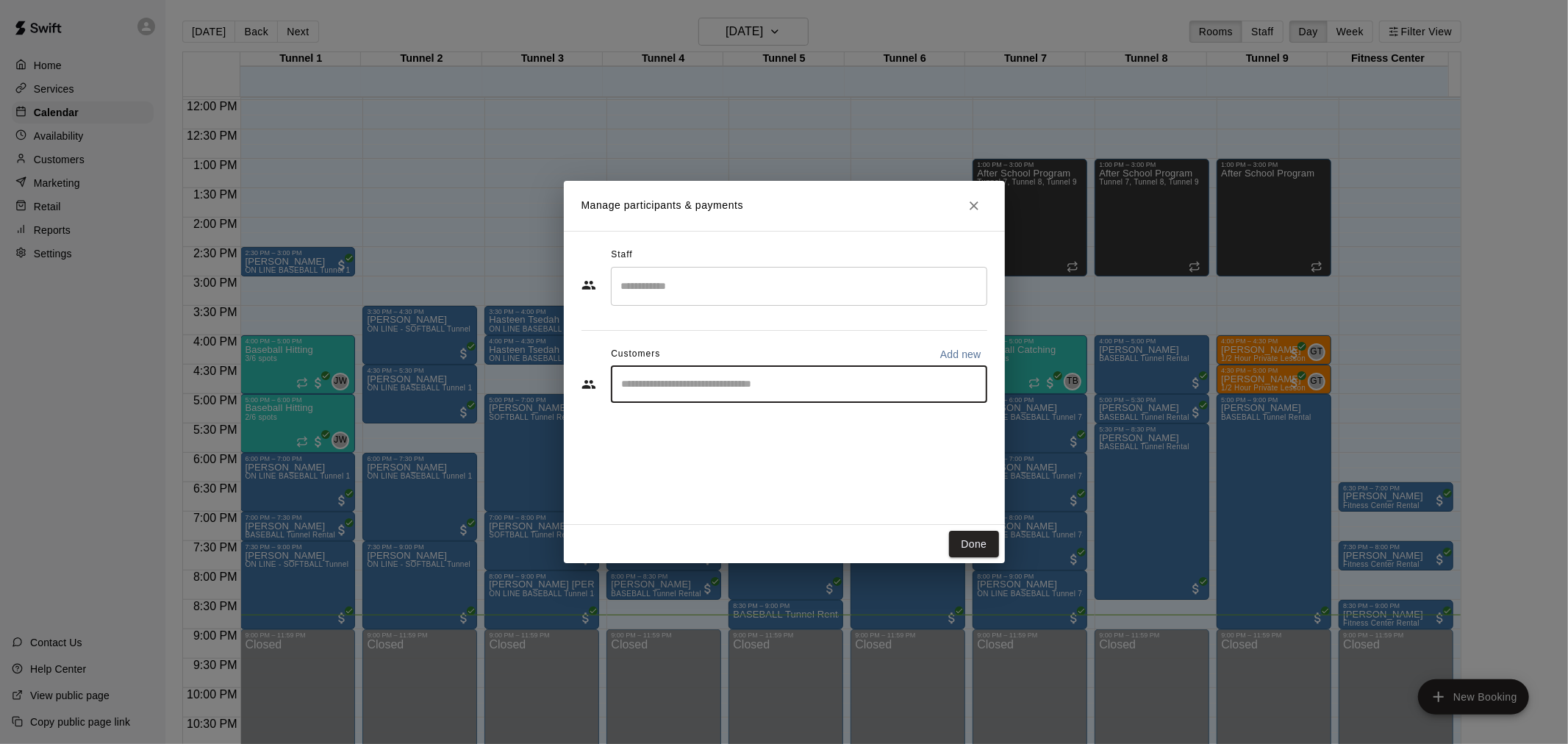
click at [852, 389] on input "Start typing to search customers..." at bounding box center [799, 385] width 364 height 15
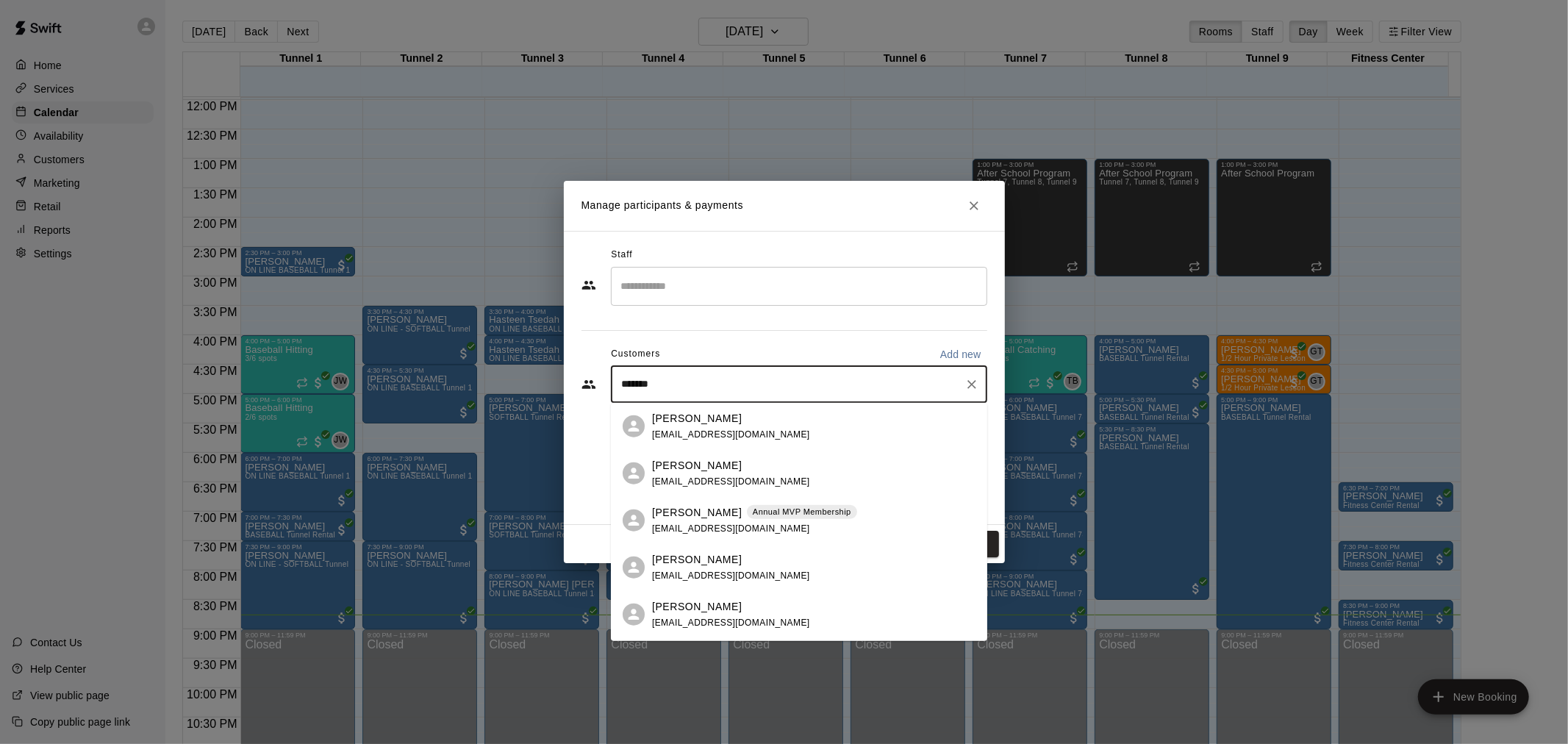
type input "********"
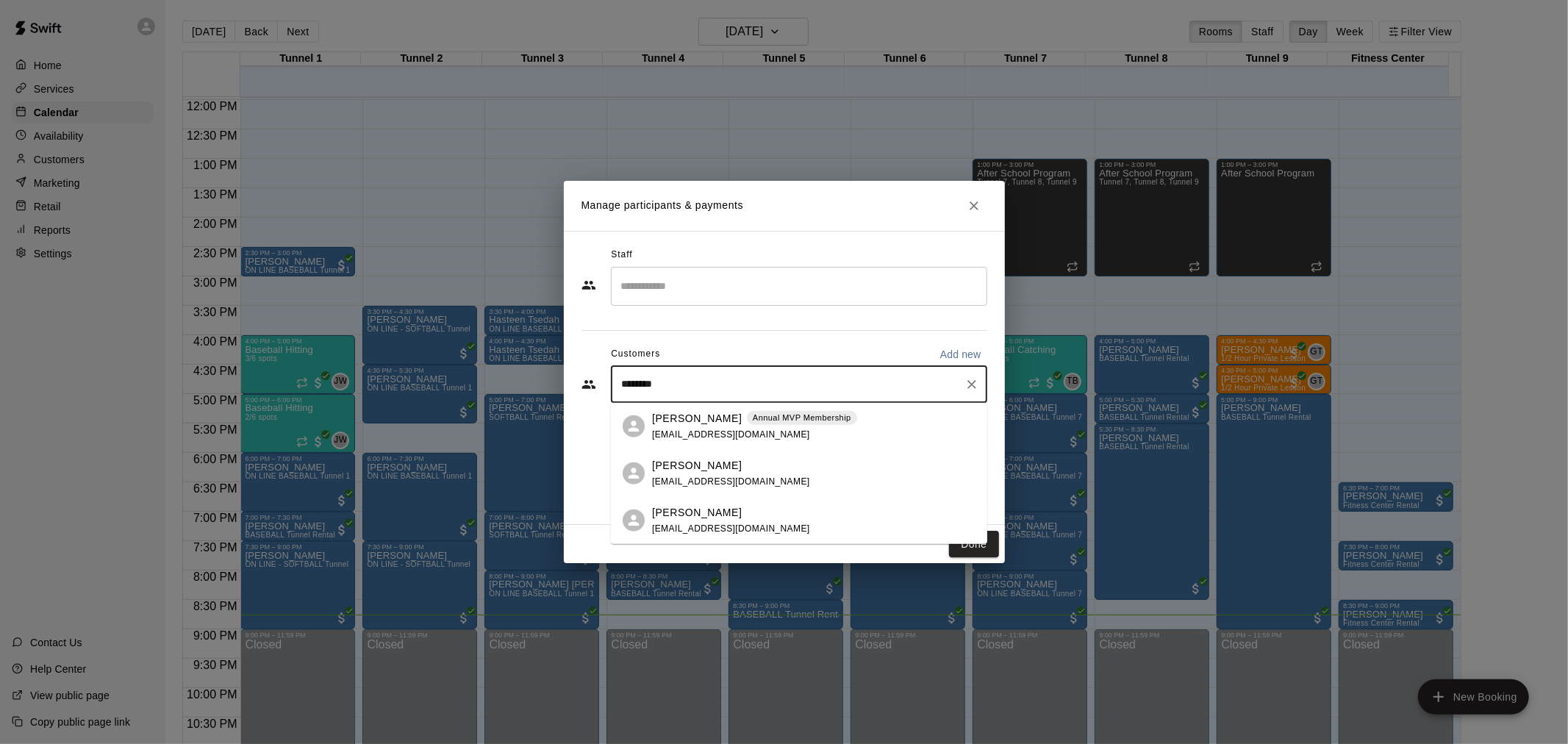
click at [869, 419] on div "Steven Rodriguez Annual MVP Membership mikaylaadel@gmail.com" at bounding box center [813, 426] width 323 height 31
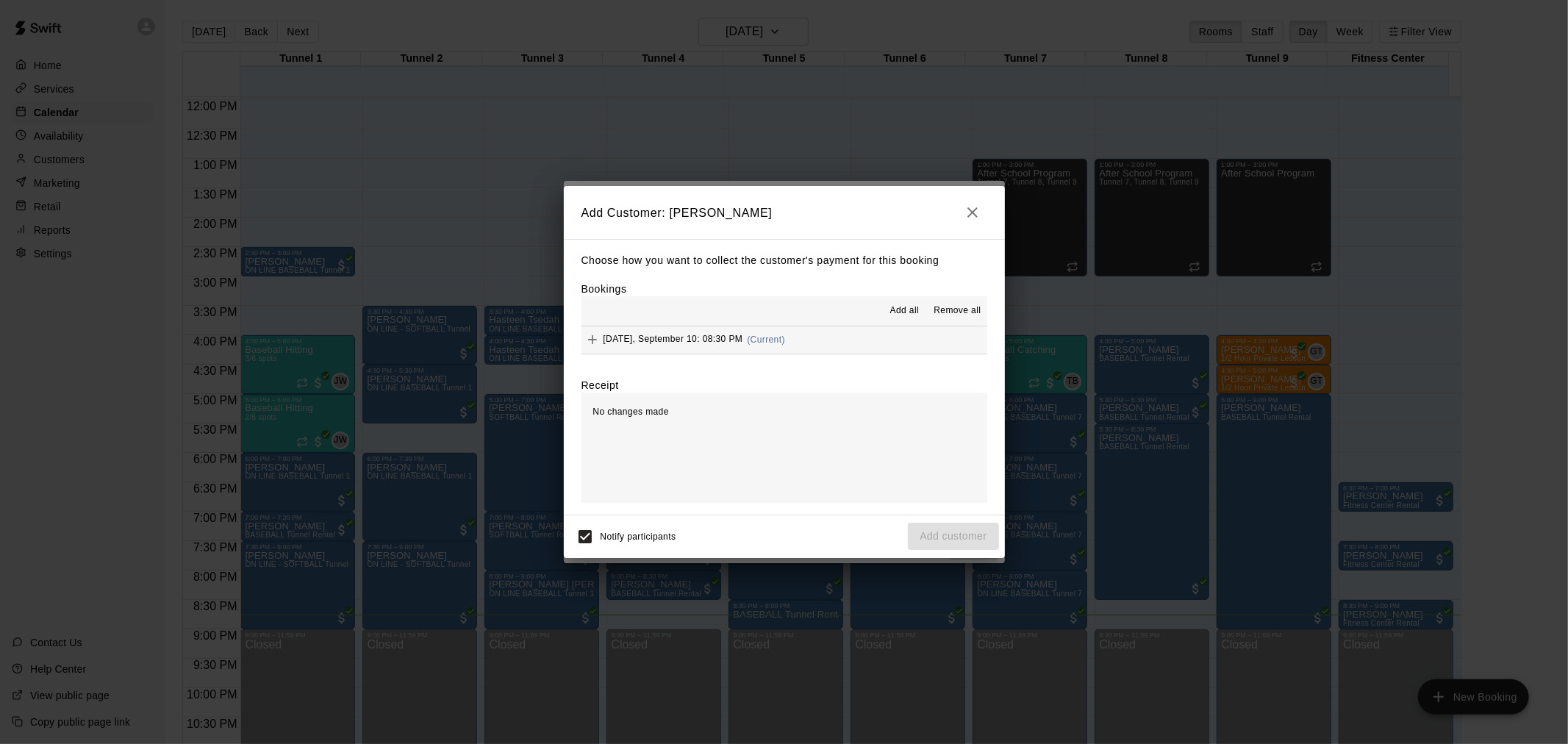
click at [812, 331] on button "Wednesday, September 10: 08:30 PM (Current)" at bounding box center [784, 341] width 406 height 28
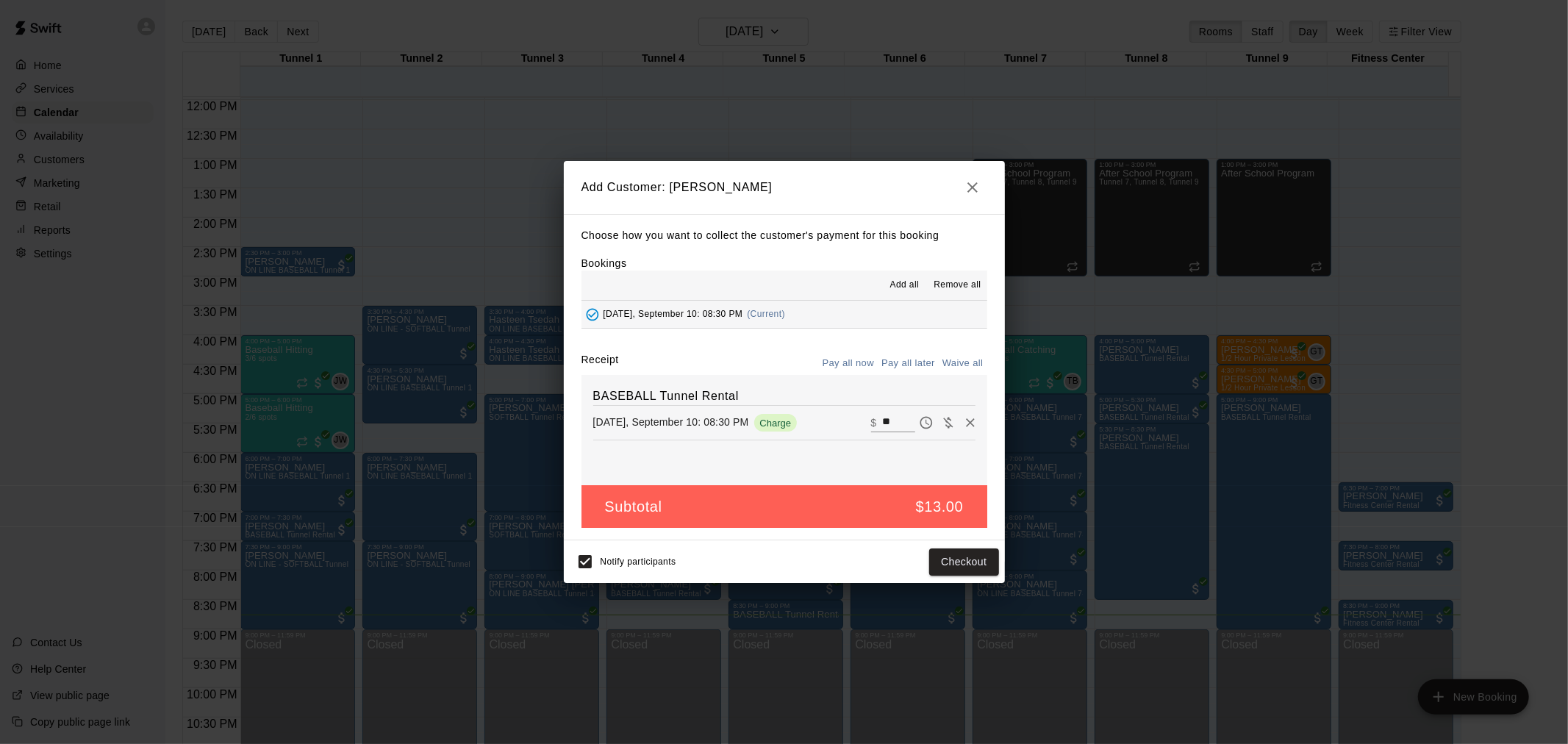
click at [958, 542] on div "Notify participants Checkout" at bounding box center [784, 562] width 441 height 42
click at [958, 549] on div "Notify participants Checkout" at bounding box center [784, 562] width 429 height 31
click at [960, 552] on button "Checkout" at bounding box center [963, 563] width 69 height 28
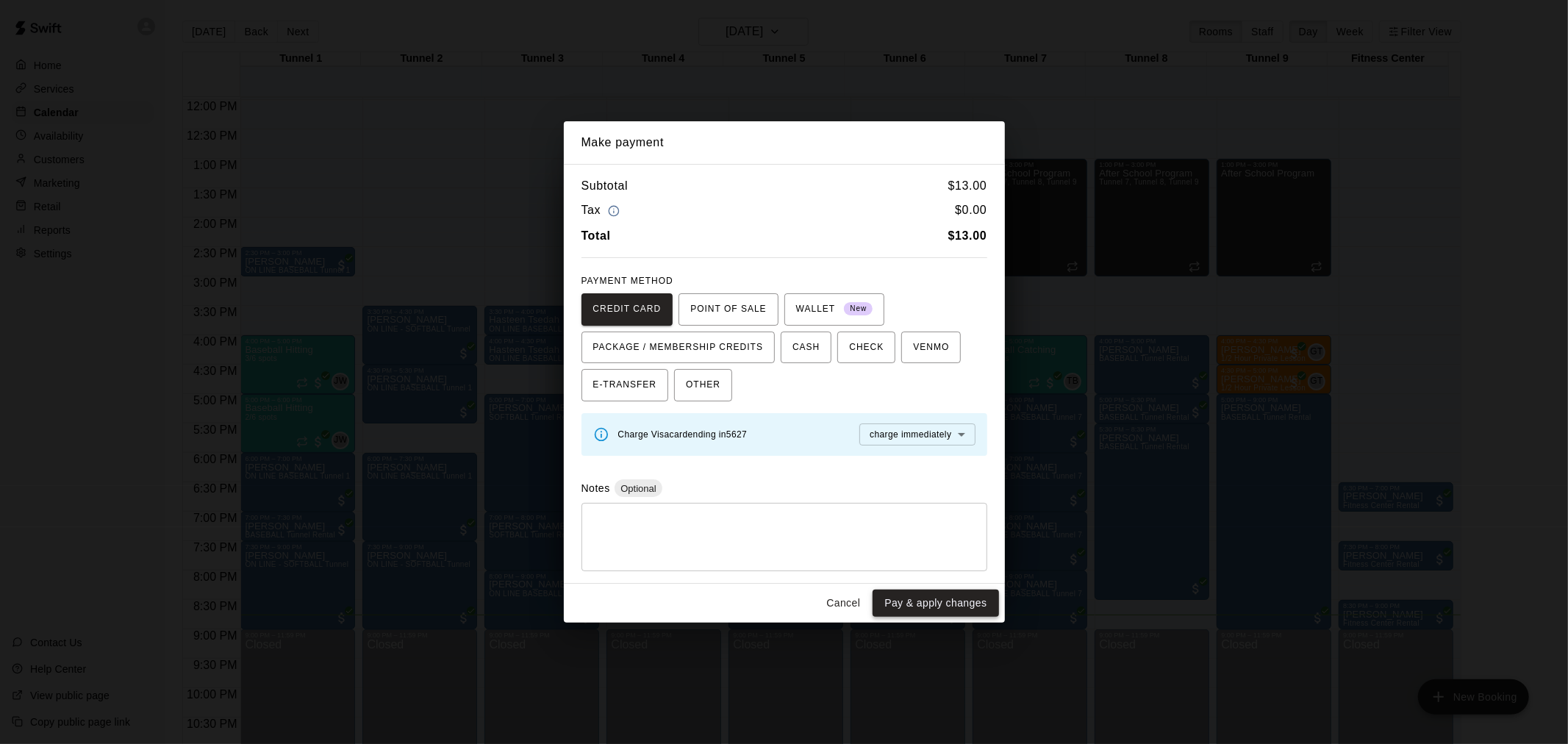
click at [907, 617] on button "Pay & apply changes" at bounding box center [935, 603] width 126 height 28
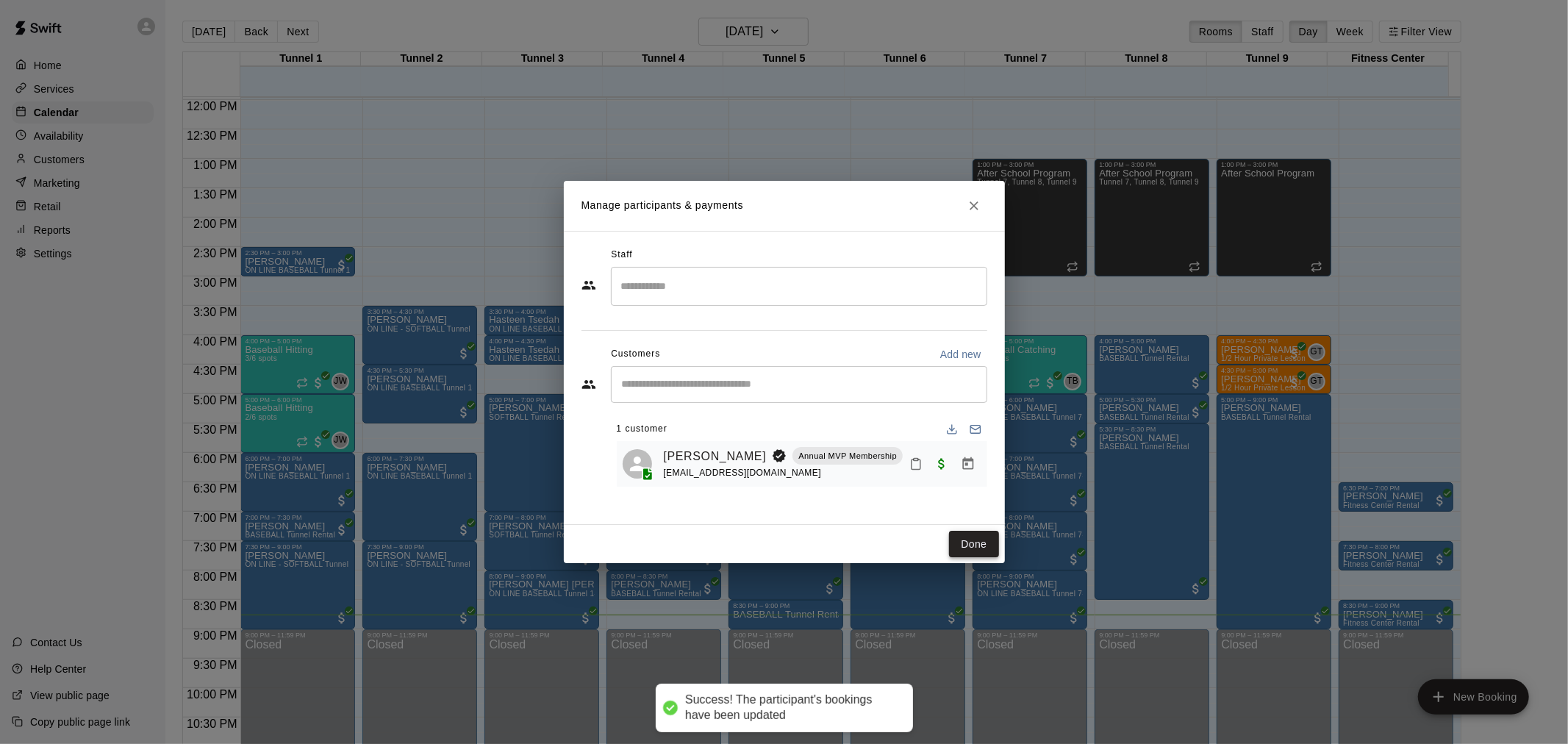
click at [989, 538] on button "Done" at bounding box center [974, 545] width 50 height 28
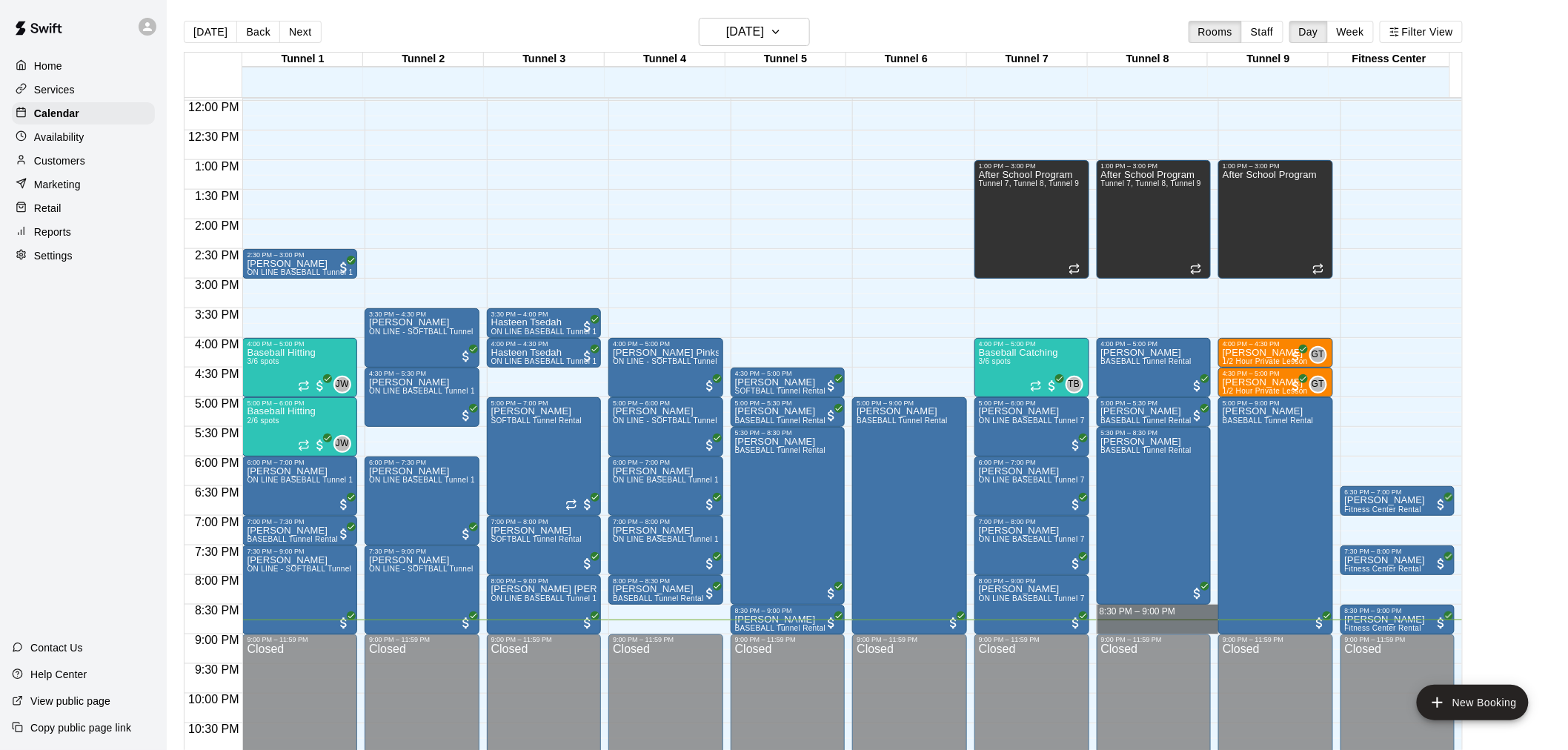
drag, startPoint x: 1150, startPoint y: 611, endPoint x: 1150, endPoint y: 620, distance: 9.0
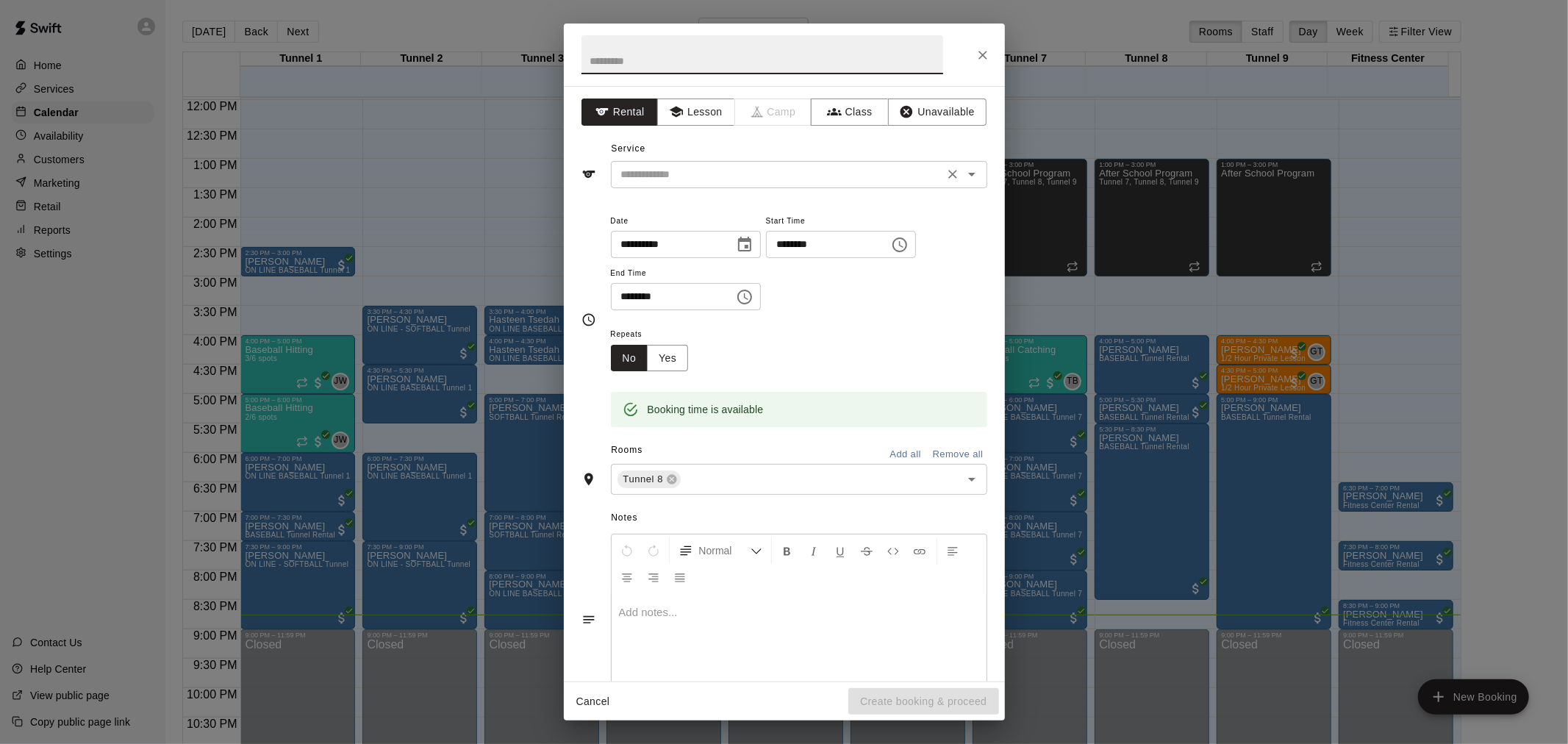
click at [717, 169] on input "text" at bounding box center [777, 175] width 324 height 18
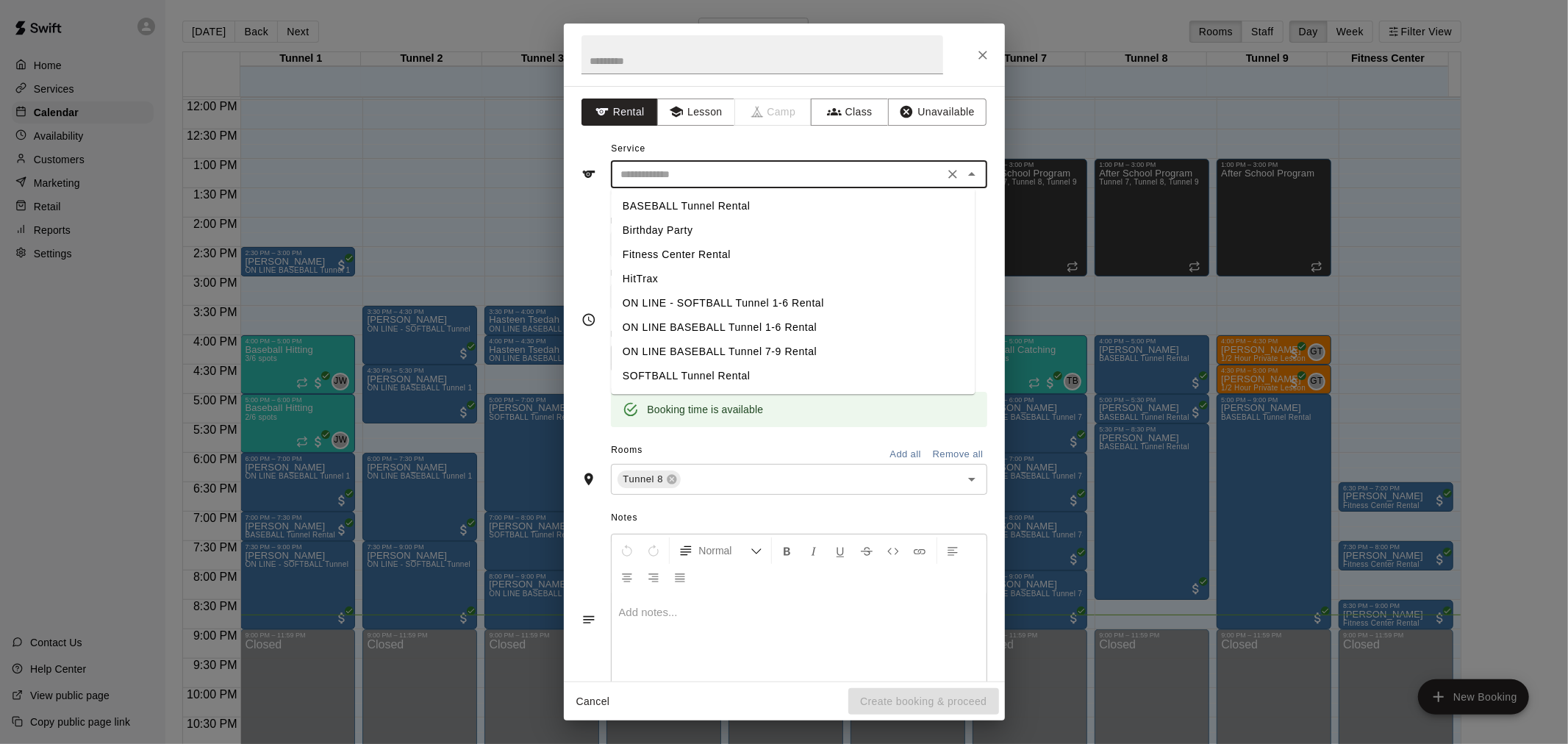
click at [721, 203] on li "BASEBALL Tunnel Rental" at bounding box center [793, 206] width 364 height 24
type input "**********"
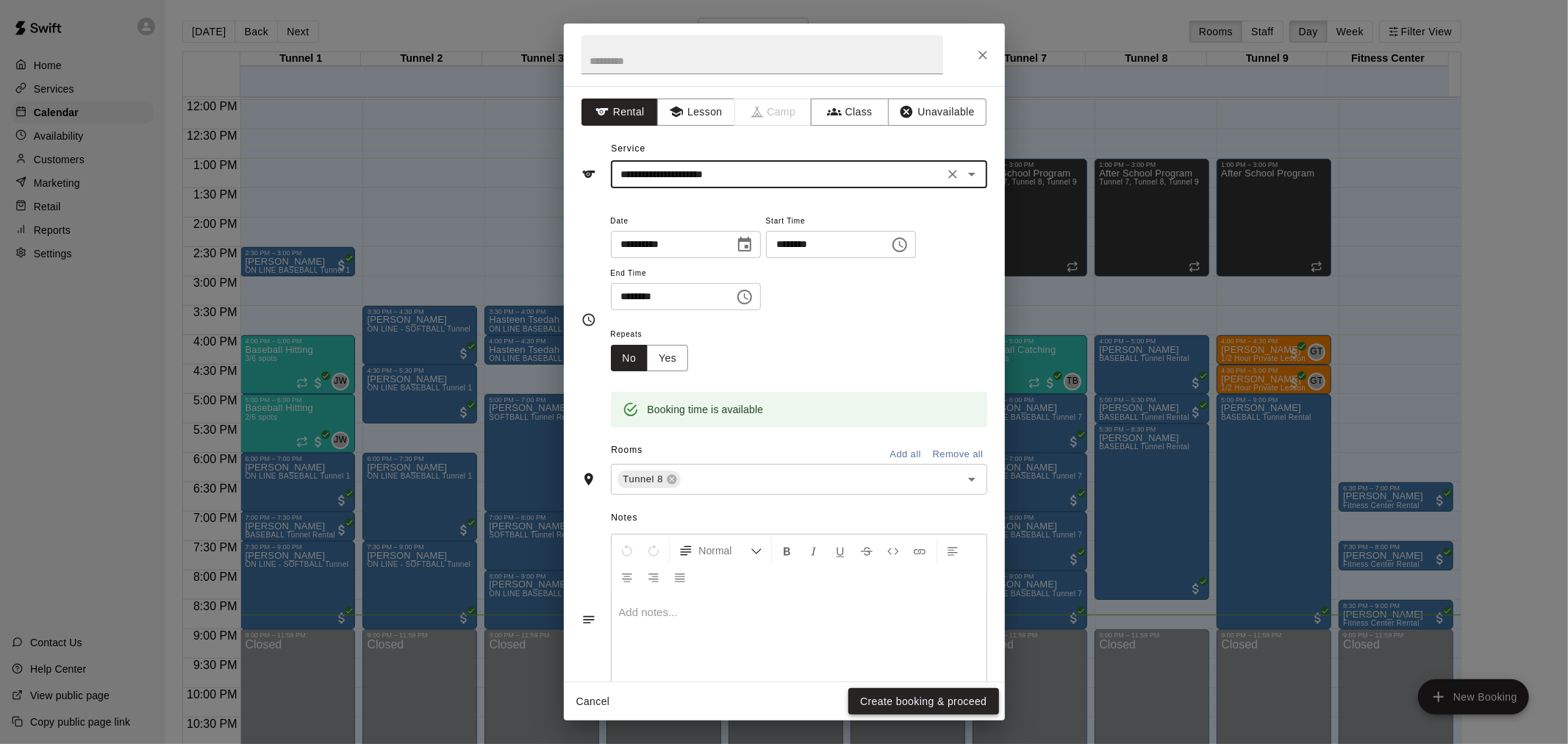
click at [944, 696] on button "Create booking & proceed" at bounding box center [923, 703] width 150 height 28
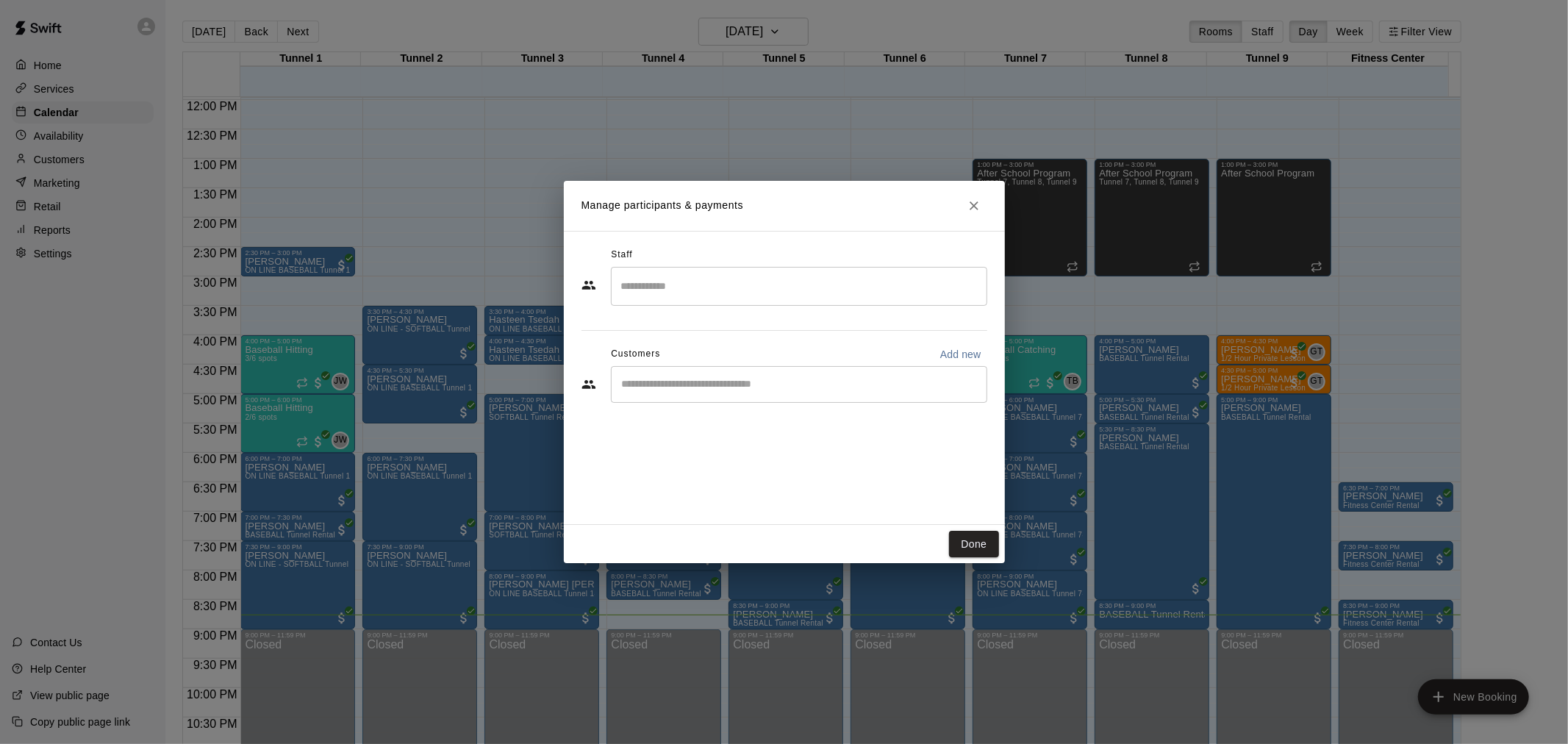
click at [782, 388] on input "Start typing to search customers..." at bounding box center [799, 385] width 364 height 15
type input "*"
type input "***"
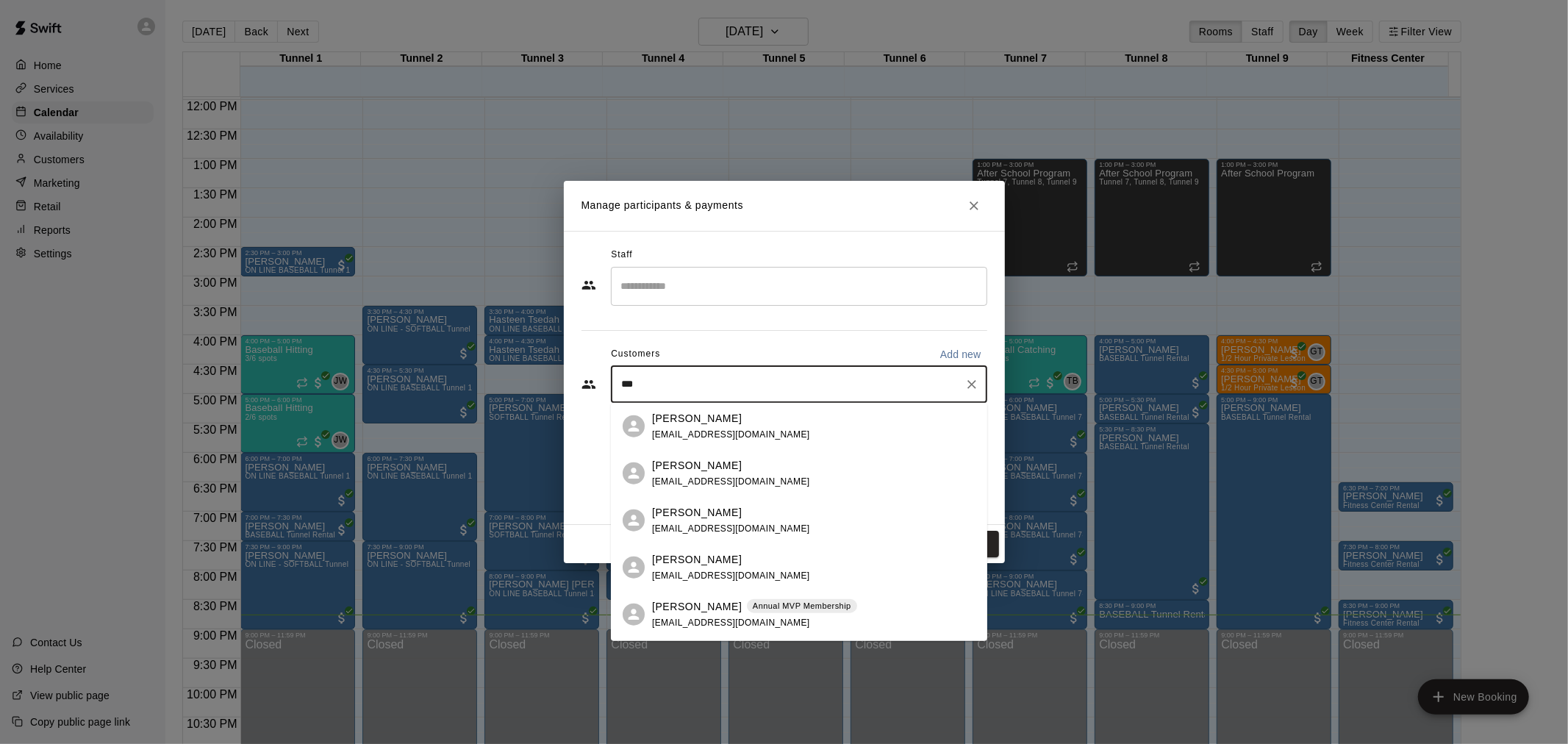
click at [822, 620] on div "Steven Rodriguez Annual MVP Membership mikaylaadel@gmail.com" at bounding box center [754, 614] width 205 height 31
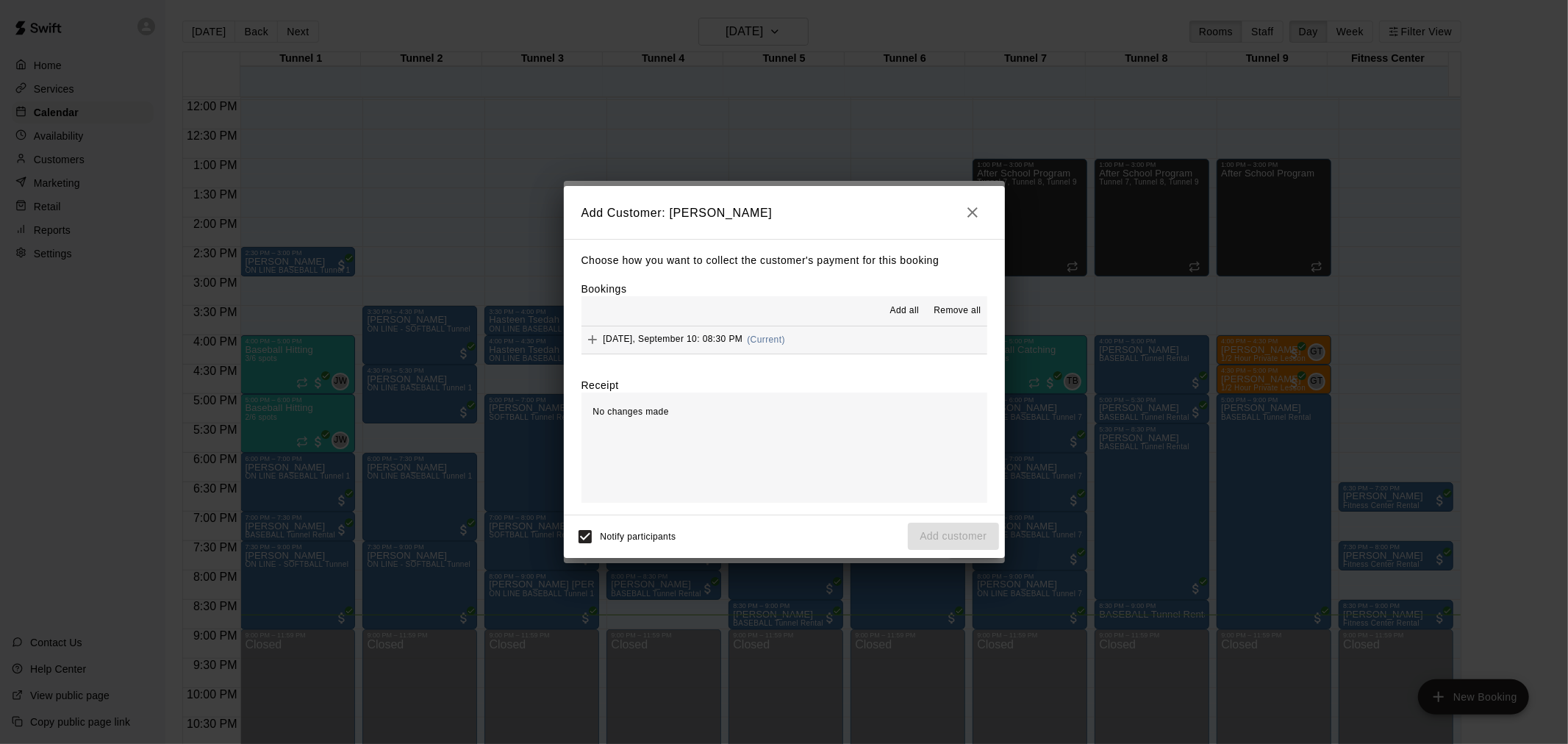
click at [743, 339] on span "Wednesday, September 10: 08:30 PM" at bounding box center [674, 339] width 140 height 10
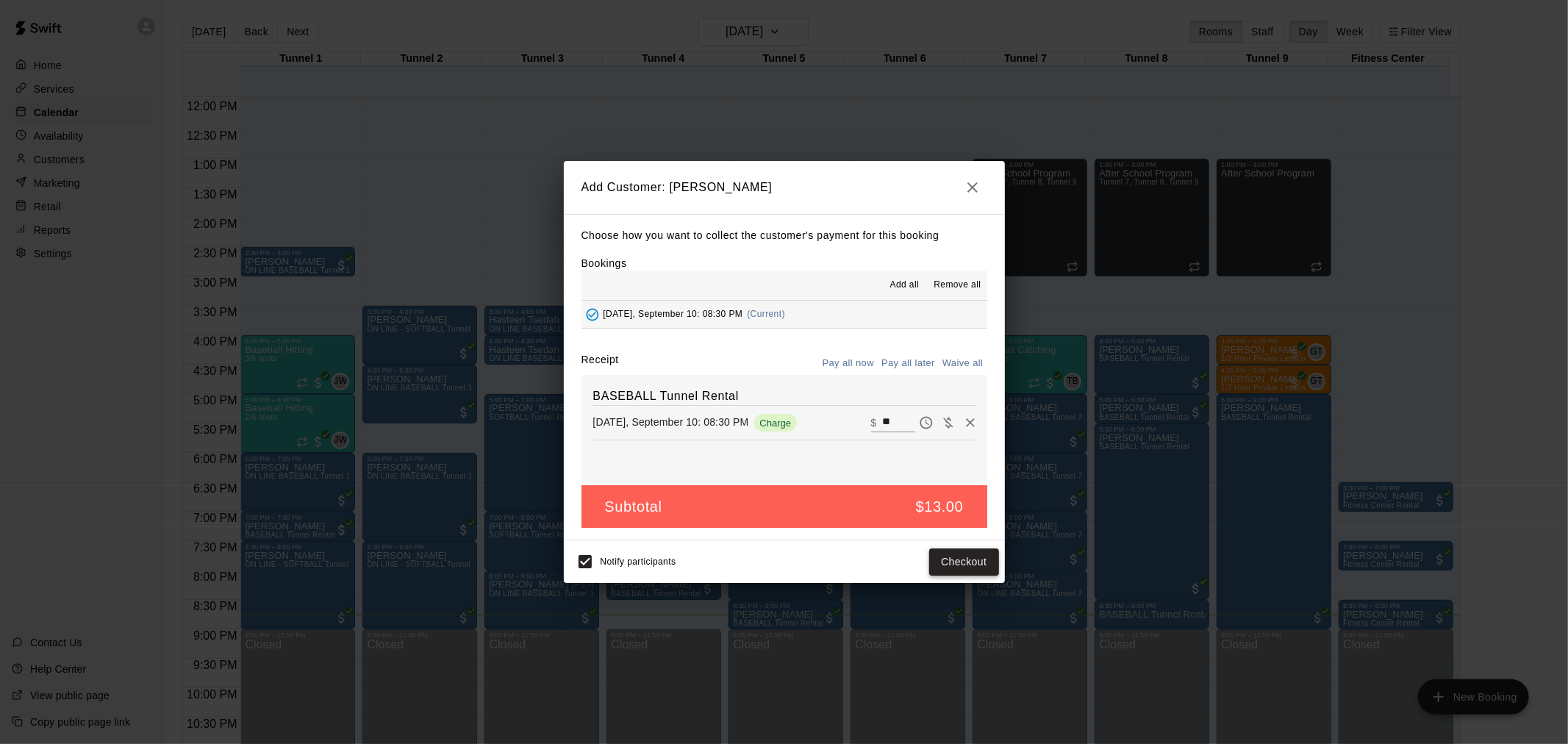
click at [981, 564] on button "Checkout" at bounding box center [963, 563] width 69 height 28
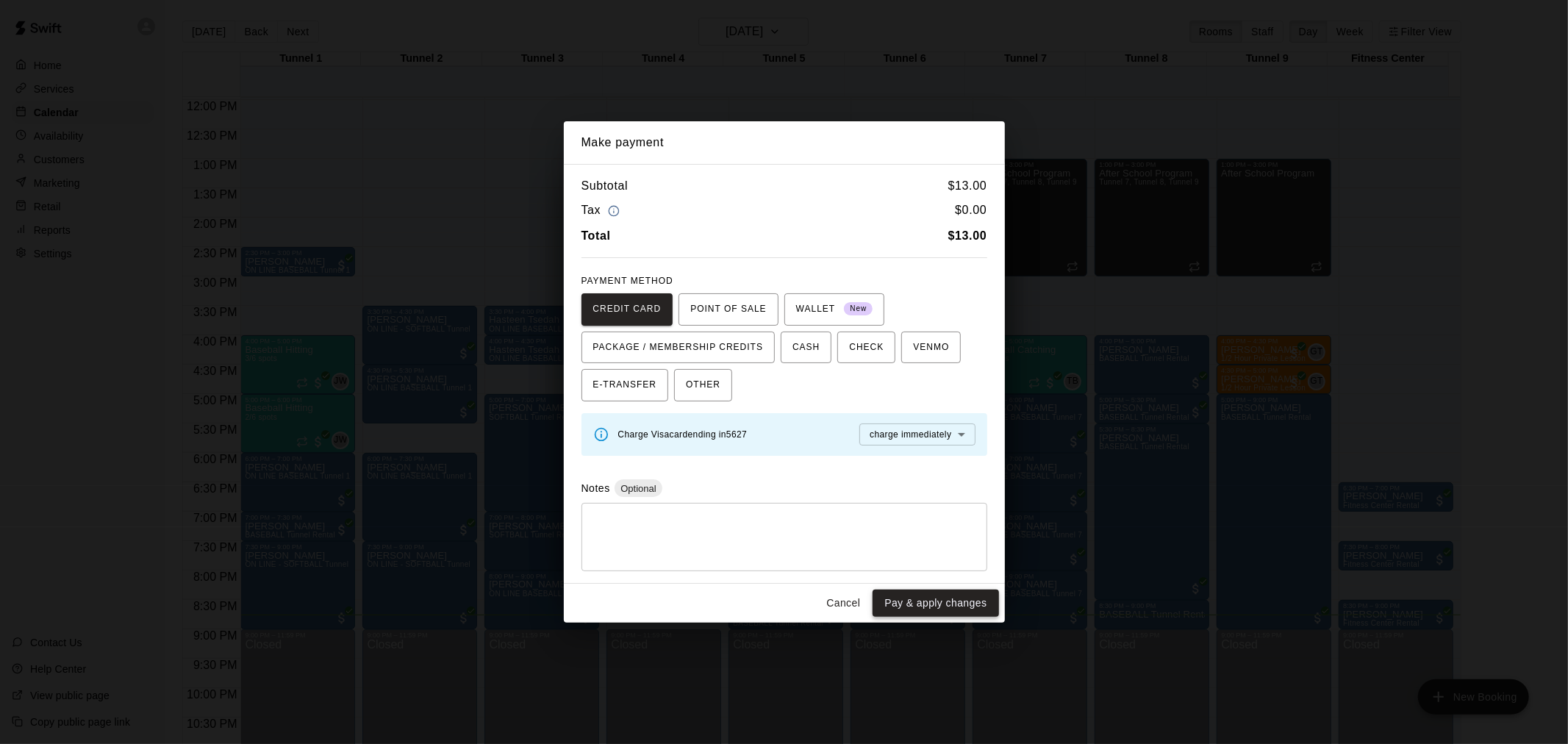
click at [950, 600] on button "Pay & apply changes" at bounding box center [935, 603] width 126 height 28
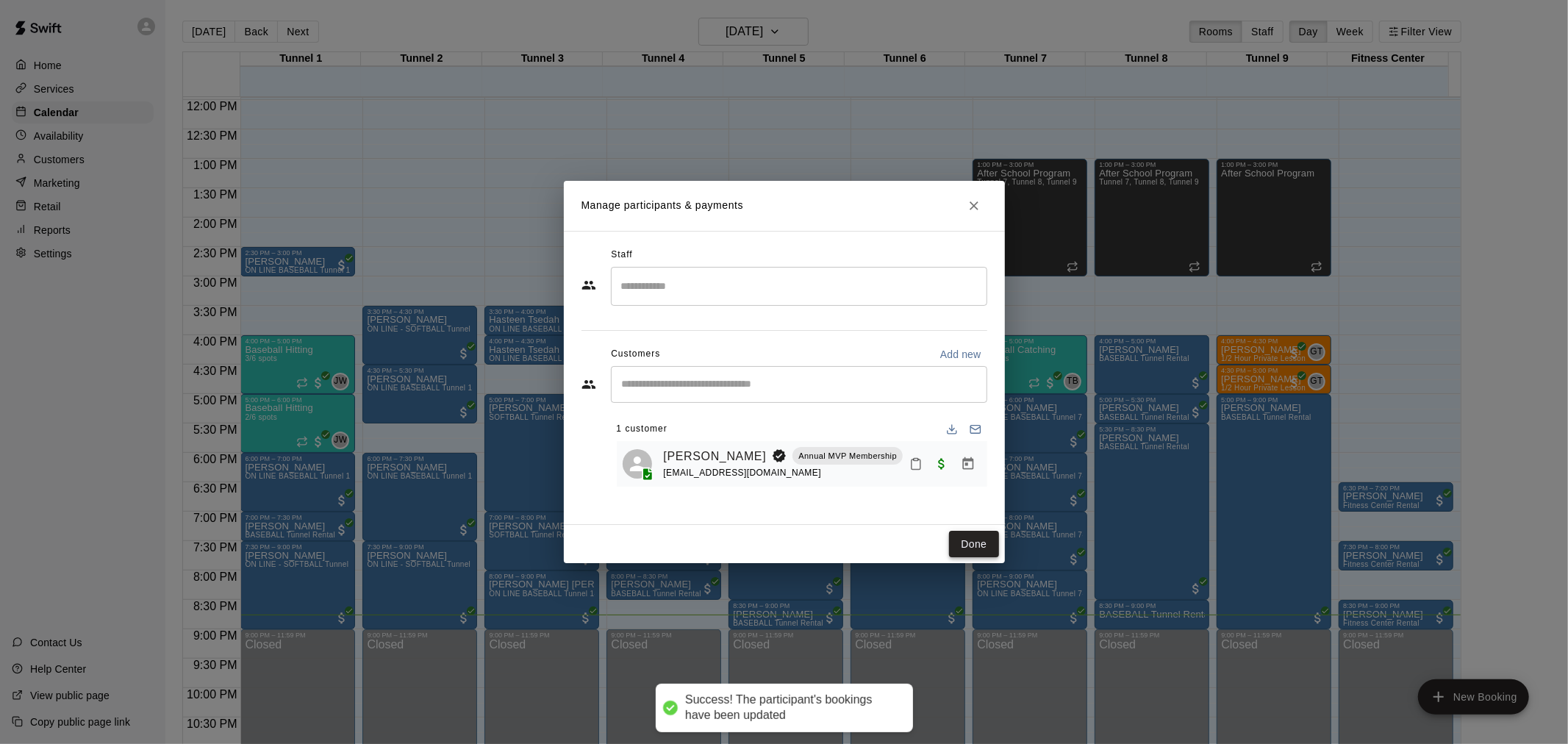
click at [970, 546] on button "Done" at bounding box center [974, 545] width 50 height 28
